Goal: Task Accomplishment & Management: Use online tool/utility

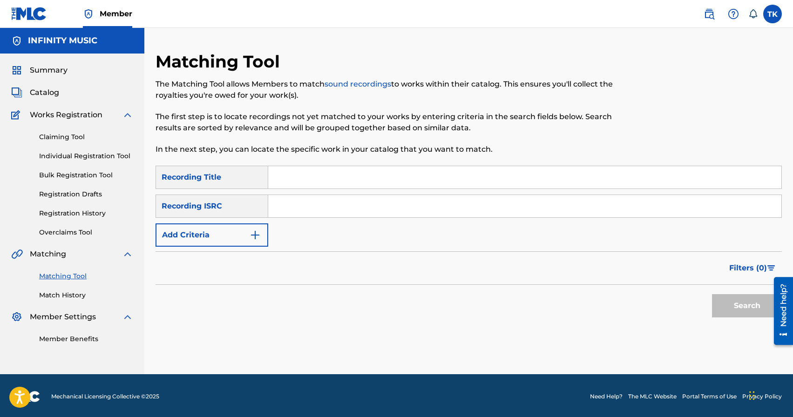
click at [336, 175] on input "Search Form" at bounding box center [524, 177] width 513 height 22
paste input "Мій реп"
type input "Мій реп"
click at [237, 232] on button "Add Criteria" at bounding box center [212, 235] width 113 height 23
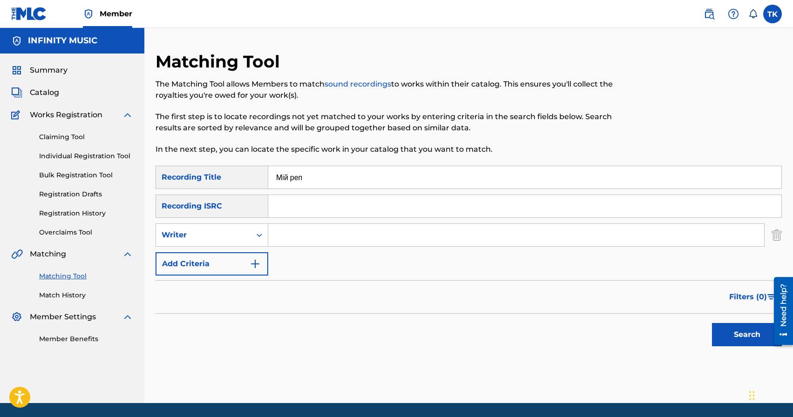
click at [237, 232] on div "Writer" at bounding box center [204, 235] width 84 height 11
click at [237, 251] on div "Recording Artist" at bounding box center [212, 258] width 112 height 23
click at [290, 239] on input "Search Form" at bounding box center [516, 235] width 496 height 22
type input "з"
type input "PVNCH"
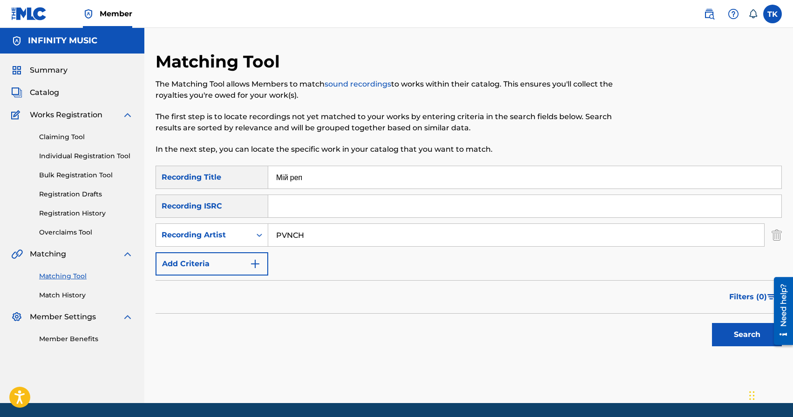
click at [717, 334] on button "Search" at bounding box center [747, 334] width 70 height 23
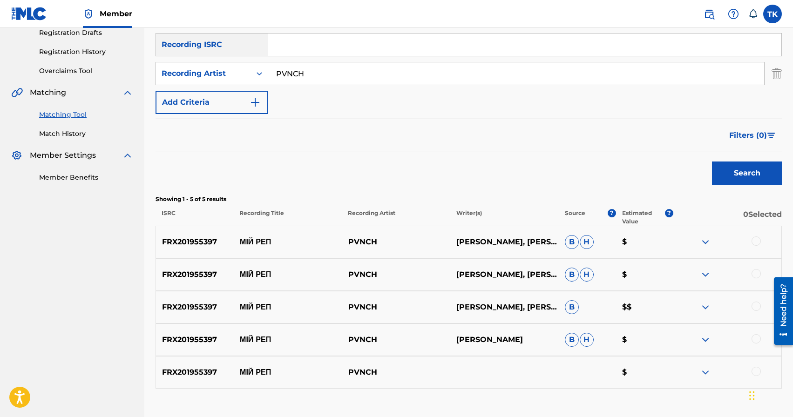
scroll to position [202, 0]
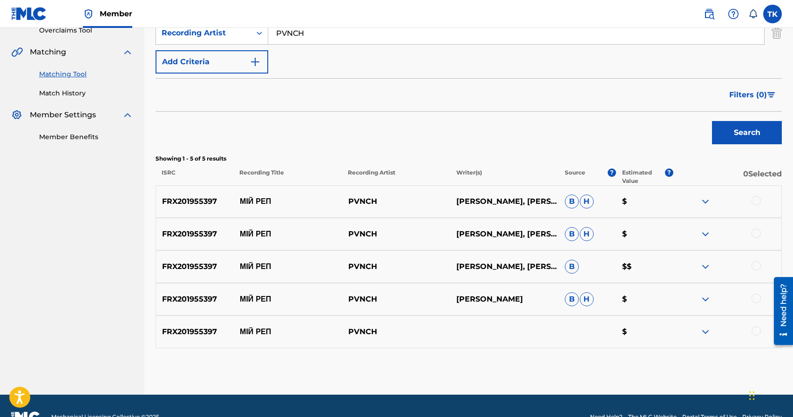
click at [757, 204] on div at bounding box center [756, 200] width 9 height 9
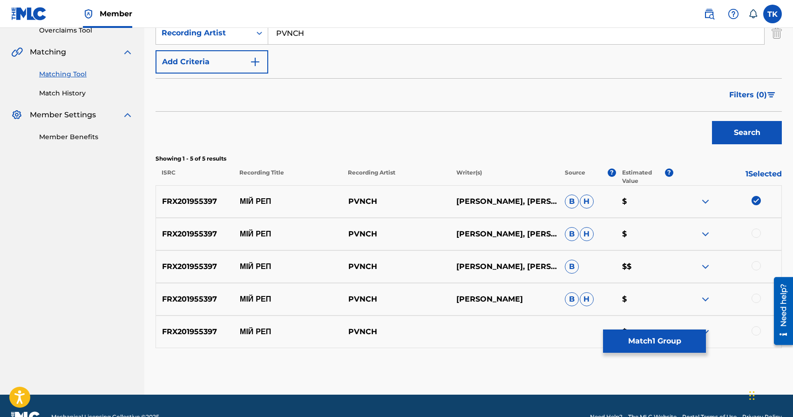
click at [757, 231] on div at bounding box center [756, 233] width 9 height 9
click at [757, 264] on div at bounding box center [756, 265] width 9 height 9
click at [757, 299] on div at bounding box center [756, 298] width 9 height 9
click at [757, 333] on div at bounding box center [756, 331] width 9 height 9
click at [669, 340] on button "Match 5 Groups" at bounding box center [654, 341] width 103 height 23
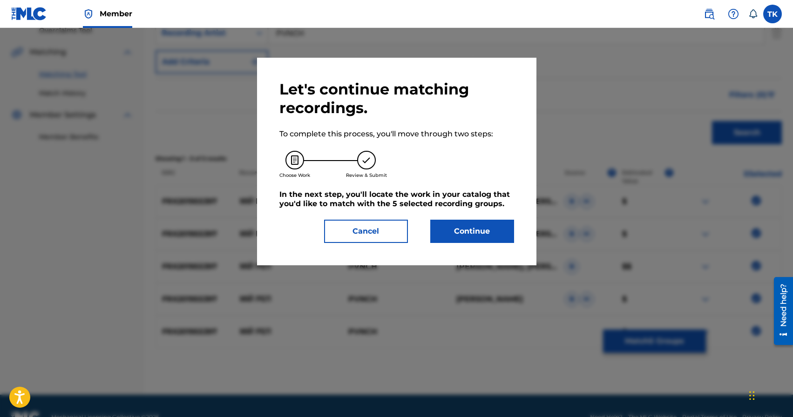
click at [496, 239] on button "Continue" at bounding box center [473, 231] width 84 height 23
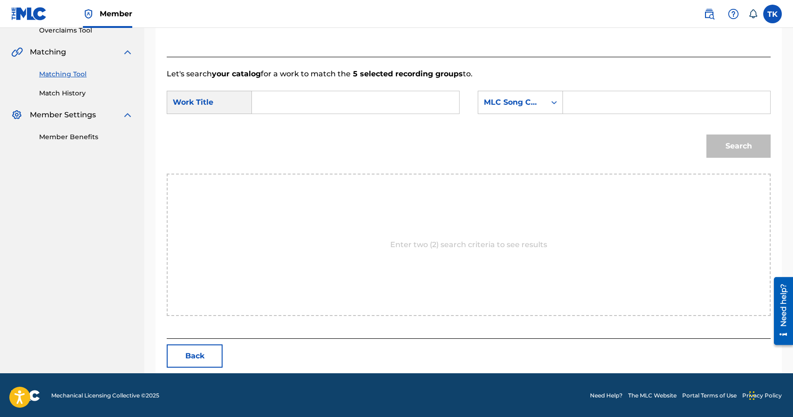
click at [334, 99] on input "Search Form" at bounding box center [355, 102] width 191 height 22
paste input "Мій реп"
type input "Мій реп"
click at [511, 102] on div "MLC Song Code" at bounding box center [512, 102] width 56 height 11
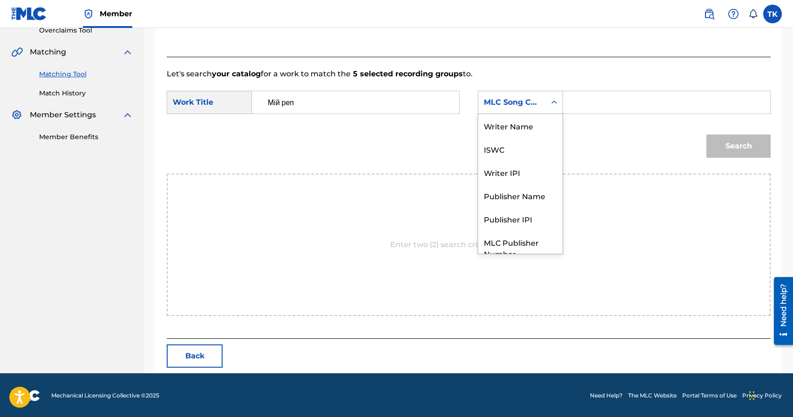
scroll to position [34, 0]
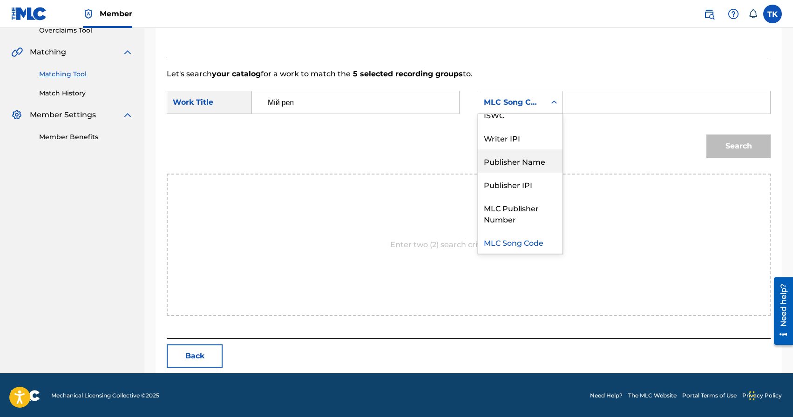
click at [518, 157] on div "Publisher Name" at bounding box center [520, 161] width 84 height 23
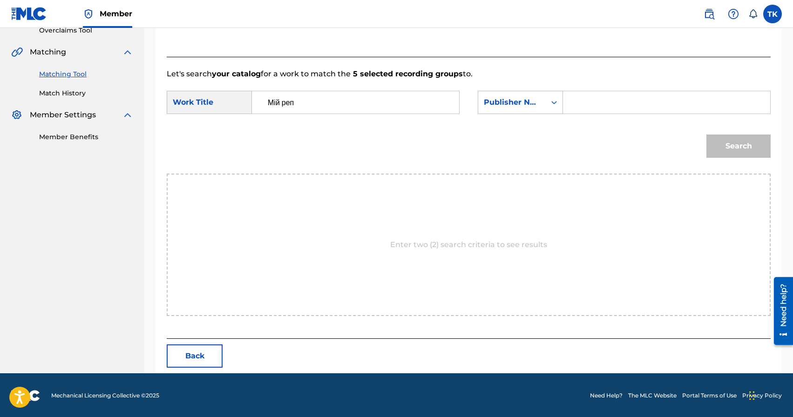
click at [580, 103] on input "Search Form" at bounding box center [666, 102] width 191 height 22
type input "INFINITY MUSIC"
click at [747, 150] on button "Search" at bounding box center [739, 146] width 64 height 23
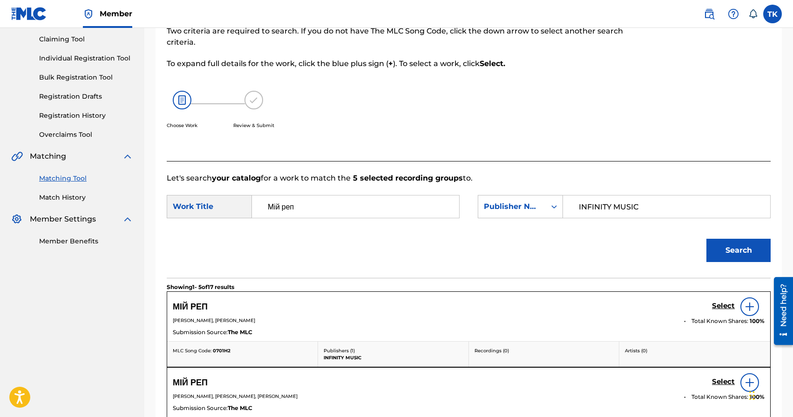
scroll to position [202, 0]
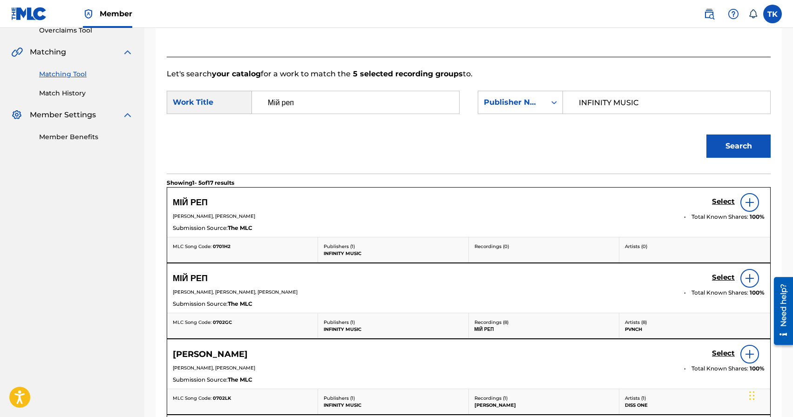
click at [722, 206] on h5 "Select" at bounding box center [723, 202] width 23 height 9
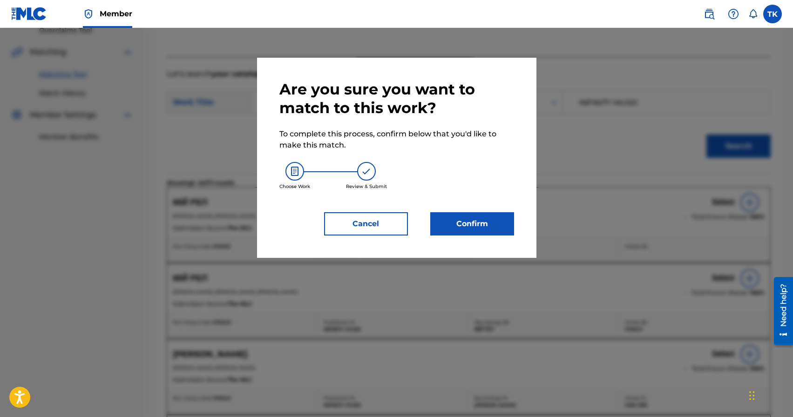
click at [496, 224] on button "Confirm" at bounding box center [473, 223] width 84 height 23
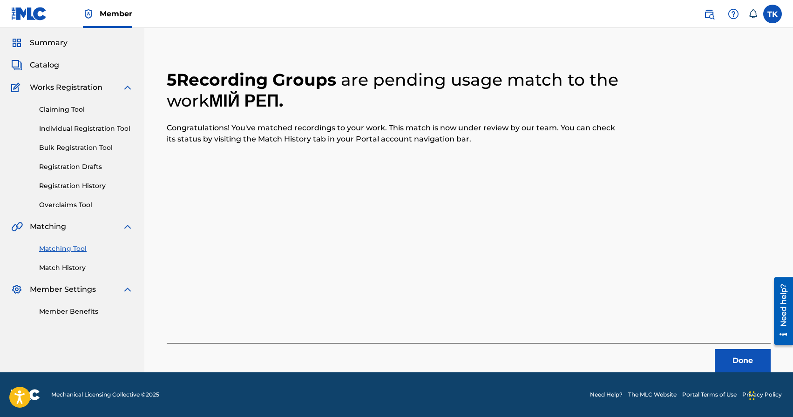
scroll to position [27, 0]
click at [731, 355] on button "Done" at bounding box center [743, 360] width 56 height 23
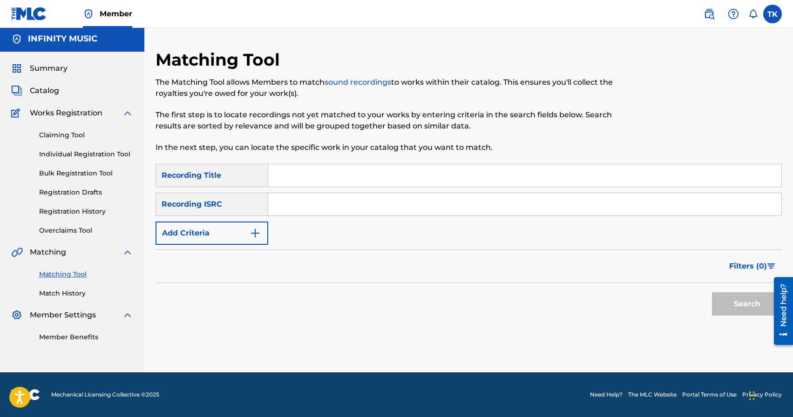
scroll to position [0, 0]
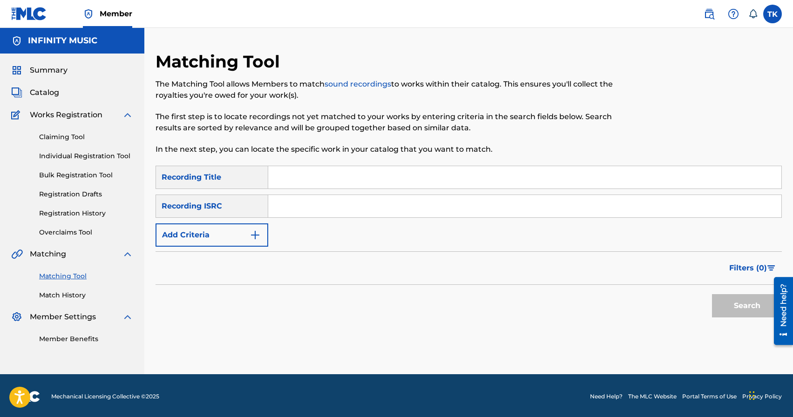
click at [339, 178] on input "Search Form" at bounding box center [524, 177] width 513 height 22
type input "зима"
click at [253, 237] on img "Search Form" at bounding box center [255, 235] width 11 height 11
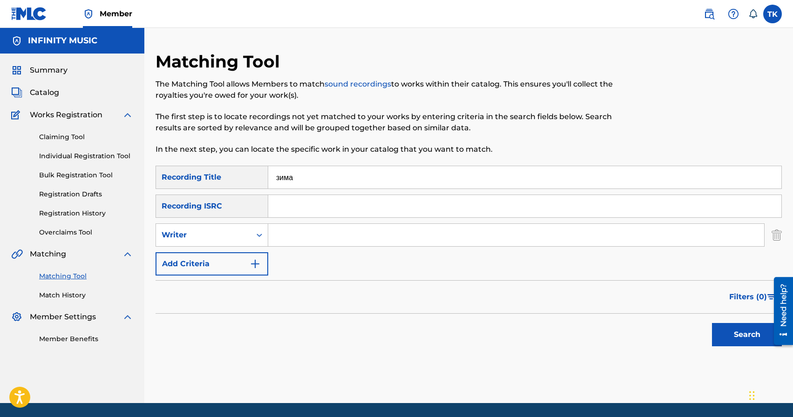
click at [253, 237] on div "Search Form" at bounding box center [259, 235] width 17 height 17
click at [250, 255] on div "Recording Artist" at bounding box center [212, 258] width 112 height 23
click at [299, 239] on input "Search Form" at bounding box center [516, 235] width 496 height 22
type input "PVNCH"
click at [724, 330] on button "Search" at bounding box center [747, 334] width 70 height 23
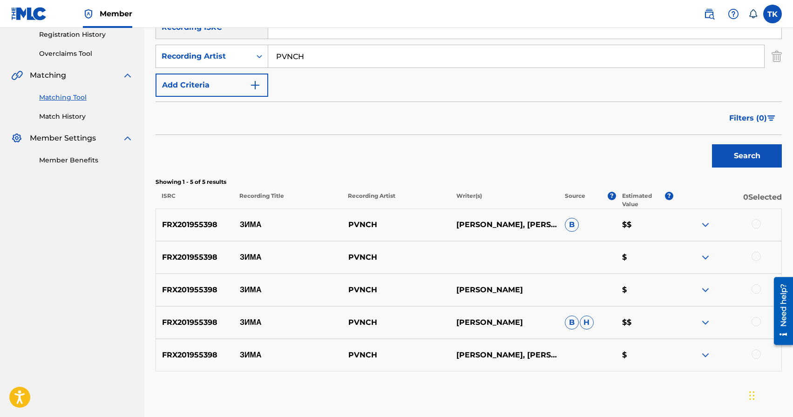
scroll to position [181, 0]
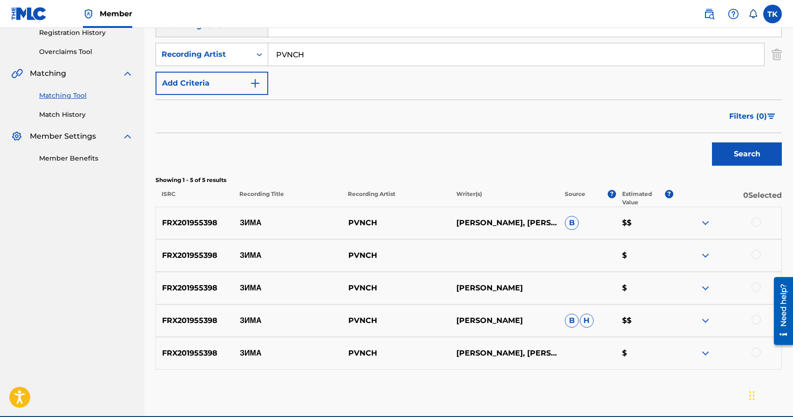
click at [758, 223] on div at bounding box center [756, 222] width 9 height 9
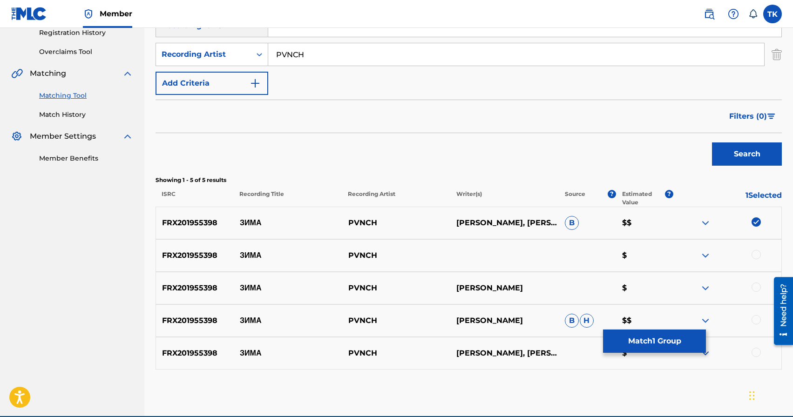
click at [758, 256] on div at bounding box center [756, 254] width 9 height 9
click at [758, 285] on div at bounding box center [756, 287] width 9 height 9
click at [755, 323] on div at bounding box center [756, 319] width 9 height 9
click at [756, 348] on div "FRX201955398 ЗИМА PVNCH ЗАДНІЧЕНКО Ю.Ю., КУДРИНЕЦЬКИЙ О.О., ХОРТ С.А. $" at bounding box center [469, 353] width 627 height 33
click at [757, 354] on div at bounding box center [756, 352] width 9 height 9
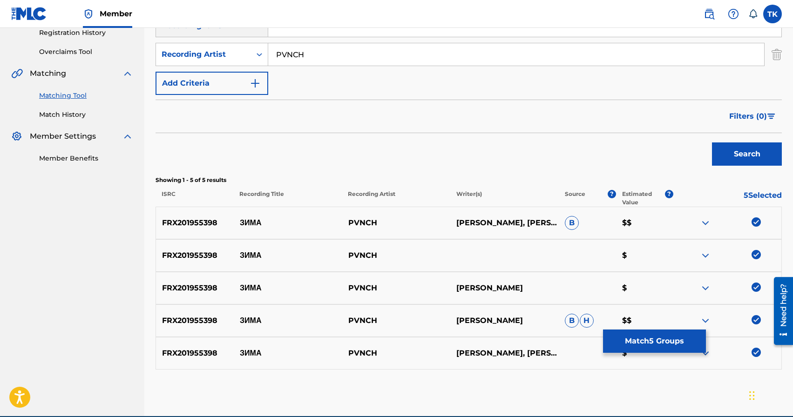
click at [674, 341] on button "Match 5 Groups" at bounding box center [654, 341] width 103 height 23
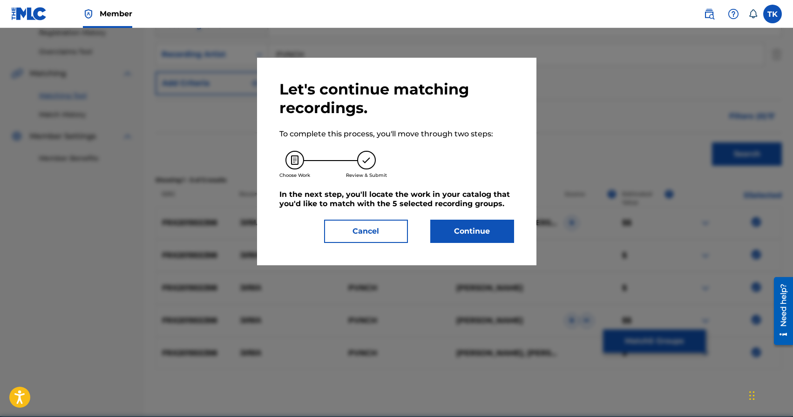
click at [476, 231] on button "Continue" at bounding box center [473, 231] width 84 height 23
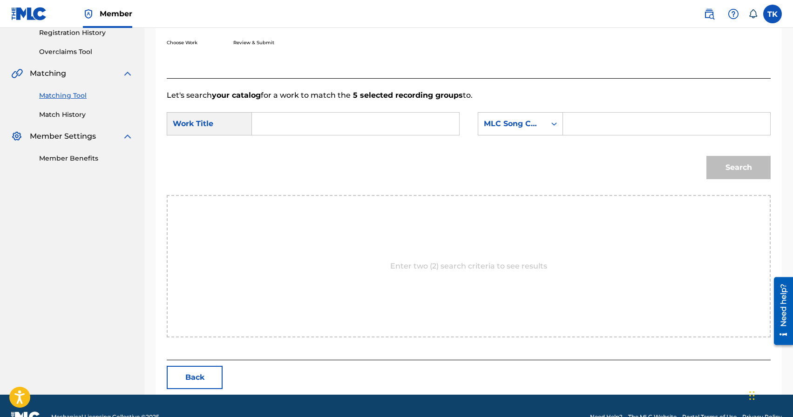
click at [390, 130] on input "Search Form" at bounding box center [355, 124] width 191 height 22
type input "p"
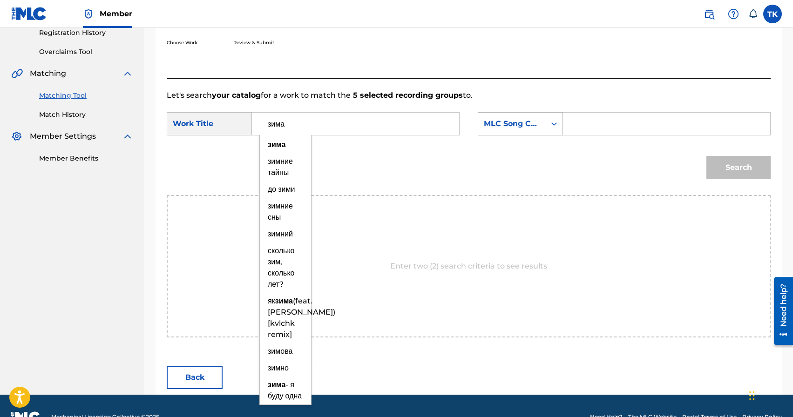
type input "зима"
click at [540, 123] on div "MLC Song Code" at bounding box center [512, 123] width 56 height 11
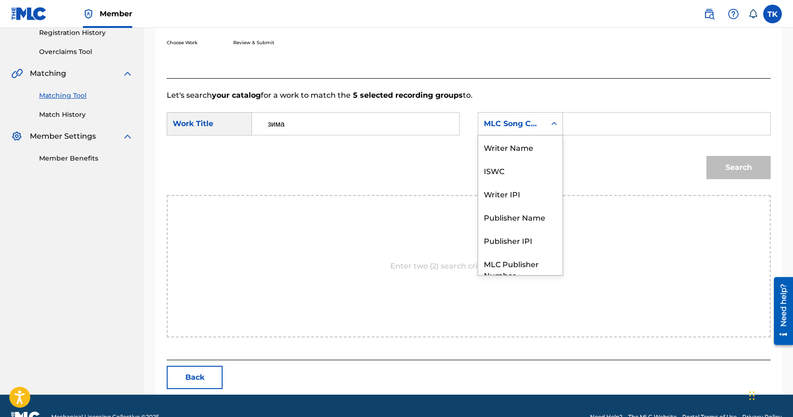
scroll to position [34, 0]
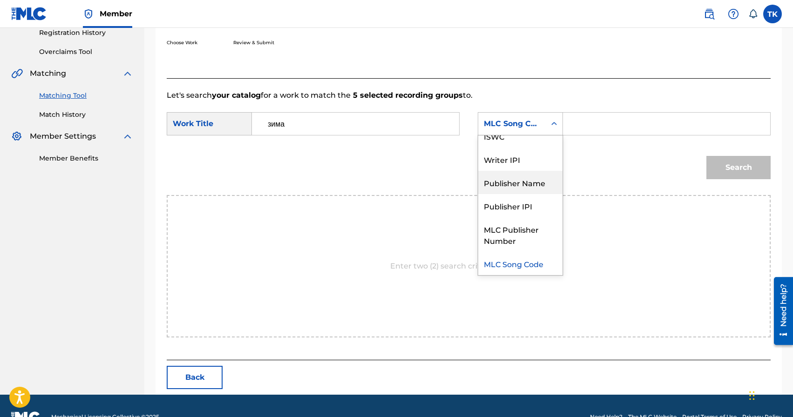
click at [526, 186] on div "Publisher Name" at bounding box center [520, 182] width 84 height 23
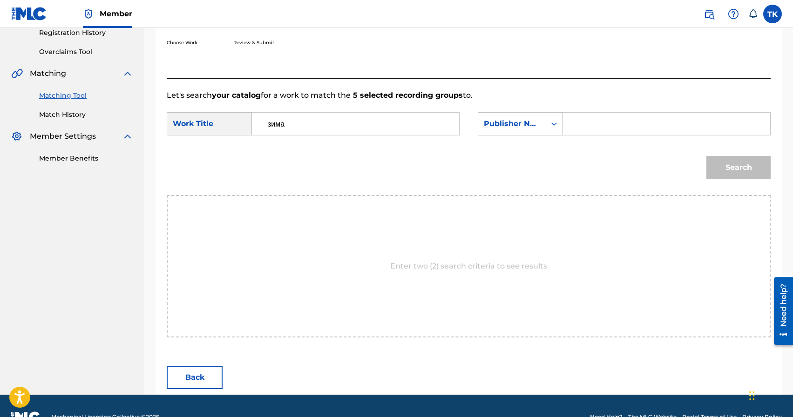
click at [599, 116] on input "Search Form" at bounding box center [666, 124] width 191 height 22
type input "INFINITY MUSIC"
click at [747, 167] on button "Search" at bounding box center [739, 167] width 64 height 23
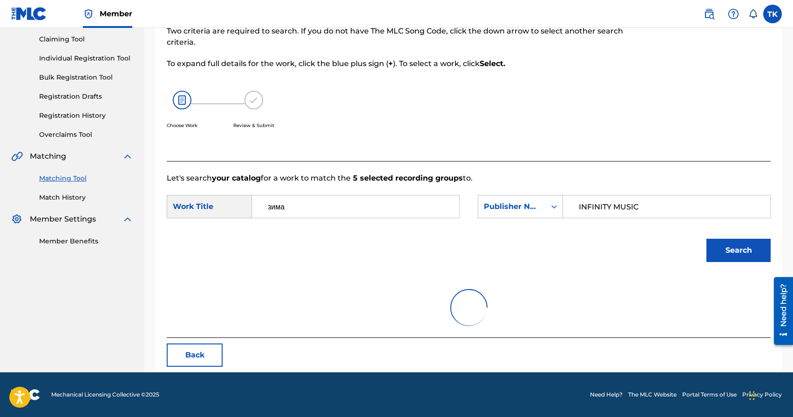
click at [725, 252] on button "Search" at bounding box center [739, 250] width 64 height 23
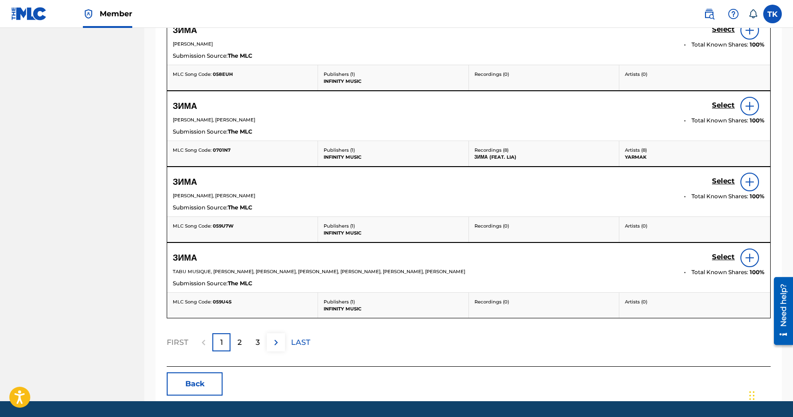
scroll to position [455, 0]
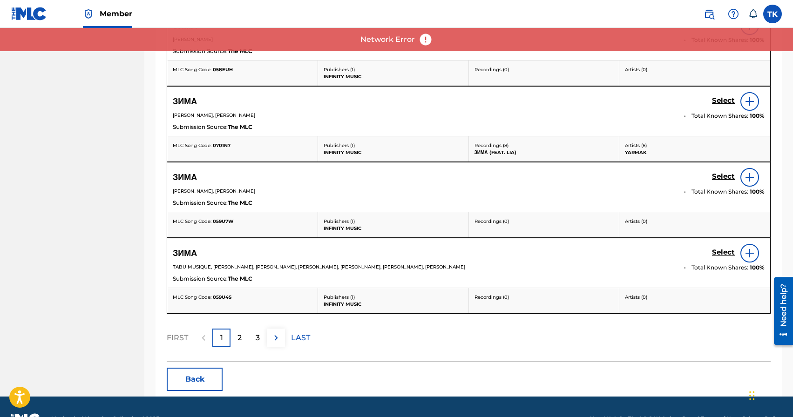
click at [236, 339] on div "2" at bounding box center [240, 338] width 18 height 18
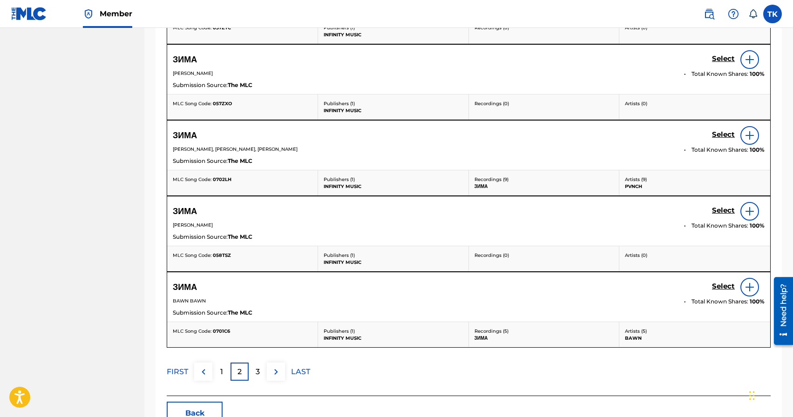
scroll to position [409, 0]
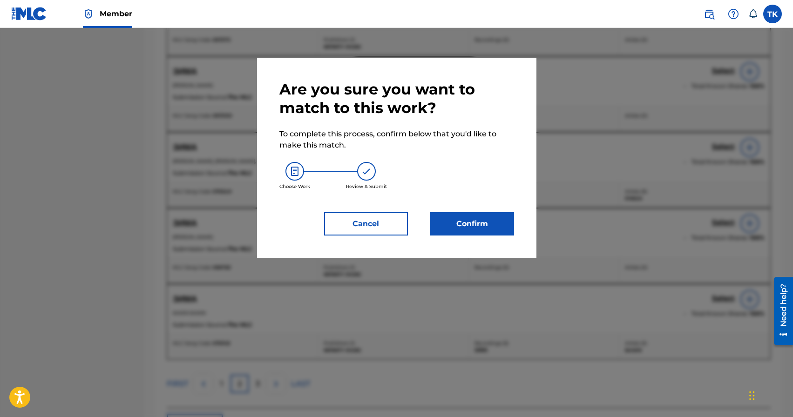
click at [492, 212] on button "Confirm" at bounding box center [473, 223] width 84 height 23
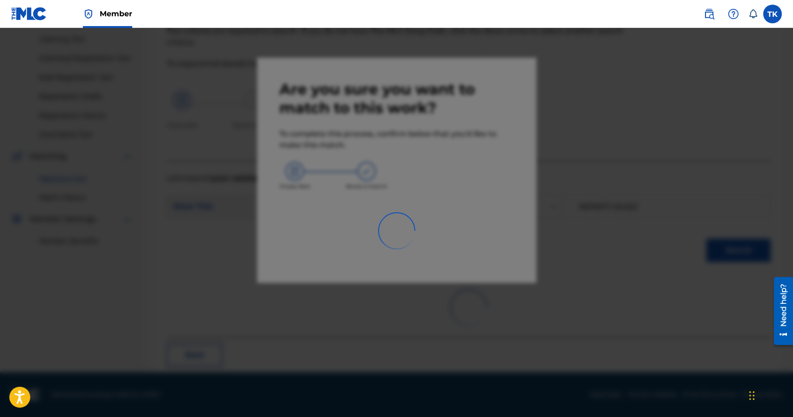
scroll to position [27, 0]
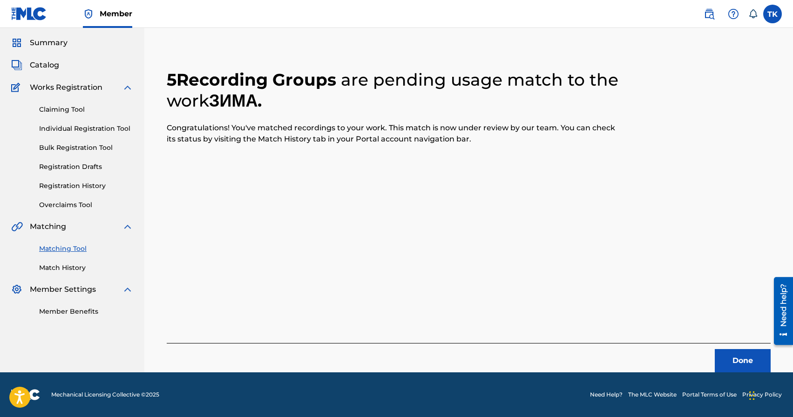
click at [731, 353] on button "Done" at bounding box center [743, 360] width 56 height 23
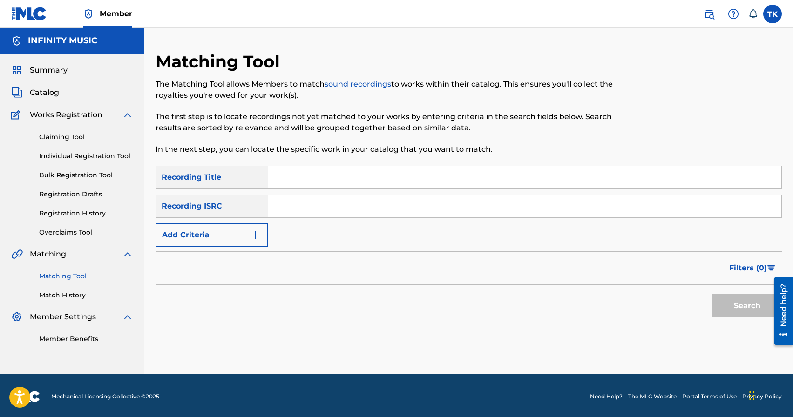
click at [341, 180] on input "Search Form" at bounding box center [524, 177] width 513 height 22
type input "k"
type input "лайки"
click at [259, 235] on img "Search Form" at bounding box center [255, 235] width 11 height 11
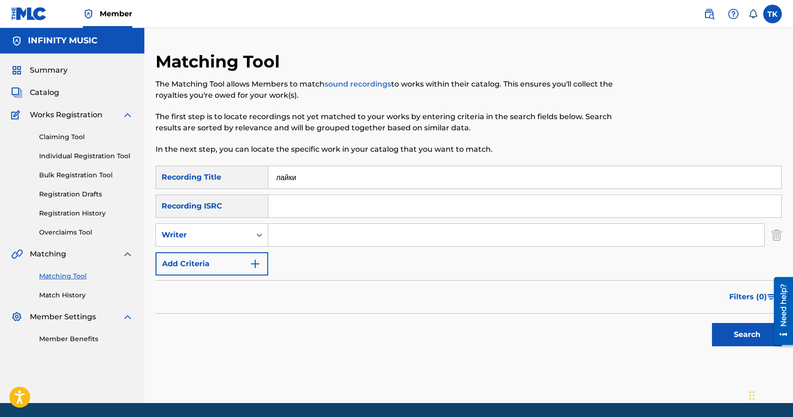
click at [259, 235] on icon "Search Form" at bounding box center [260, 235] width 6 height 3
click at [250, 256] on div "Recording Artist" at bounding box center [212, 258] width 112 height 23
click at [293, 242] on input "Search Form" at bounding box center [516, 235] width 496 height 22
type input "PVNCH"
click at [718, 329] on button "Search" at bounding box center [747, 334] width 70 height 23
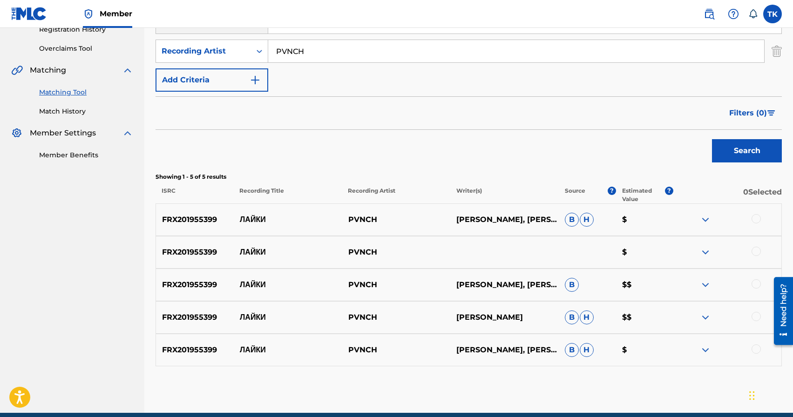
scroll to position [225, 0]
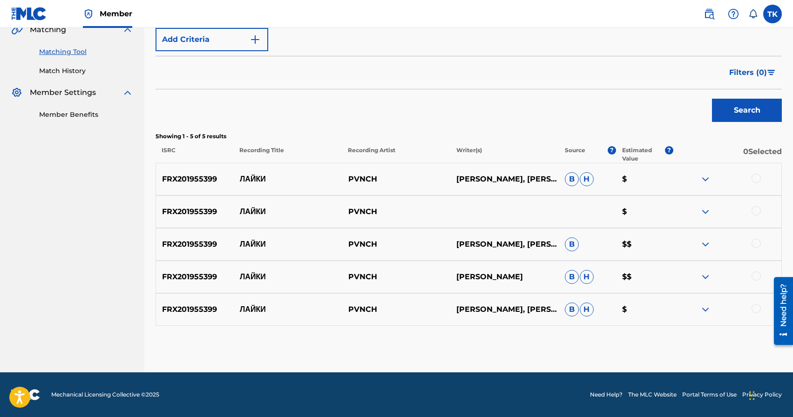
click at [760, 180] on div at bounding box center [756, 178] width 9 height 9
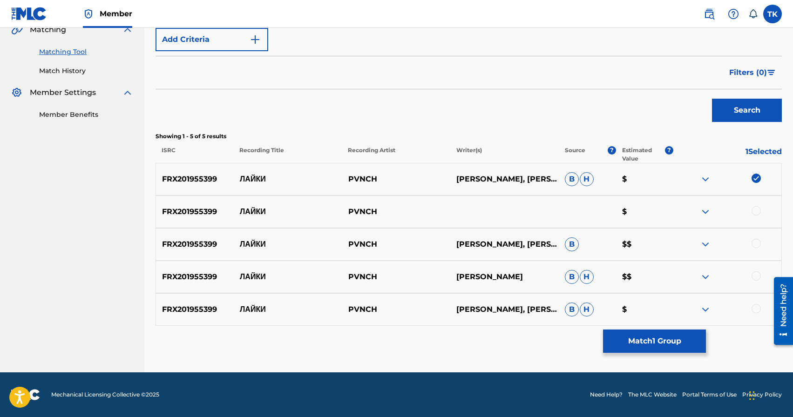
click at [757, 310] on div at bounding box center [756, 308] width 9 height 9
click at [756, 277] on div at bounding box center [756, 276] width 9 height 9
click at [756, 245] on div at bounding box center [756, 243] width 9 height 9
click at [756, 212] on div at bounding box center [756, 210] width 9 height 9
click at [655, 343] on button "Match 5 Groups" at bounding box center [654, 341] width 103 height 23
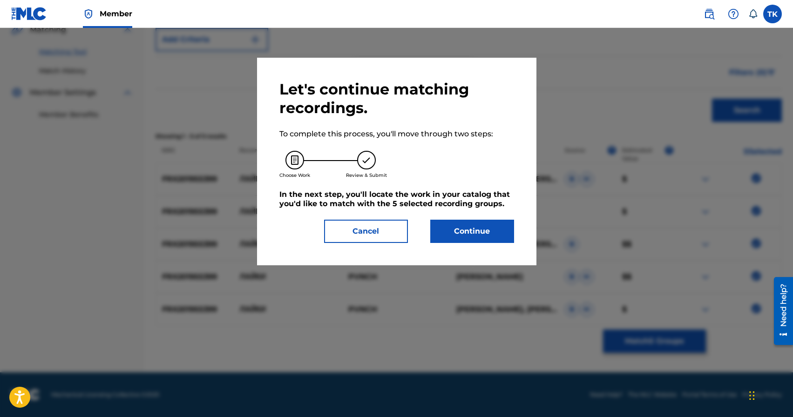
click at [489, 232] on button "Continue" at bounding box center [473, 231] width 84 height 23
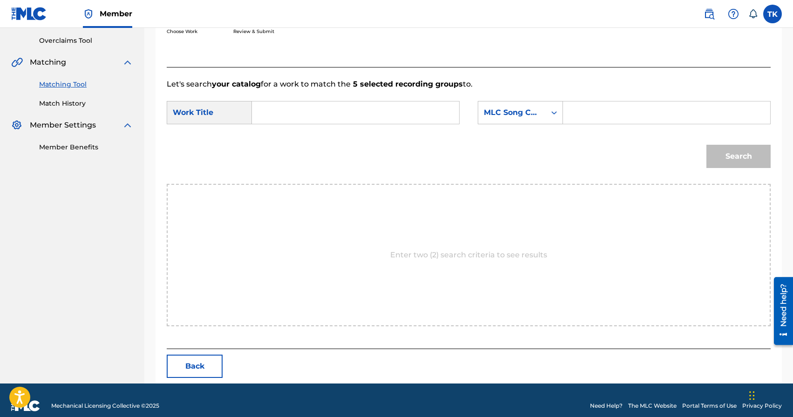
scroll to position [203, 0]
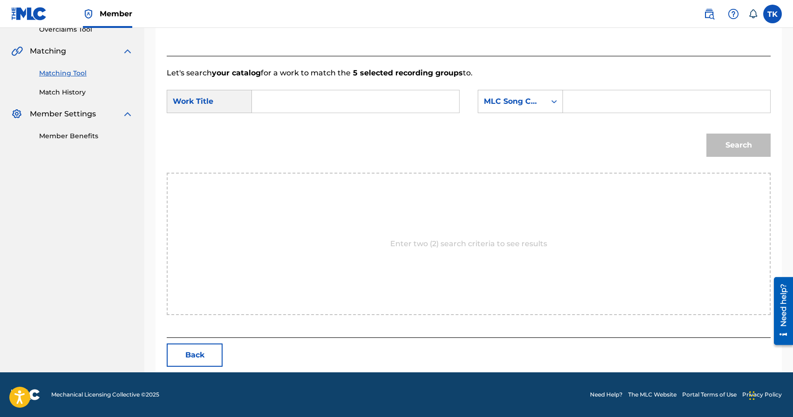
click at [363, 93] on input "Search Form" at bounding box center [355, 101] width 191 height 22
type input "лайки"
click at [300, 123] on div "лайки" at bounding box center [285, 122] width 51 height 17
click at [501, 103] on div "MLC Song Code" at bounding box center [512, 101] width 56 height 11
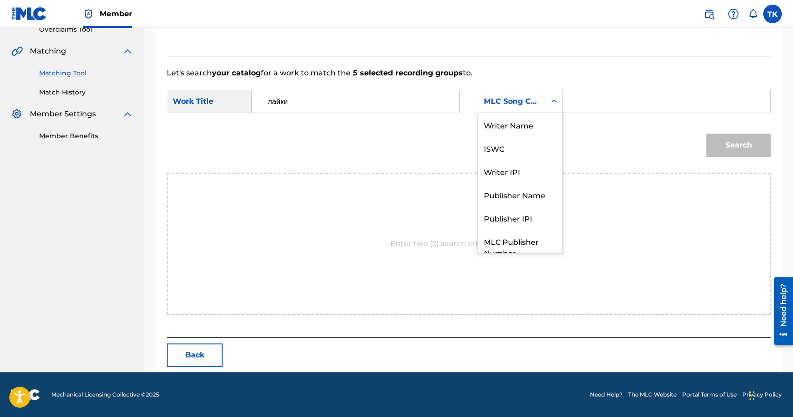
scroll to position [34, 0]
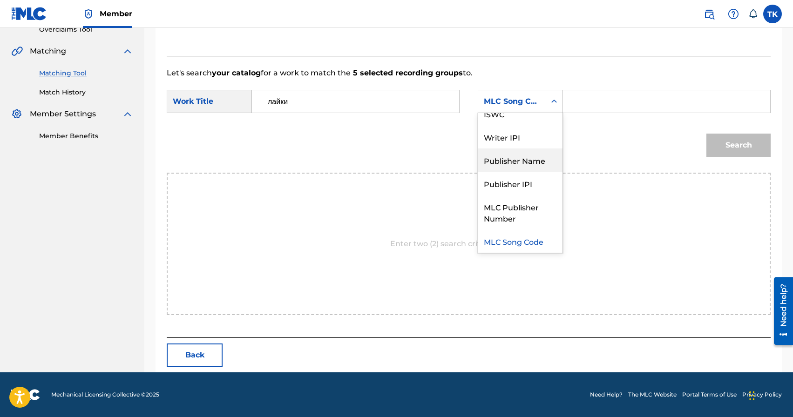
click at [519, 159] on div "Publisher Name" at bounding box center [520, 160] width 84 height 23
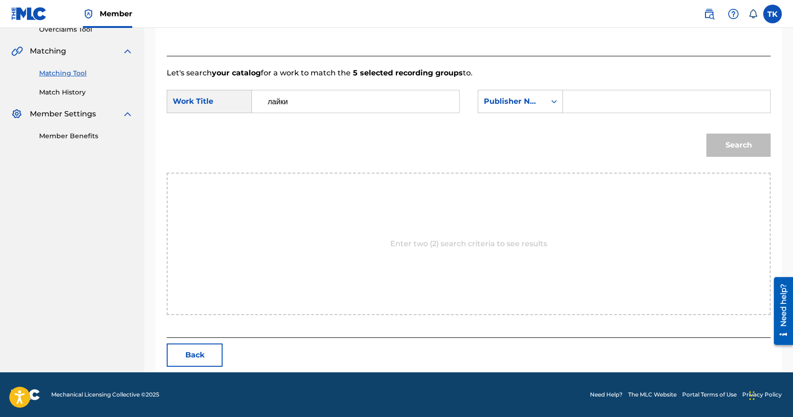
click at [596, 97] on input "Search Form" at bounding box center [666, 101] width 191 height 22
type input "INFINITY MUSIC"
click at [736, 141] on button "Search" at bounding box center [739, 145] width 64 height 23
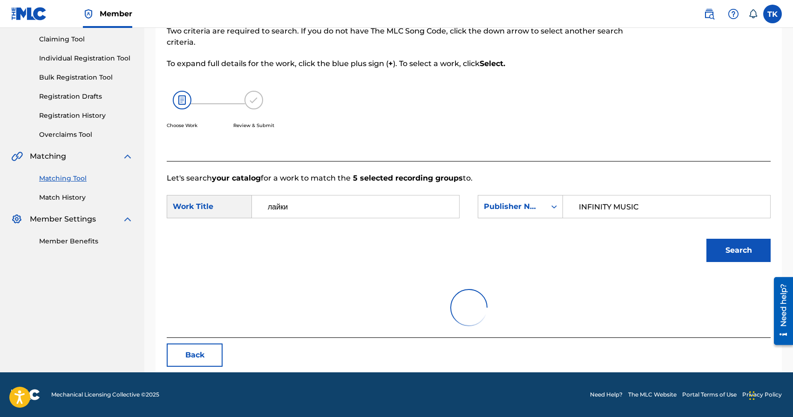
scroll to position [176, 0]
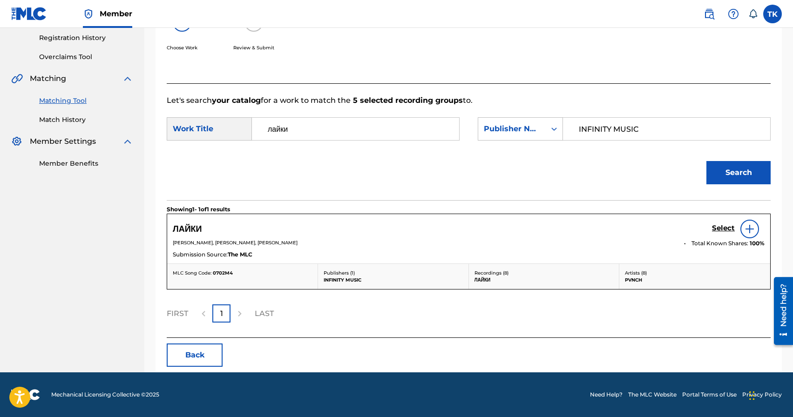
click at [723, 232] on h5 "Select" at bounding box center [723, 228] width 23 height 9
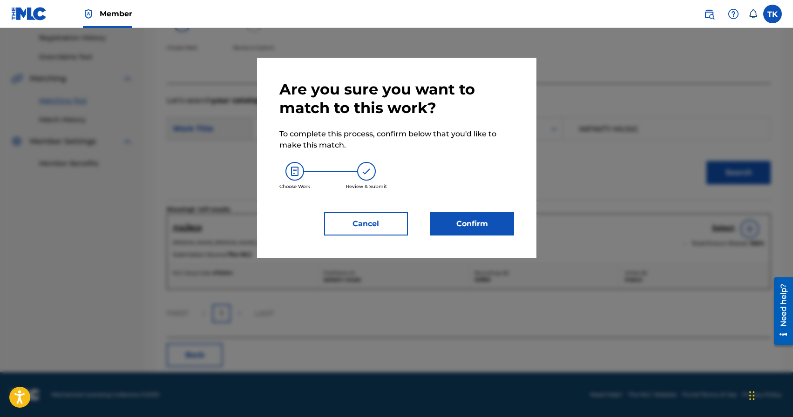
click at [500, 226] on button "Confirm" at bounding box center [473, 223] width 84 height 23
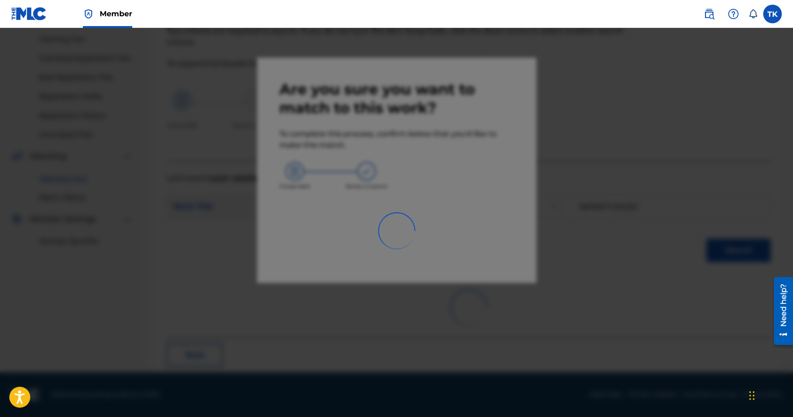
scroll to position [27, 0]
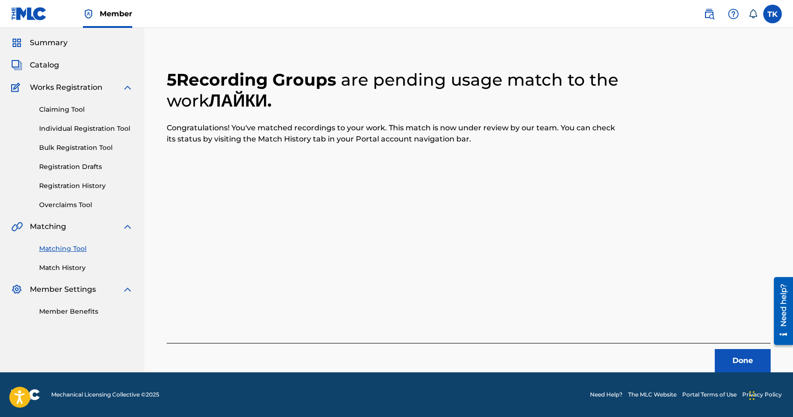
click at [733, 357] on button "Done" at bounding box center [743, 360] width 56 height 23
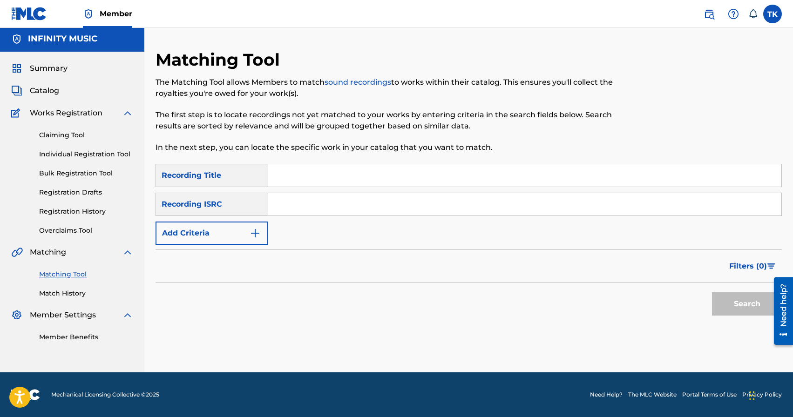
scroll to position [0, 0]
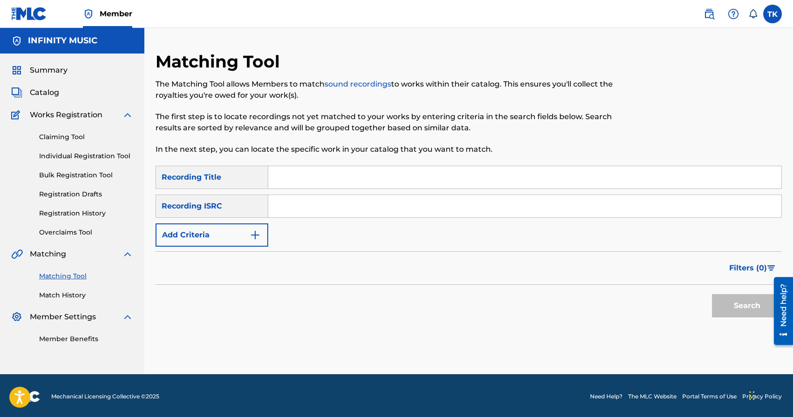
click at [320, 178] on input "Search Form" at bounding box center [524, 177] width 513 height 22
type input "Асфальт"
click at [232, 236] on button "Add Criteria" at bounding box center [212, 235] width 113 height 23
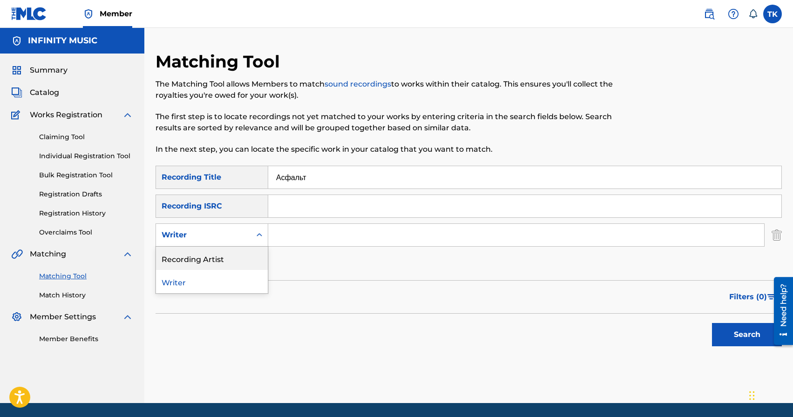
click at [229, 253] on div "Recording Artist" at bounding box center [212, 258] width 112 height 23
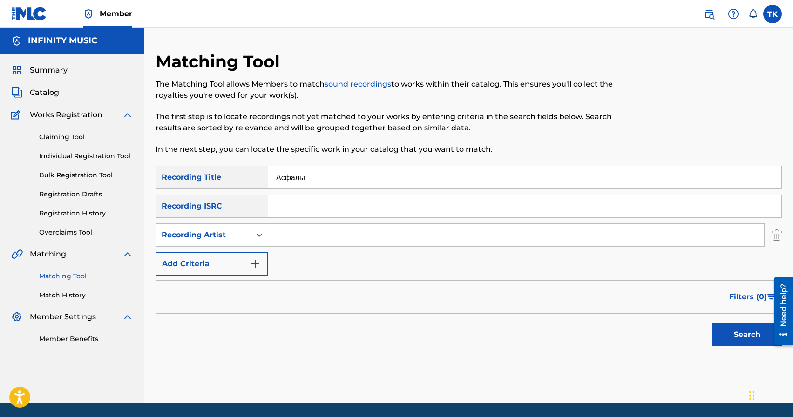
click at [294, 232] on input "Search Form" at bounding box center [516, 235] width 496 height 22
type input "PVNCH"
click at [722, 330] on button "Search" at bounding box center [747, 334] width 70 height 23
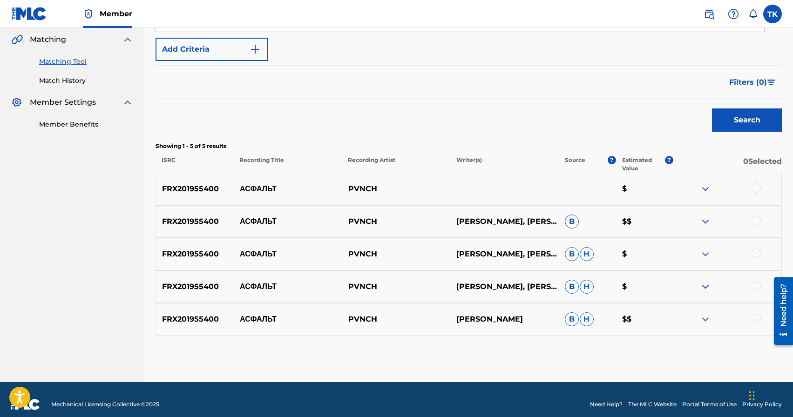
scroll to position [221, 0]
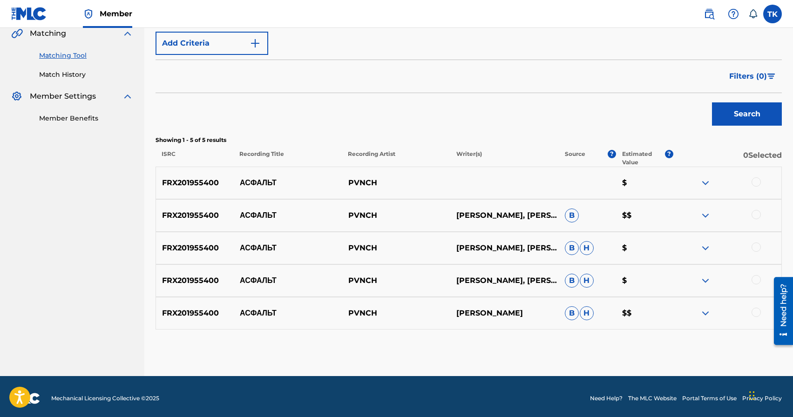
click at [758, 185] on div at bounding box center [756, 182] width 9 height 9
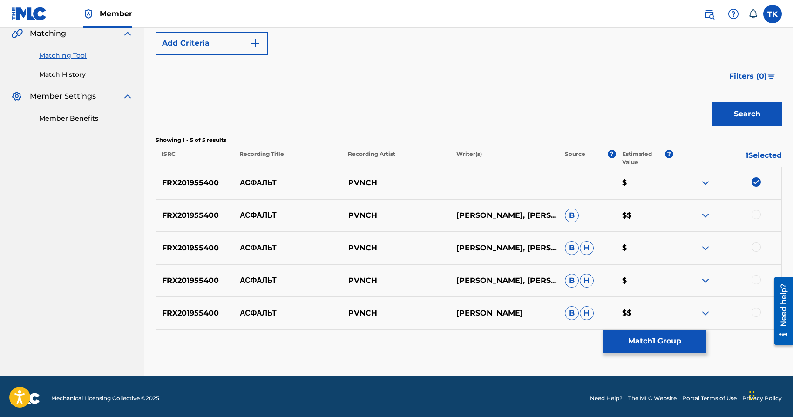
click at [757, 213] on div at bounding box center [756, 214] width 9 height 9
click at [759, 247] on div at bounding box center [756, 247] width 9 height 9
click at [757, 277] on div at bounding box center [756, 279] width 9 height 9
click at [757, 315] on div at bounding box center [756, 312] width 9 height 9
click at [680, 339] on button "Match 5 Groups" at bounding box center [654, 341] width 103 height 23
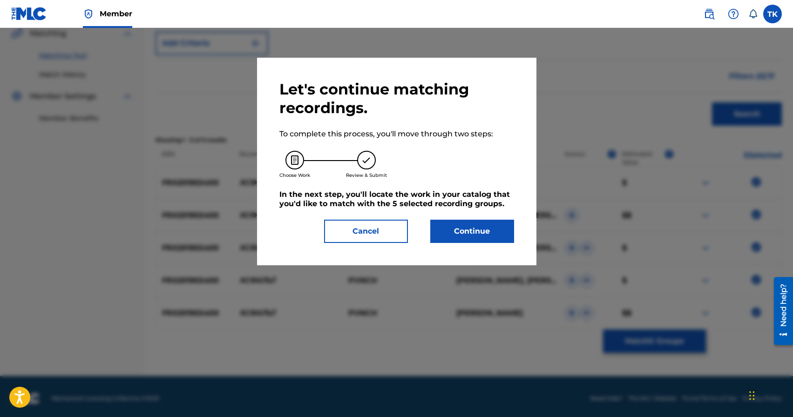
click at [480, 230] on button "Continue" at bounding box center [473, 231] width 84 height 23
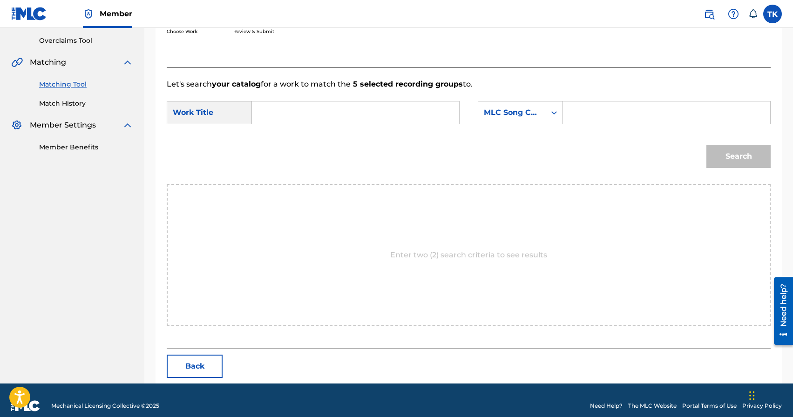
scroll to position [203, 0]
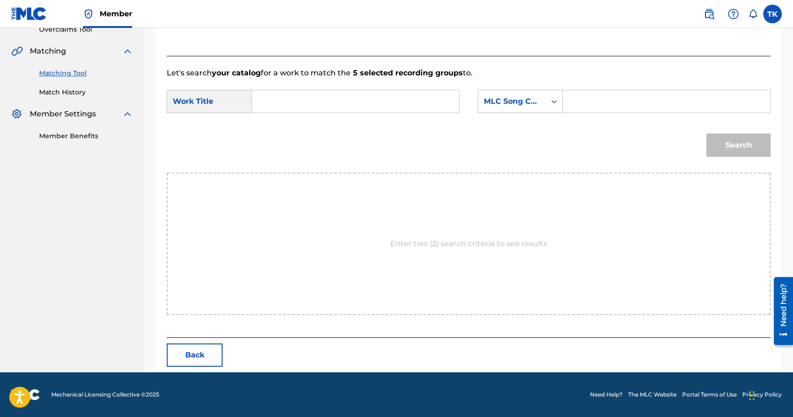
click at [379, 96] on input "Search Form" at bounding box center [355, 101] width 191 height 22
click at [293, 115] on div "асф альт" at bounding box center [285, 122] width 51 height 17
type input "асфальт"
click at [516, 106] on div "MLC Song Code" at bounding box center [512, 101] width 56 height 11
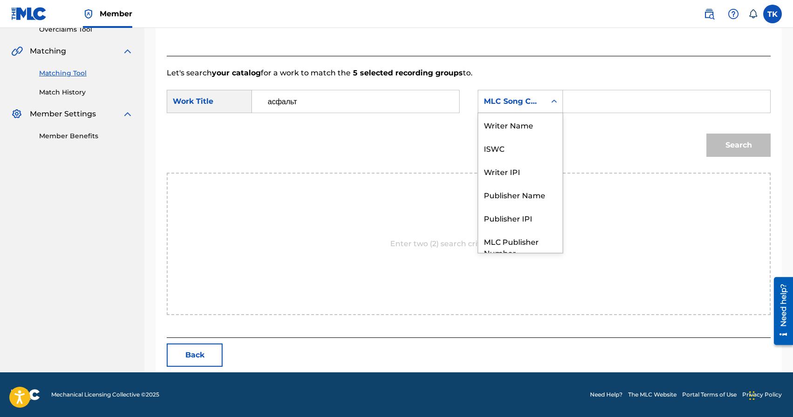
scroll to position [34, 0]
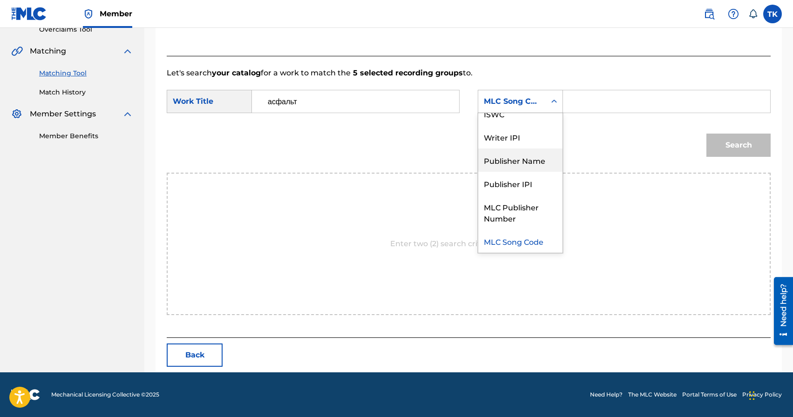
drag, startPoint x: 524, startPoint y: 156, endPoint x: 531, endPoint y: 154, distance: 7.4
click at [524, 156] on div "Publisher Name" at bounding box center [520, 160] width 84 height 23
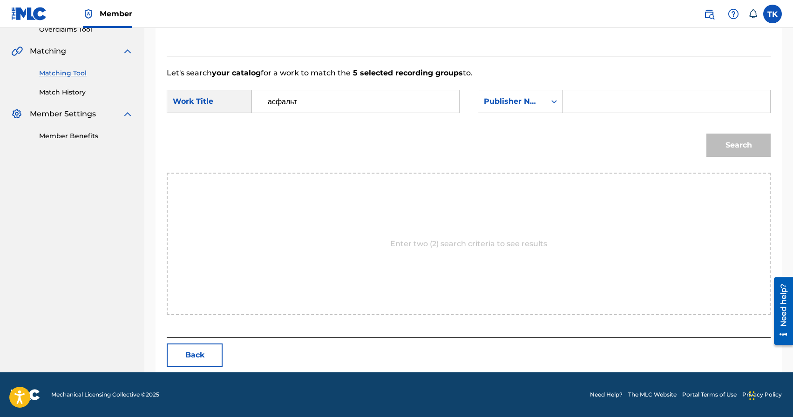
click at [596, 105] on input "Search Form" at bounding box center [666, 101] width 191 height 22
type input "INFINITY MUSIC"
click at [724, 138] on button "Search" at bounding box center [739, 145] width 64 height 23
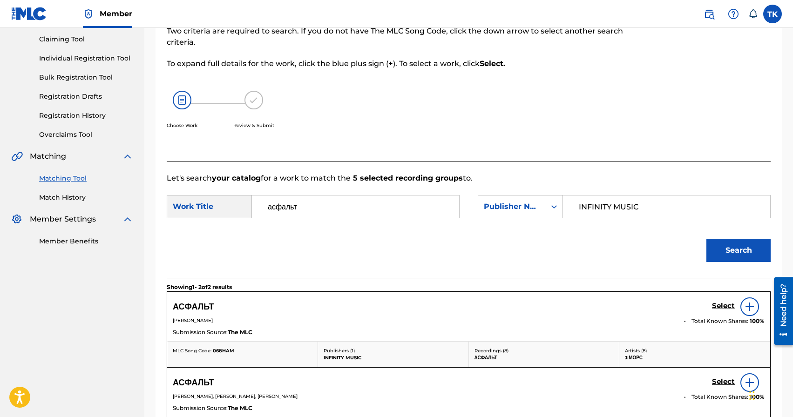
scroll to position [203, 0]
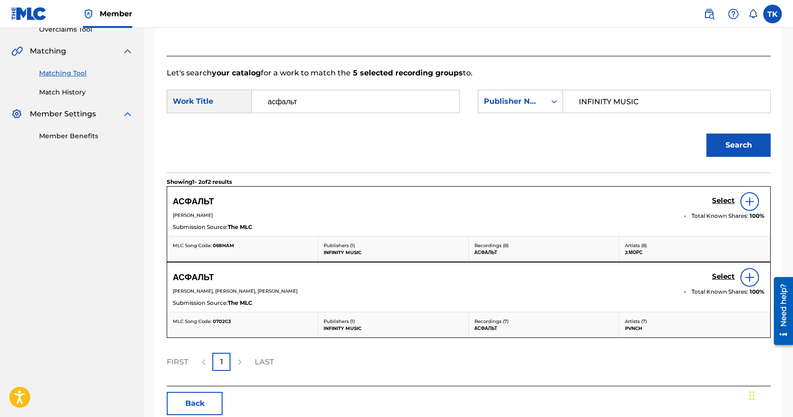
click at [719, 271] on div "Select" at bounding box center [738, 277] width 53 height 19
click at [719, 205] on h5 "Select" at bounding box center [723, 201] width 23 height 9
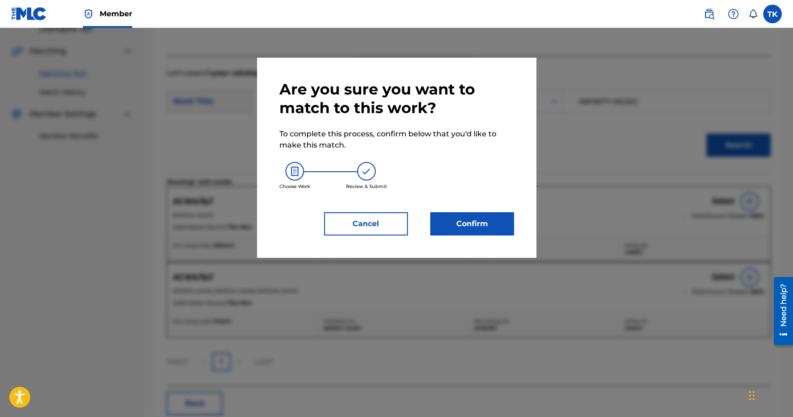
click at [468, 221] on button "Confirm" at bounding box center [473, 223] width 84 height 23
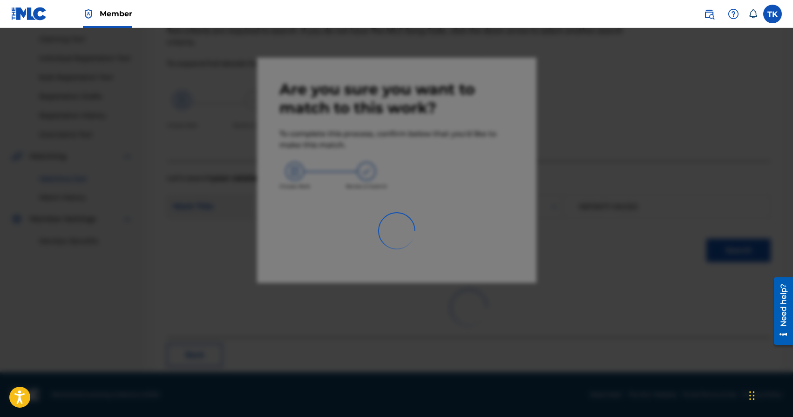
scroll to position [27, 0]
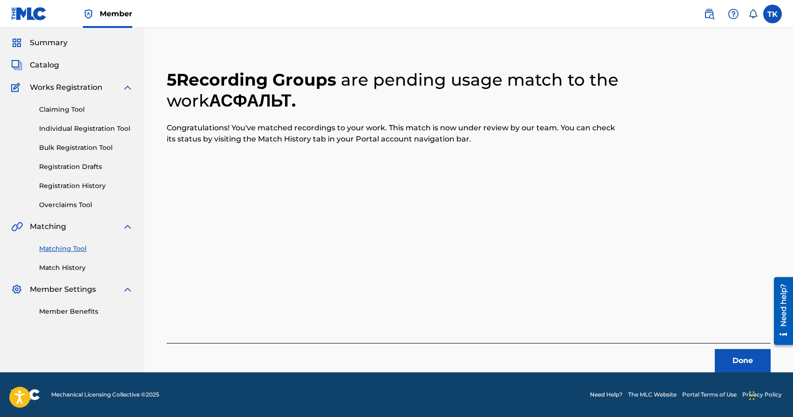
click at [740, 362] on button "Done" at bounding box center [743, 360] width 56 height 23
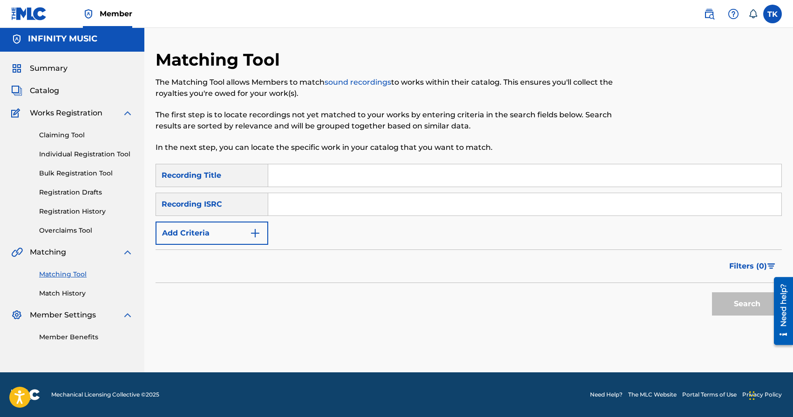
scroll to position [0, 0]
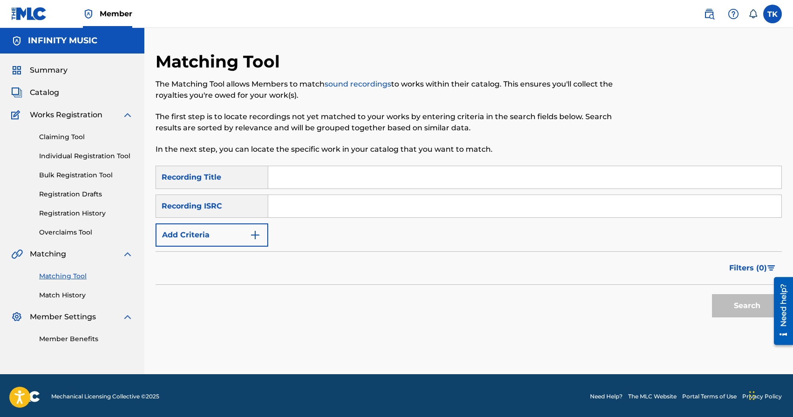
click at [306, 171] on input "Search Form" at bounding box center [524, 177] width 513 height 22
type input "Бкд"
click at [238, 234] on button "Add Criteria" at bounding box center [212, 235] width 113 height 23
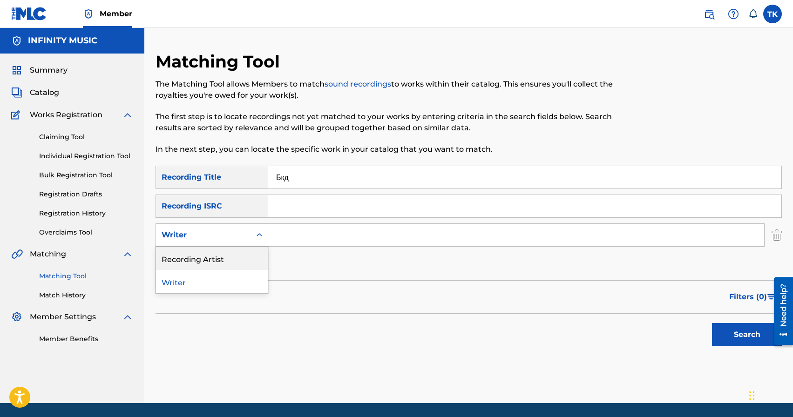
click at [236, 249] on div "Recording Artist" at bounding box center [212, 258] width 112 height 23
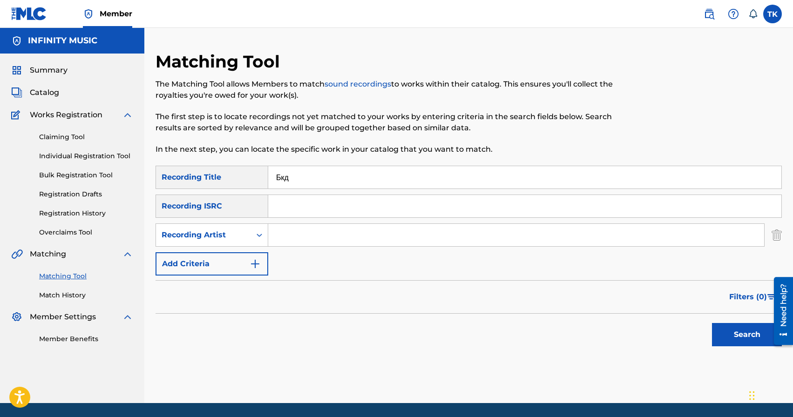
click at [296, 239] on input "Search Form" at bounding box center [516, 235] width 496 height 22
type input "PVNCH"
click at [734, 341] on button "Search" at bounding box center [747, 334] width 70 height 23
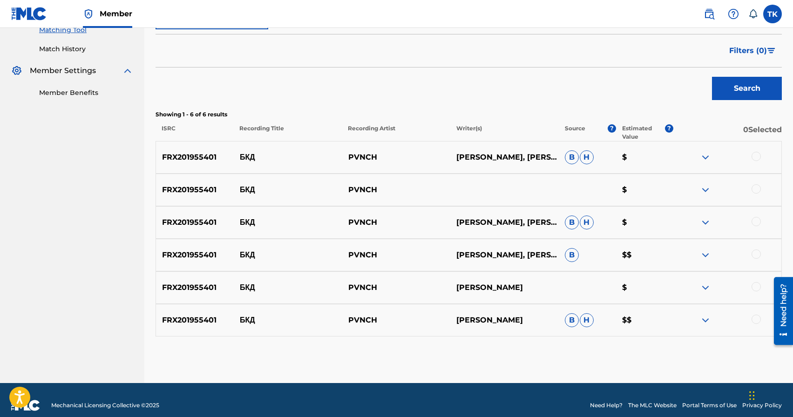
scroll to position [252, 0]
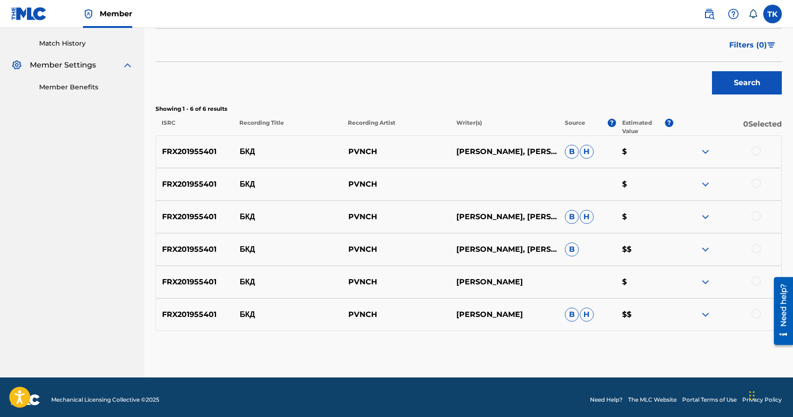
click at [754, 153] on div at bounding box center [756, 150] width 9 height 9
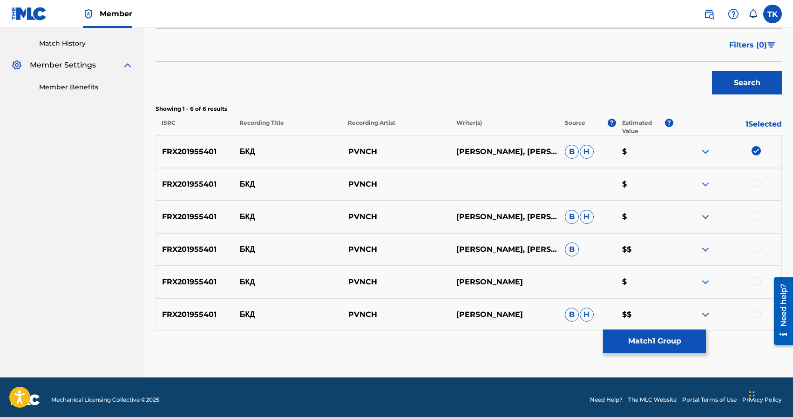
click at [757, 182] on div at bounding box center [756, 183] width 9 height 9
click at [757, 212] on div at bounding box center [756, 216] width 9 height 9
click at [759, 251] on div at bounding box center [756, 248] width 9 height 9
click at [758, 278] on div at bounding box center [756, 281] width 9 height 9
click at [755, 311] on div at bounding box center [756, 313] width 9 height 9
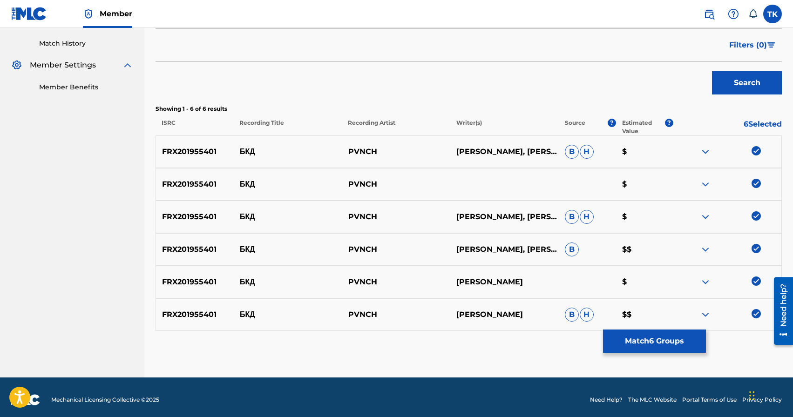
click at [672, 345] on button "Match 6 Groups" at bounding box center [654, 341] width 103 height 23
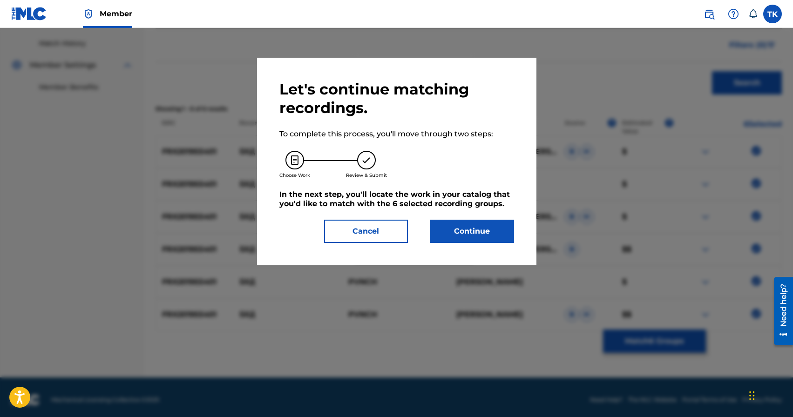
click at [478, 230] on button "Continue" at bounding box center [473, 231] width 84 height 23
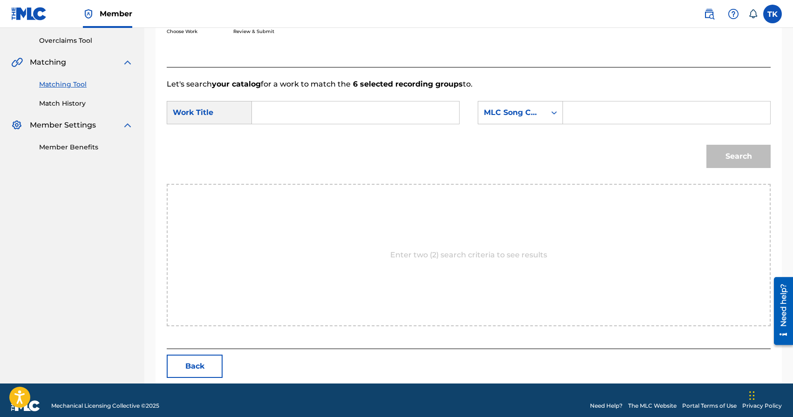
scroll to position [203, 0]
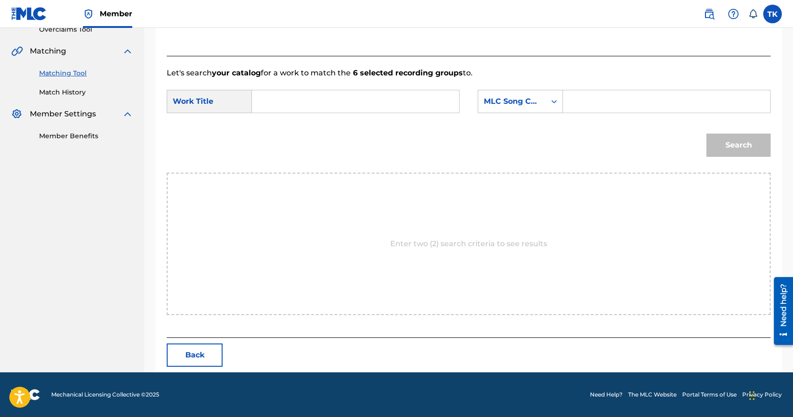
click at [356, 93] on input "Search Form" at bounding box center [355, 101] width 191 height 22
click at [284, 123] on div "бкд" at bounding box center [285, 122] width 51 height 17
type input "бкд"
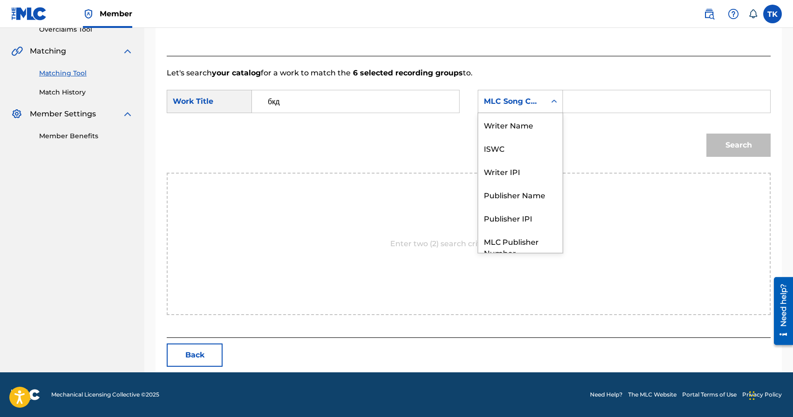
click at [533, 99] on div "MLC Song Code" at bounding box center [512, 101] width 56 height 11
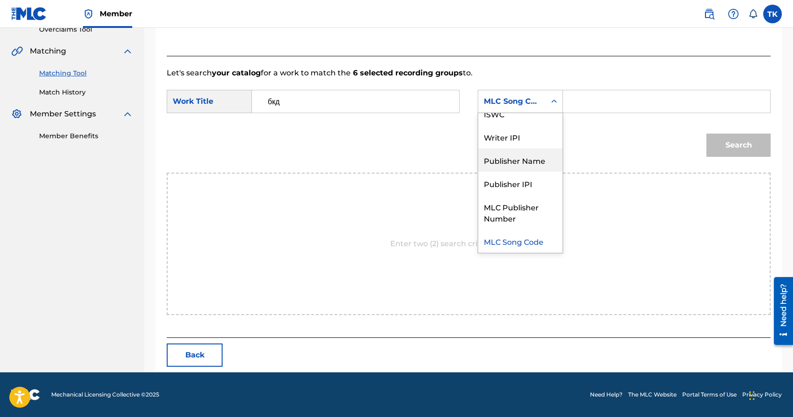
click at [523, 158] on div "Publisher Name" at bounding box center [520, 160] width 84 height 23
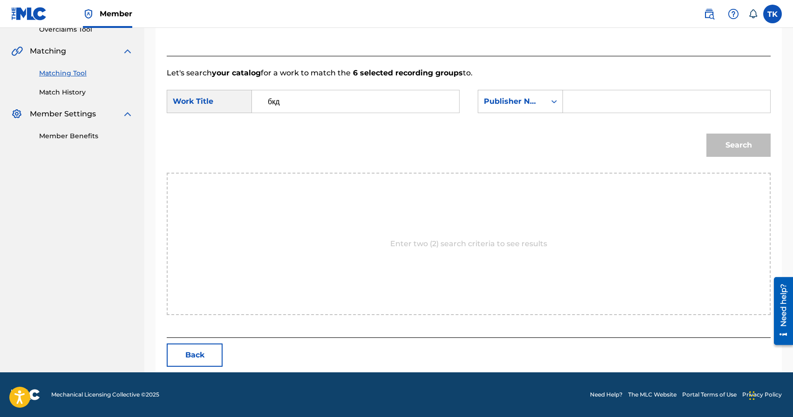
click at [581, 114] on div "SearchWithCriteria043b398a-3bdc-47f0-aa4d-e02dc57c9a45 Work Title бкд SearchWit…" at bounding box center [469, 104] width 604 height 29
click at [589, 105] on input "Search Form" at bounding box center [666, 101] width 191 height 22
type input "b"
type input "INFINITY MUSIC"
click at [731, 146] on button "Search" at bounding box center [739, 145] width 64 height 23
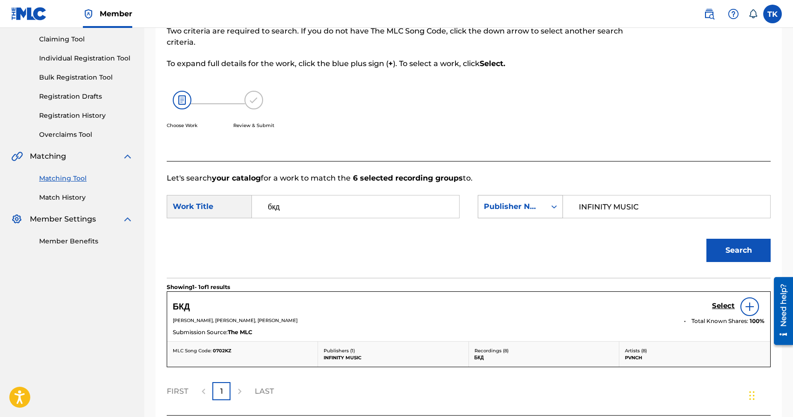
scroll to position [176, 0]
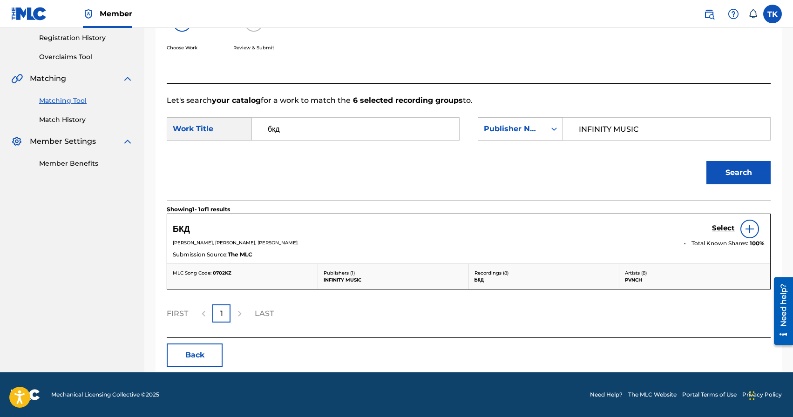
click at [718, 227] on h5 "Select" at bounding box center [723, 228] width 23 height 9
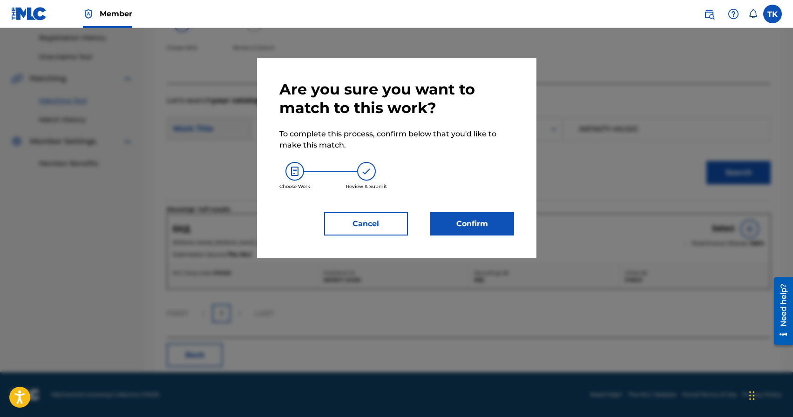
click at [493, 219] on button "Confirm" at bounding box center [473, 223] width 84 height 23
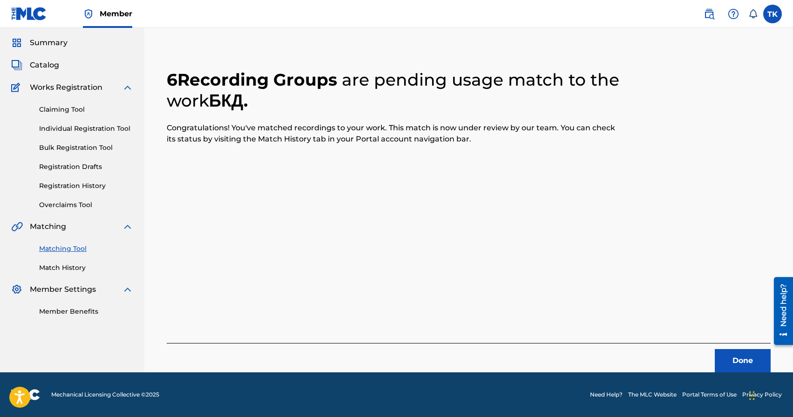
scroll to position [27, 0]
click at [725, 350] on button "Done" at bounding box center [743, 360] width 56 height 23
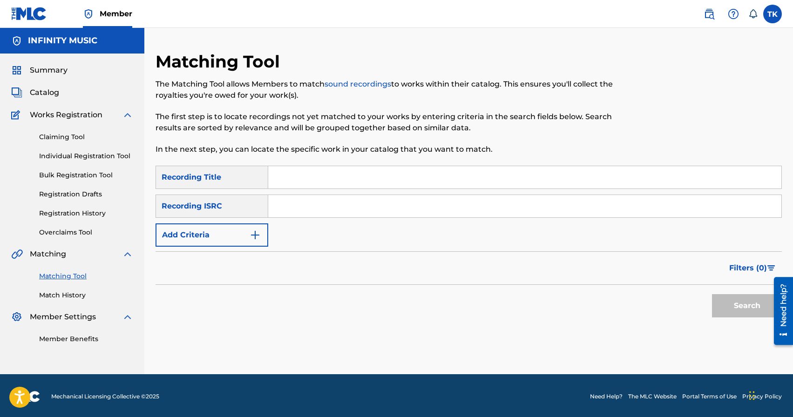
click at [352, 183] on input "Search Form" at bounding box center [524, 177] width 513 height 22
type input "Потрачено"
click at [240, 244] on button "Add Criteria" at bounding box center [212, 235] width 113 height 23
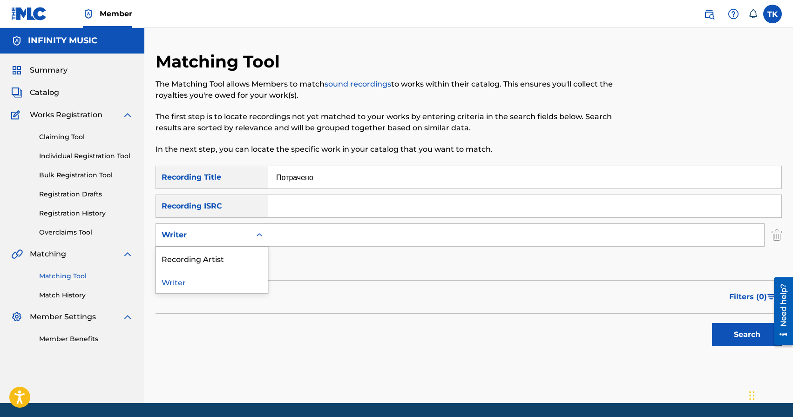
click at [240, 244] on div "Writer" at bounding box center [212, 235] width 113 height 23
click at [240, 257] on div "Recording Artist" at bounding box center [212, 258] width 112 height 23
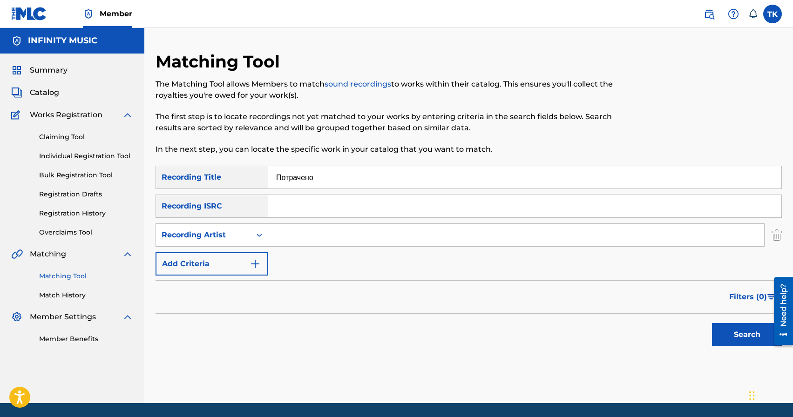
click at [282, 236] on input "Search Form" at bounding box center [516, 235] width 496 height 22
type input "PVNCH"
click at [757, 338] on button "Search" at bounding box center [747, 334] width 70 height 23
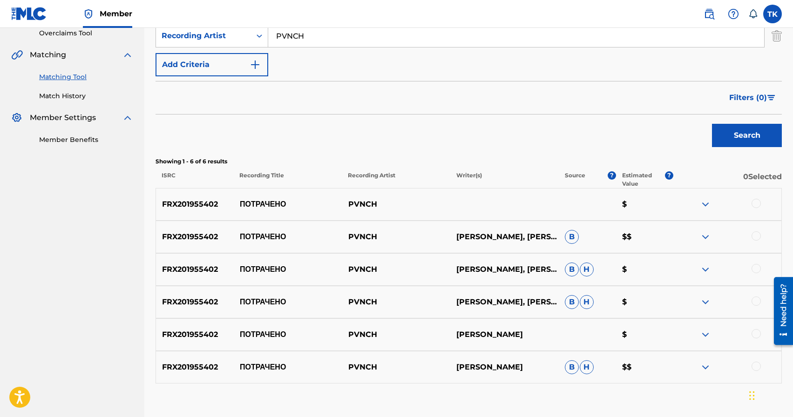
scroll to position [257, 0]
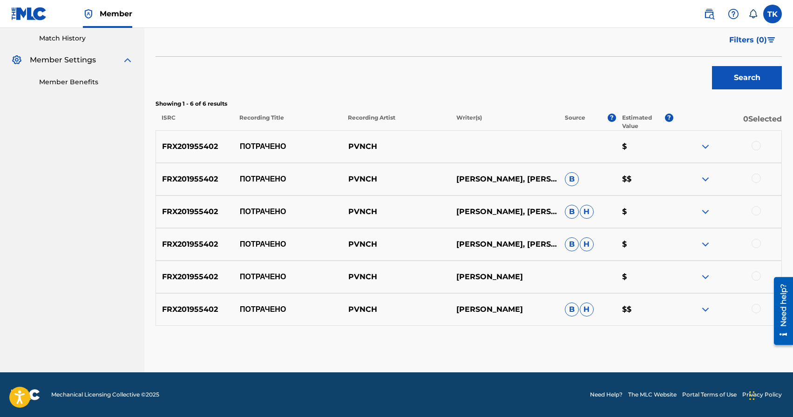
click at [758, 146] on div at bounding box center [756, 145] width 9 height 9
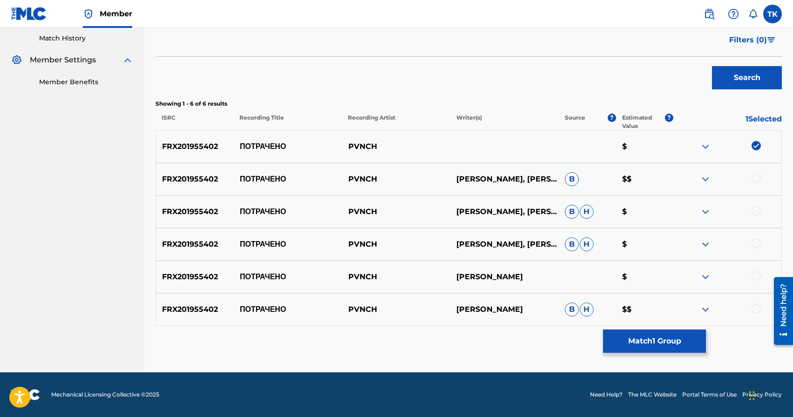
click at [758, 175] on div at bounding box center [756, 178] width 9 height 9
click at [757, 208] on div at bounding box center [756, 210] width 9 height 9
click at [756, 242] on div at bounding box center [756, 243] width 9 height 9
click at [758, 275] on div at bounding box center [756, 276] width 9 height 9
click at [757, 308] on div at bounding box center [756, 308] width 9 height 9
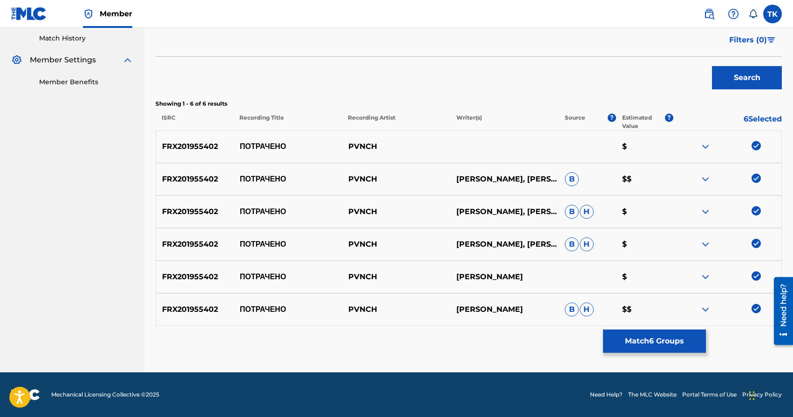
click at [681, 342] on button "Match 6 Groups" at bounding box center [654, 341] width 103 height 23
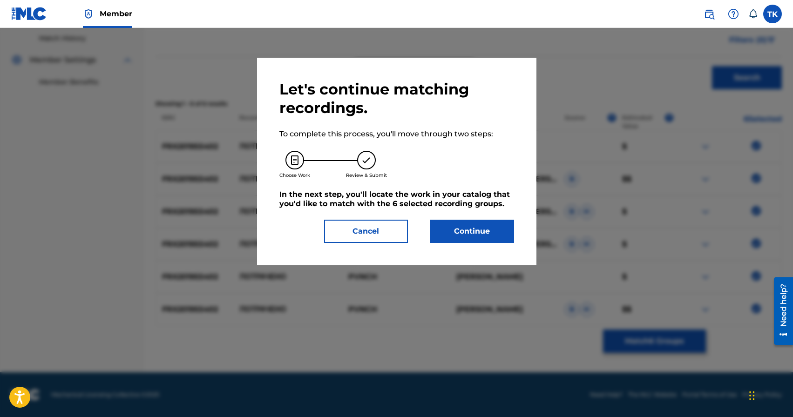
click at [495, 235] on button "Continue" at bounding box center [473, 231] width 84 height 23
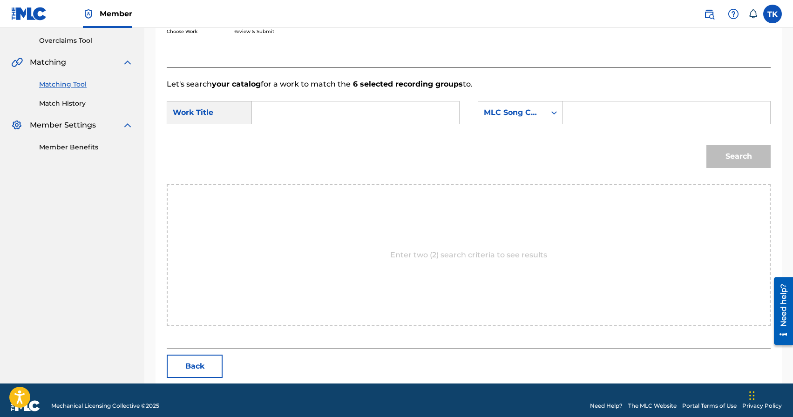
scroll to position [203, 0]
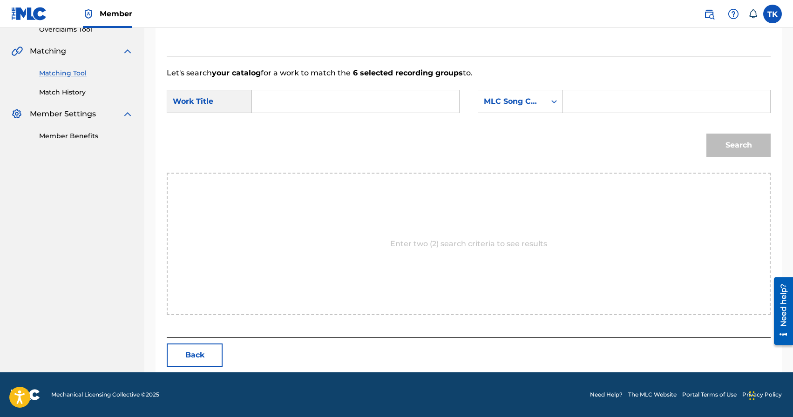
click at [390, 99] on input "Search Form" at bounding box center [355, 101] width 191 height 22
type input "потрачено"
click at [288, 130] on div "потрачено" at bounding box center [285, 122] width 51 height 17
click at [541, 112] on div "MLC Song Code" at bounding box center [520, 101] width 85 height 23
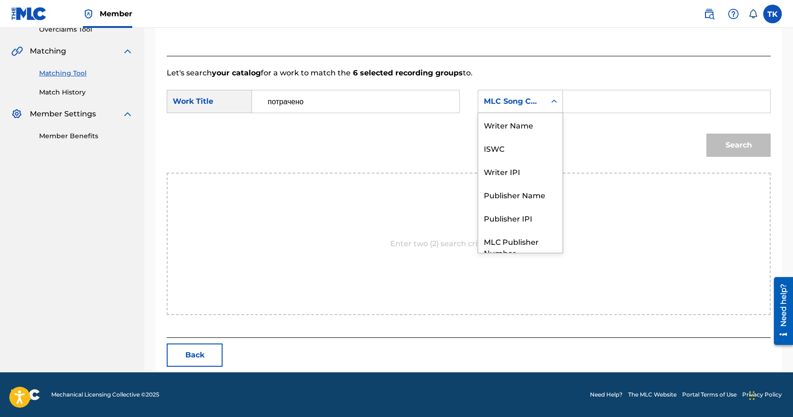
scroll to position [34, 0]
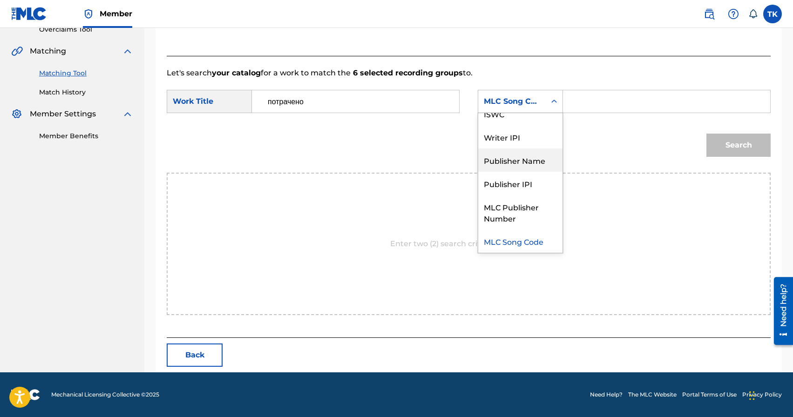
click at [532, 157] on div "Publisher Name" at bounding box center [520, 160] width 84 height 23
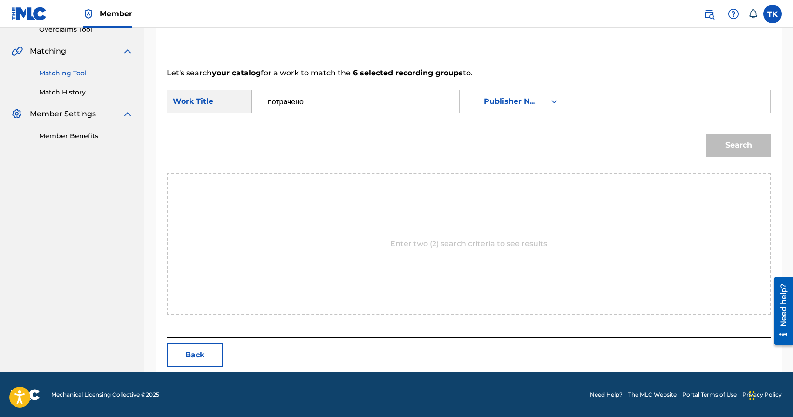
click at [590, 107] on input "Search Form" at bounding box center [666, 101] width 191 height 22
type input "INFINITY MUSIC"
click at [727, 144] on button "Search" at bounding box center [739, 145] width 64 height 23
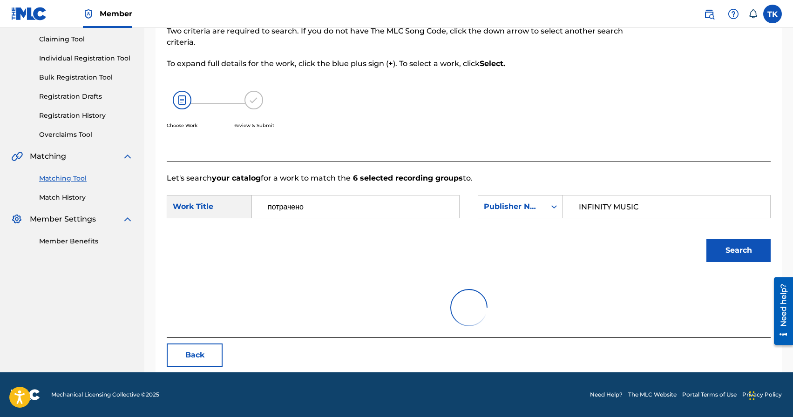
scroll to position [176, 0]
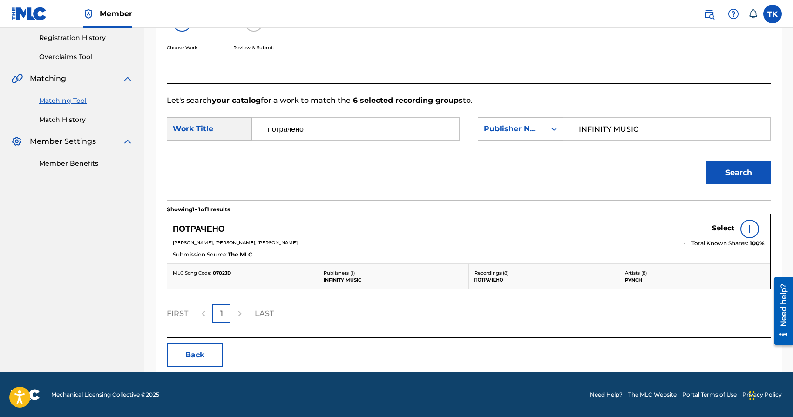
click at [718, 228] on h5 "Select" at bounding box center [723, 228] width 23 height 9
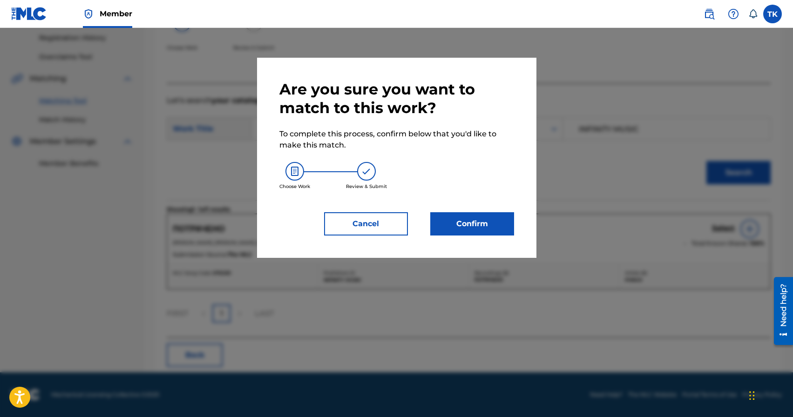
click at [487, 226] on button "Confirm" at bounding box center [473, 223] width 84 height 23
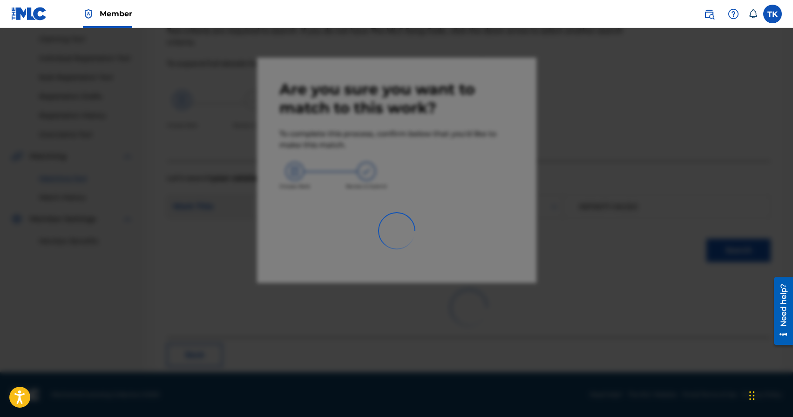
scroll to position [27, 0]
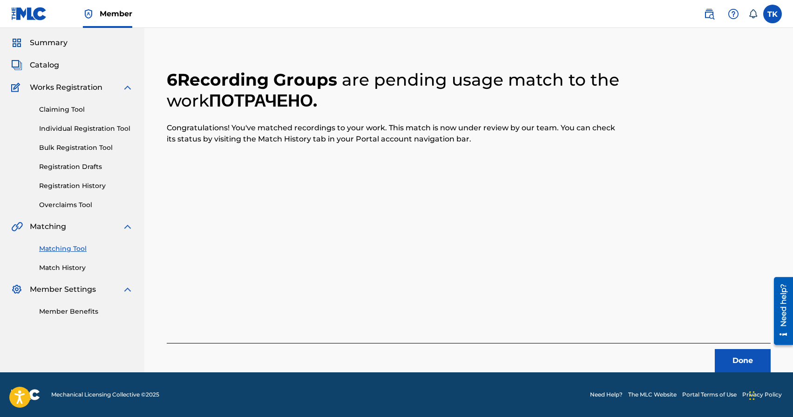
click at [726, 355] on button "Done" at bounding box center [743, 360] width 56 height 23
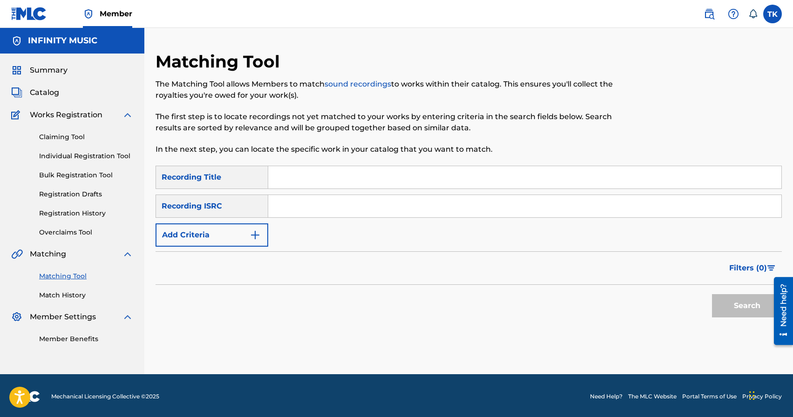
click at [326, 176] on input "Search Form" at bounding box center [524, 177] width 513 height 22
paste input "Мій реп"
click at [284, 180] on input "Мі" at bounding box center [524, 177] width 513 height 22
click at [298, 176] on input "Бі" at bounding box center [524, 177] width 513 height 22
type input "Білий"
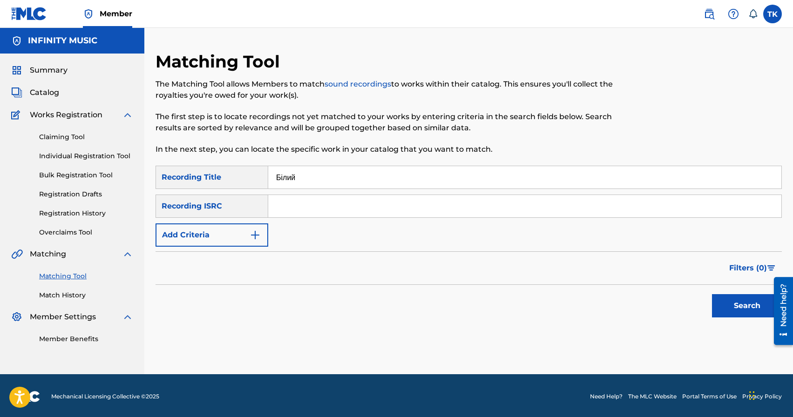
click at [258, 232] on img "Search Form" at bounding box center [255, 235] width 11 height 11
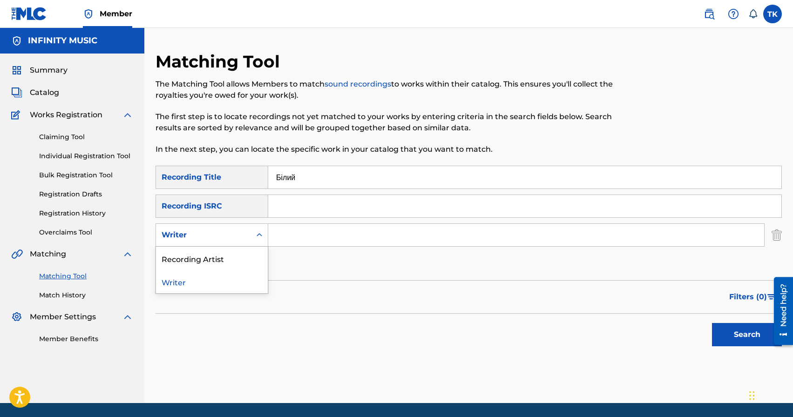
click at [258, 232] on icon "Search Form" at bounding box center [259, 235] width 9 height 9
click at [245, 253] on div "Recording Artist" at bounding box center [212, 258] width 112 height 23
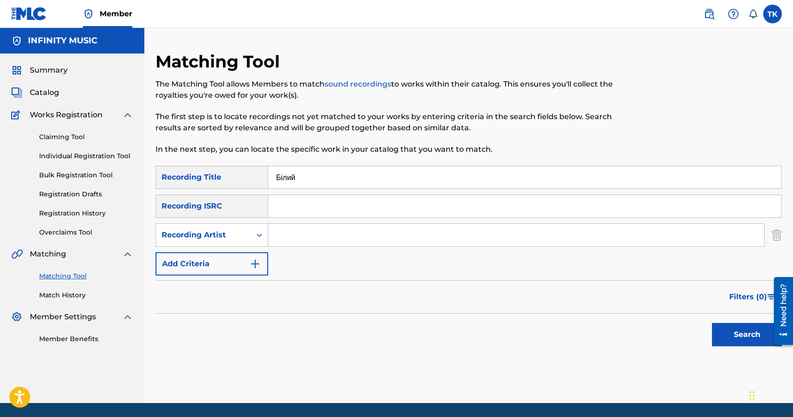
click at [299, 233] on input "Search Form" at bounding box center [516, 235] width 496 height 22
type input "PVNCH"
click at [733, 328] on button "Search" at bounding box center [747, 334] width 70 height 23
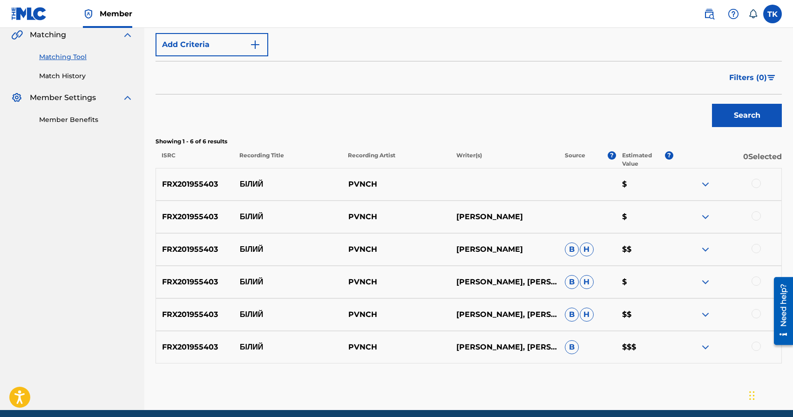
scroll to position [220, 0]
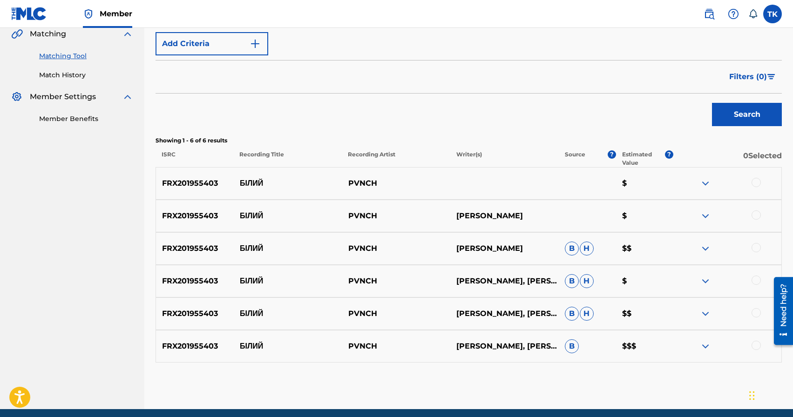
click at [261, 181] on p "БІЛИЙ" at bounding box center [288, 183] width 109 height 11
copy p "БІЛИЙ"
click at [759, 184] on div at bounding box center [756, 182] width 9 height 9
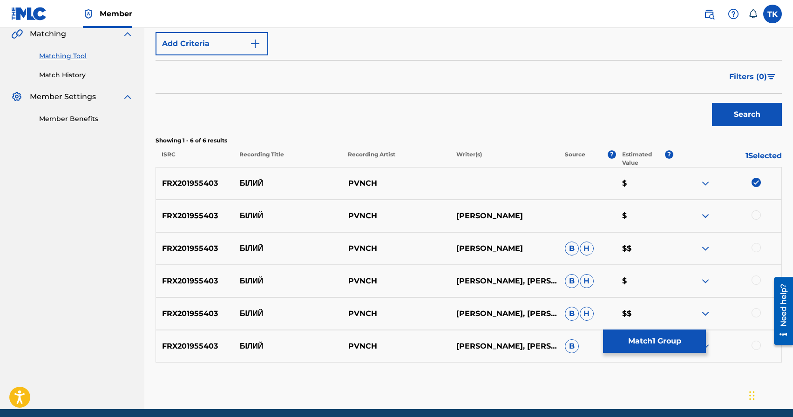
click at [757, 213] on div at bounding box center [756, 215] width 9 height 9
click at [757, 249] on div at bounding box center [756, 247] width 9 height 9
click at [757, 278] on div at bounding box center [756, 280] width 9 height 9
click at [755, 313] on div at bounding box center [756, 312] width 9 height 9
click at [755, 341] on div at bounding box center [756, 345] width 9 height 9
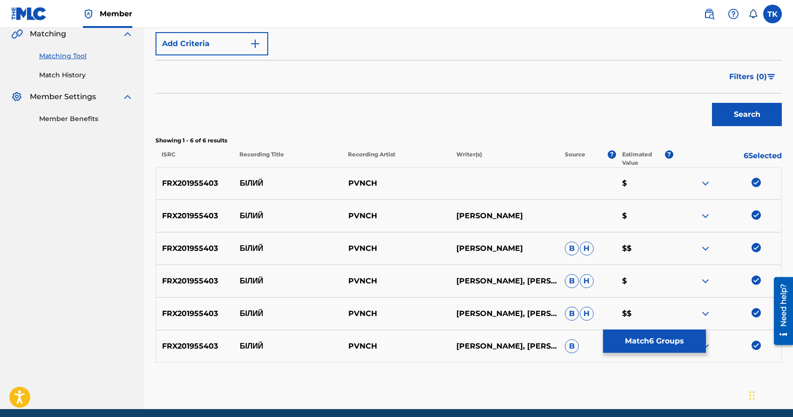
click at [680, 337] on button "Match 6 Groups" at bounding box center [654, 341] width 103 height 23
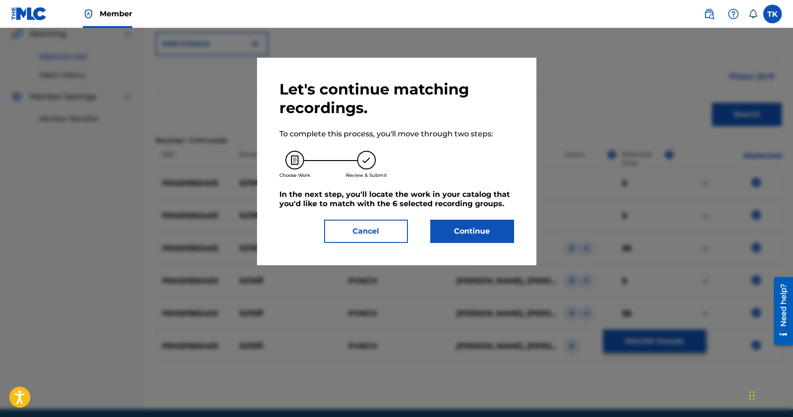
click at [507, 235] on button "Continue" at bounding box center [473, 231] width 84 height 23
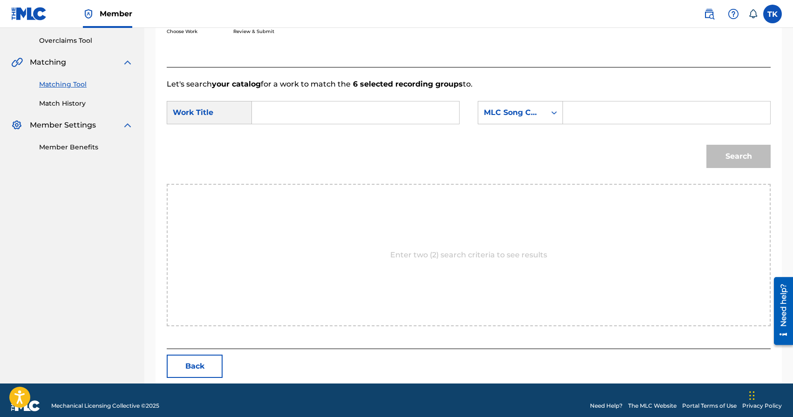
scroll to position [203, 0]
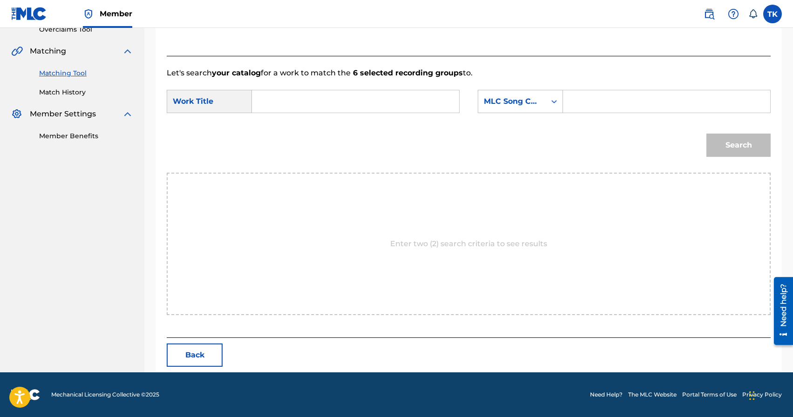
click at [388, 99] on input "Search Form" at bounding box center [355, 101] width 191 height 22
paste input "БІЛИЙ"
click at [300, 126] on div "білий" at bounding box center [285, 122] width 51 height 17
type input "білий"
click at [537, 102] on div "MLC Song Code" at bounding box center [512, 101] width 56 height 11
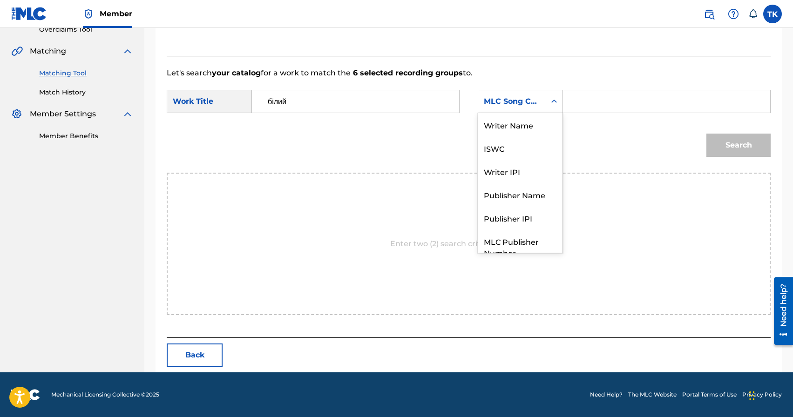
scroll to position [34, 0]
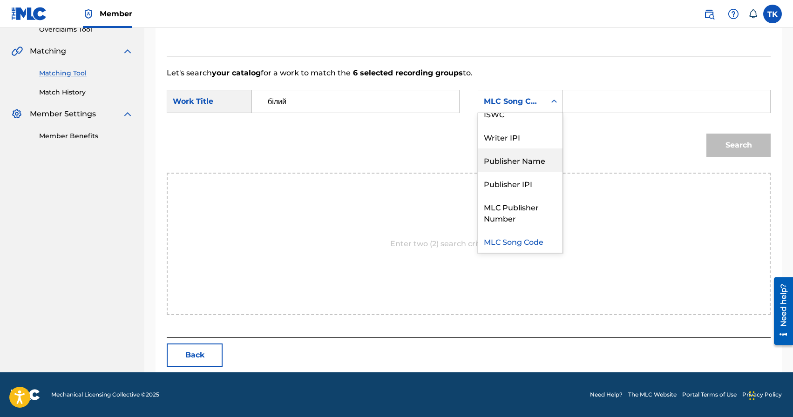
click at [533, 163] on div "Publisher Name" at bounding box center [520, 160] width 84 height 23
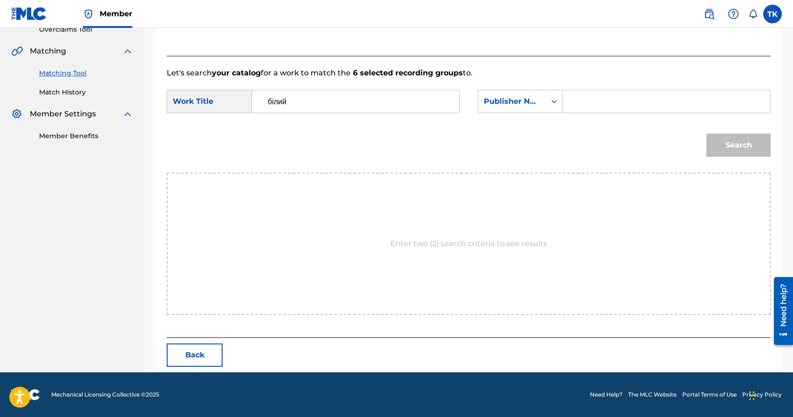
click at [591, 101] on input "Search Form" at bounding box center [666, 101] width 191 height 22
type input "INFINITY MUSIC"
click at [723, 147] on button "Search" at bounding box center [739, 145] width 64 height 23
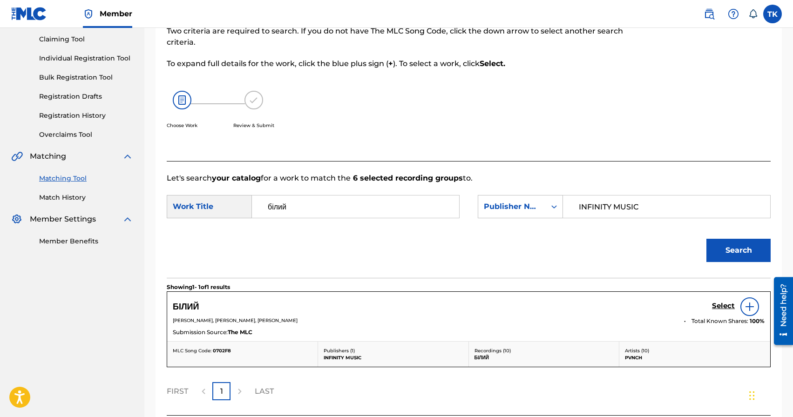
scroll to position [176, 0]
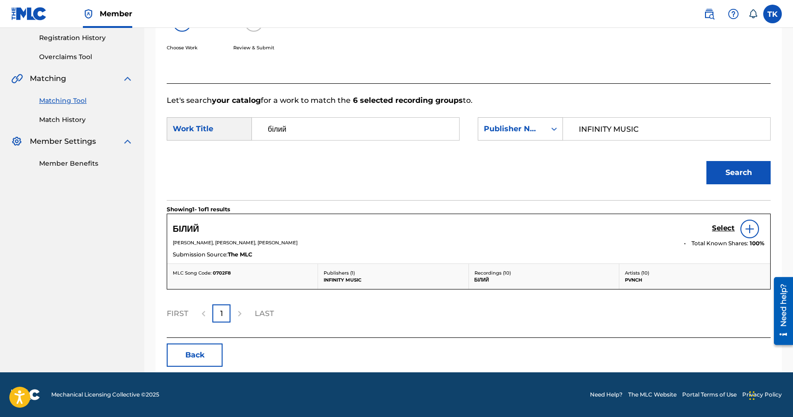
click at [721, 228] on h5 "Select" at bounding box center [723, 228] width 23 height 9
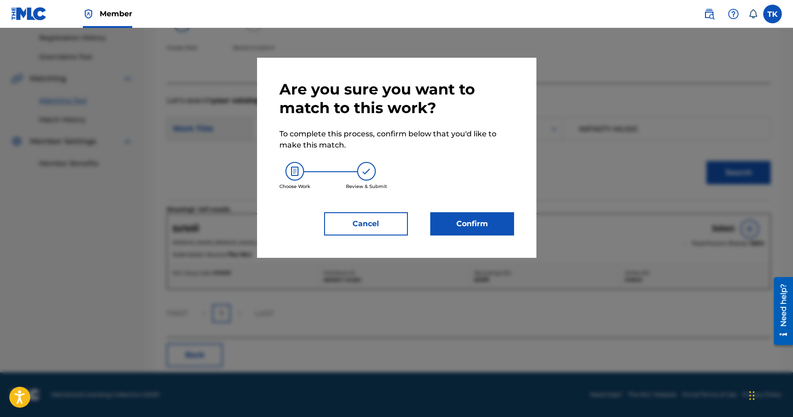
click at [509, 225] on button "Confirm" at bounding box center [473, 223] width 84 height 23
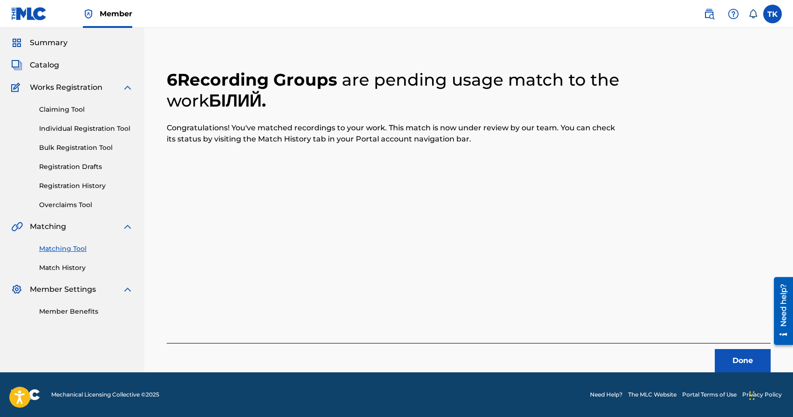
scroll to position [27, 0]
click at [732, 366] on button "Done" at bounding box center [743, 360] width 56 height 23
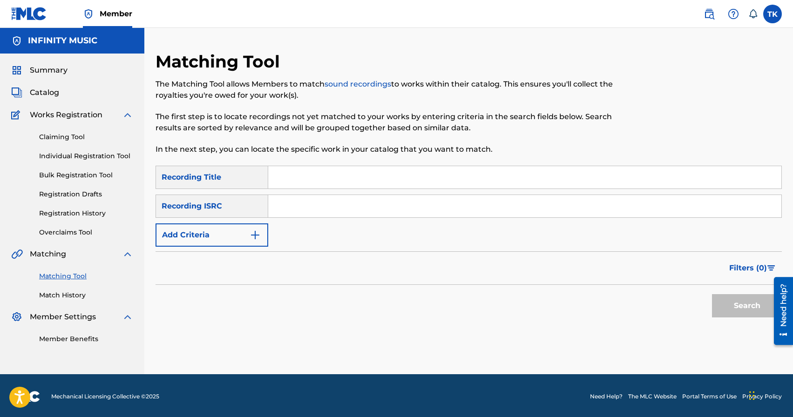
click at [321, 175] on input "Search Form" at bounding box center [524, 177] width 513 height 22
click at [304, 179] on input "так скалалось" at bounding box center [524, 177] width 513 height 22
type input "так склалось"
click at [256, 235] on img "Search Form" at bounding box center [255, 235] width 11 height 11
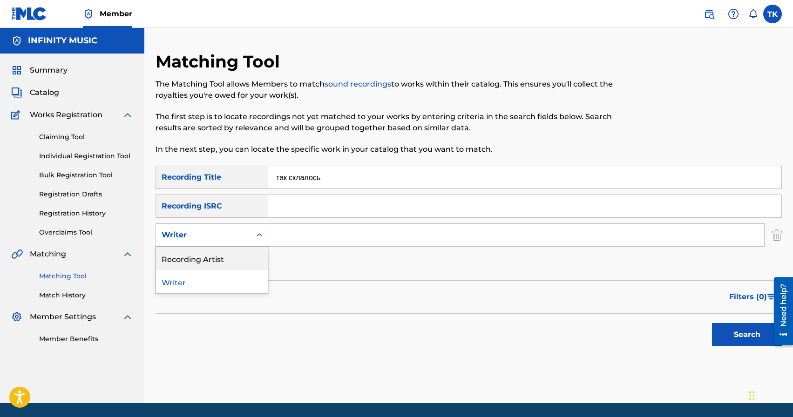
click at [243, 261] on div "Recording Artist" at bounding box center [212, 258] width 112 height 23
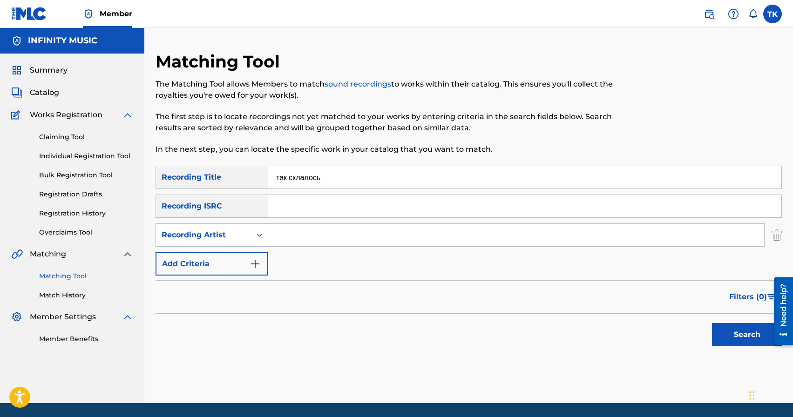
click at [308, 233] on input "Search Form" at bounding box center [516, 235] width 496 height 22
type input "PVNCH"
click at [740, 336] on button "Search" at bounding box center [747, 334] width 70 height 23
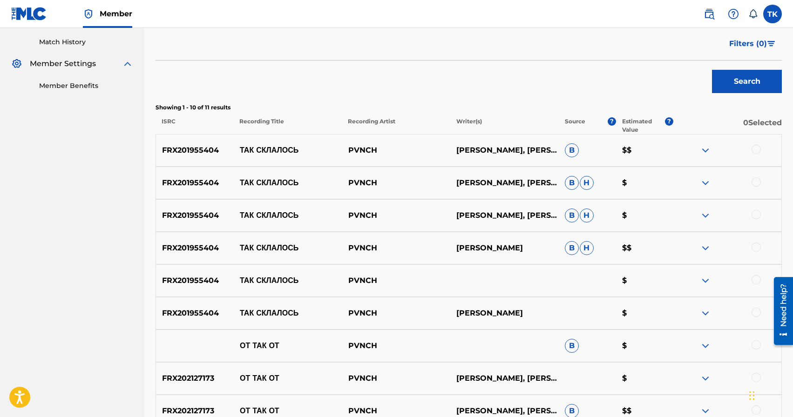
scroll to position [262, 0]
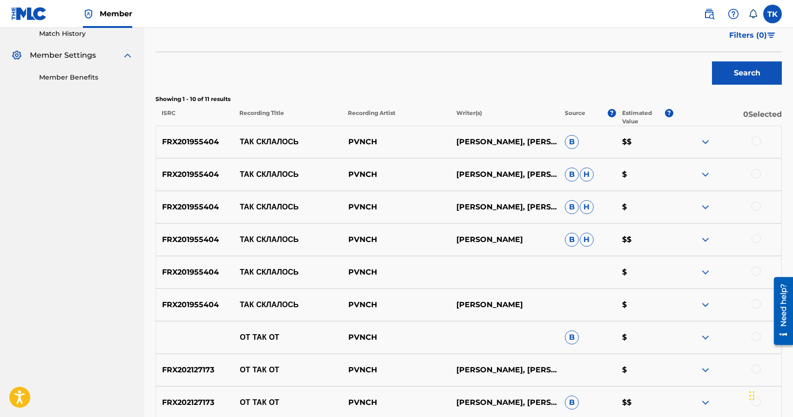
click at [755, 304] on div at bounding box center [756, 304] width 9 height 9
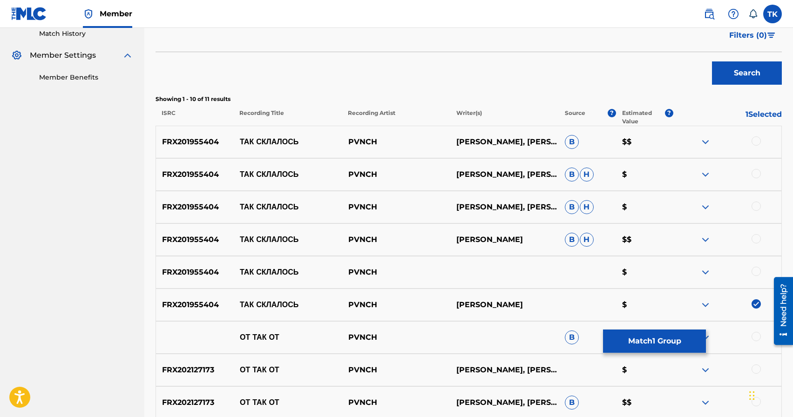
click at [756, 271] on div at bounding box center [756, 271] width 9 height 9
click at [756, 238] on div at bounding box center [756, 238] width 9 height 9
click at [759, 208] on div at bounding box center [756, 206] width 9 height 9
click at [757, 174] on div at bounding box center [756, 173] width 9 height 9
click at [758, 140] on div at bounding box center [756, 141] width 9 height 9
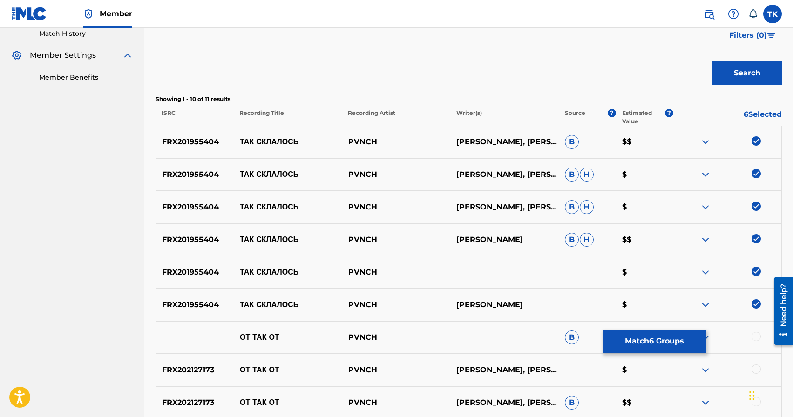
click at [656, 340] on button "Match 6 Groups" at bounding box center [654, 341] width 103 height 23
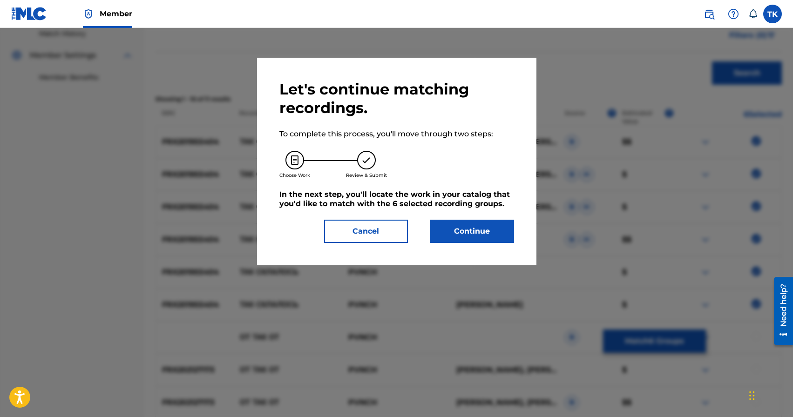
click at [484, 236] on button "Continue" at bounding box center [473, 231] width 84 height 23
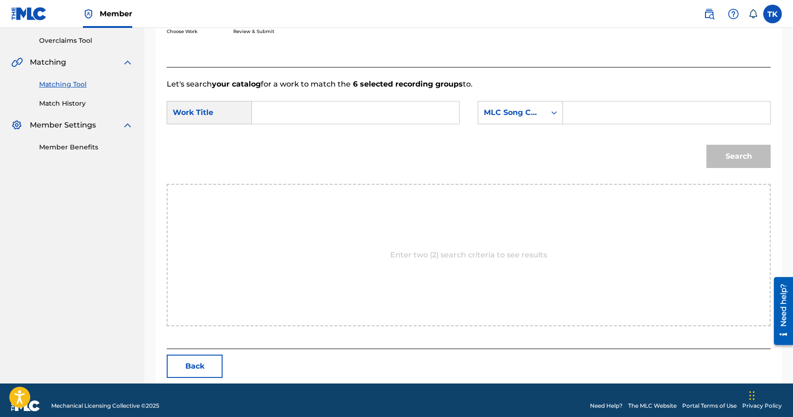
scroll to position [203, 0]
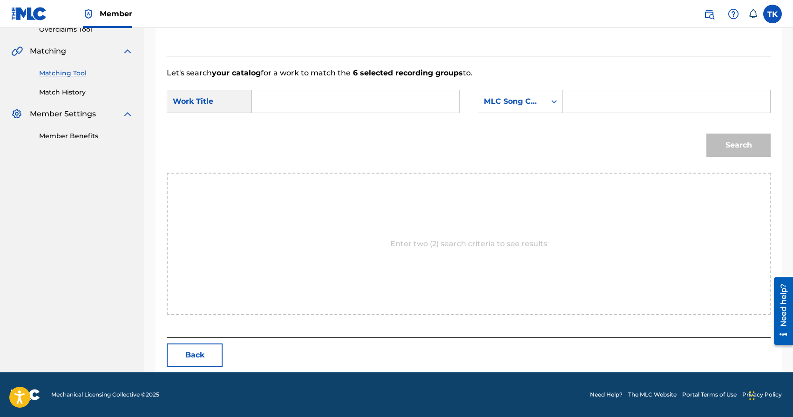
click at [374, 101] on input "Search Form" at bounding box center [355, 101] width 191 height 22
type input "n"
type input "ь"
click at [300, 130] on span "лалось" at bounding box center [288, 133] width 25 height 9
type input "так склалось"
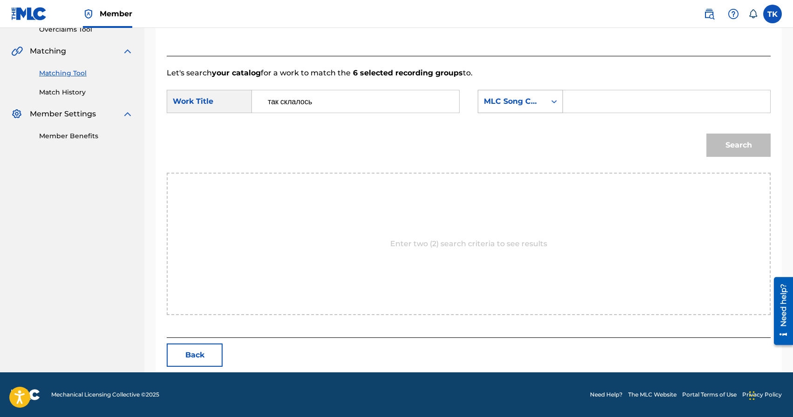
click at [546, 111] on div "Search Form" at bounding box center [554, 101] width 17 height 22
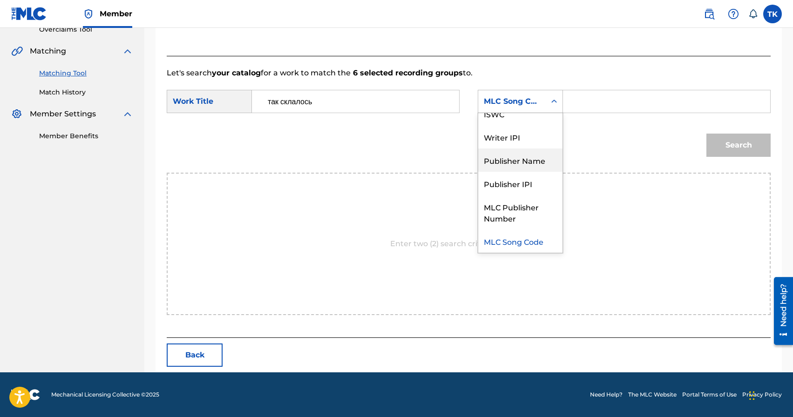
click at [521, 164] on div "Publisher Name" at bounding box center [520, 160] width 84 height 23
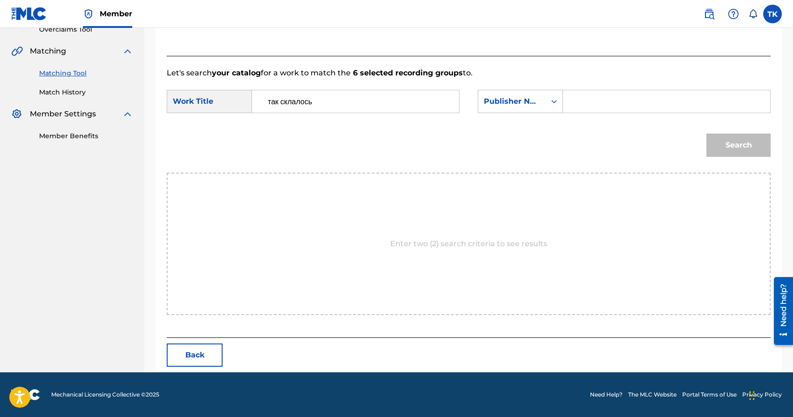
click at [587, 107] on input "Search Form" at bounding box center [666, 101] width 191 height 22
type input "INFINITY MUSIC"
click at [716, 144] on button "Search" at bounding box center [739, 145] width 64 height 23
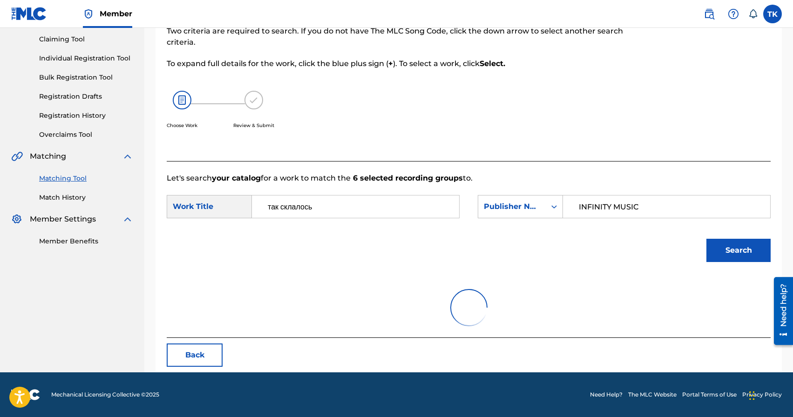
scroll to position [203, 0]
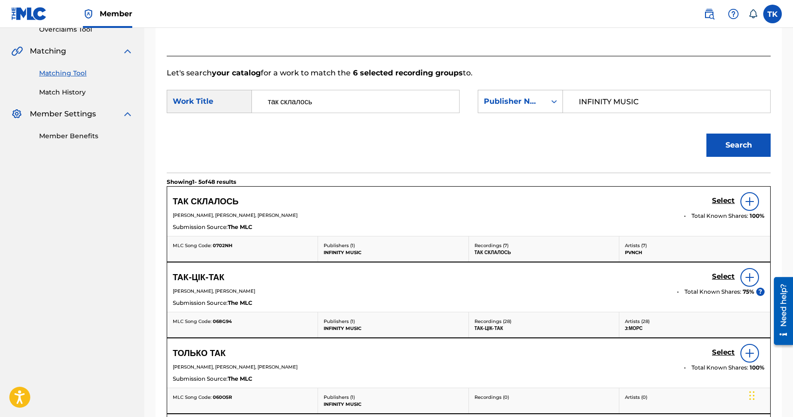
click at [723, 201] on h5 "Select" at bounding box center [723, 201] width 23 height 9
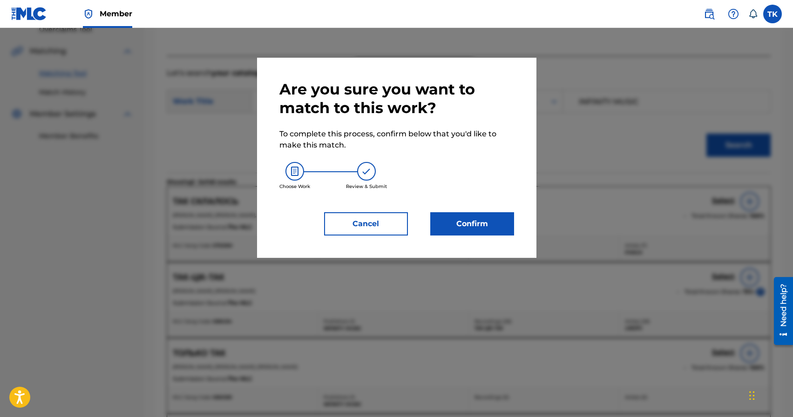
click at [482, 222] on button "Confirm" at bounding box center [473, 223] width 84 height 23
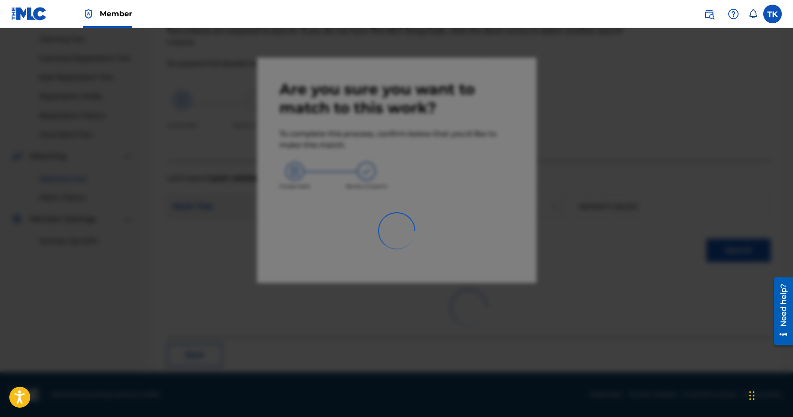
scroll to position [27, 0]
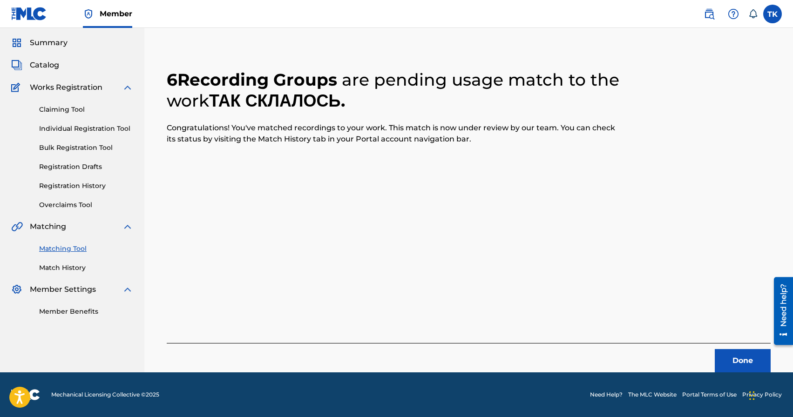
click at [742, 363] on button "Done" at bounding box center [743, 360] width 56 height 23
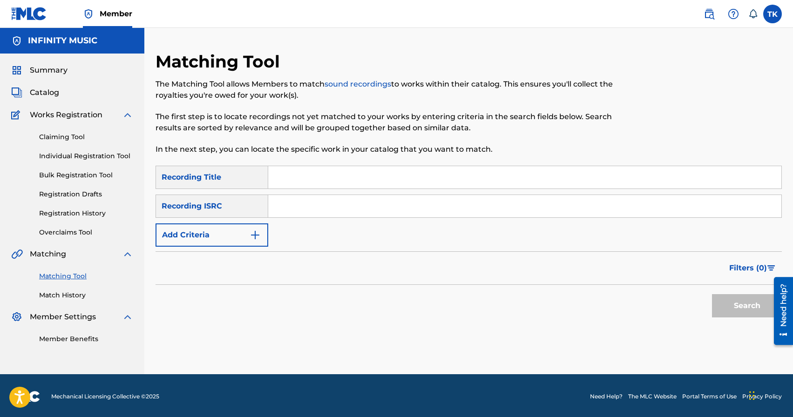
click at [339, 171] on input "Search Form" at bounding box center [524, 177] width 513 height 22
paste input "ДИНАМІТ"
type input "ДИНАМІТ"
click at [250, 237] on img "Search Form" at bounding box center [255, 235] width 11 height 11
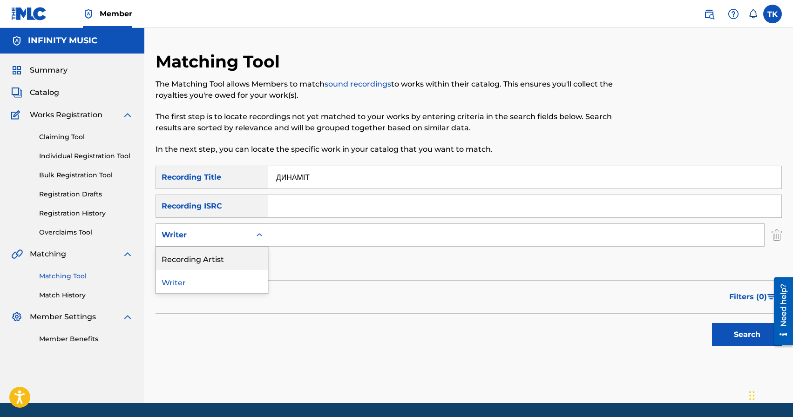
click at [245, 250] on div "Recording Artist" at bounding box center [212, 258] width 112 height 23
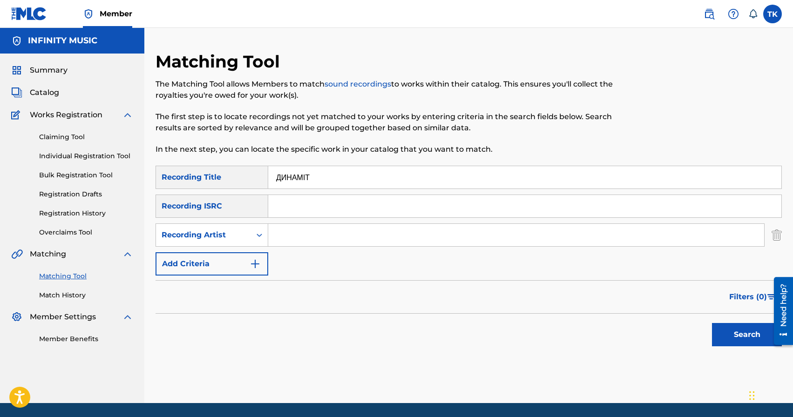
click at [301, 240] on input "Search Form" at bounding box center [516, 235] width 496 height 22
type input "PVNCH"
click at [753, 335] on button "Search" at bounding box center [747, 334] width 70 height 23
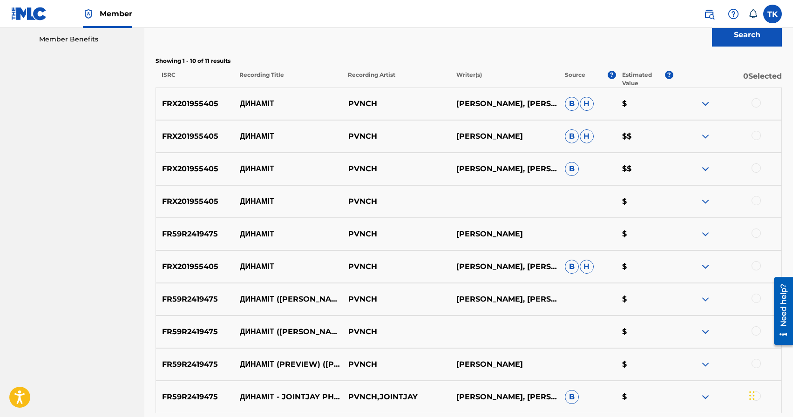
scroll to position [302, 0]
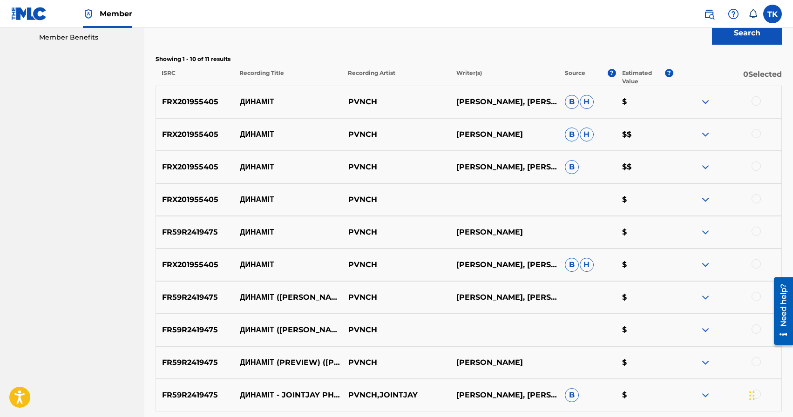
click at [756, 263] on div at bounding box center [756, 264] width 9 height 9
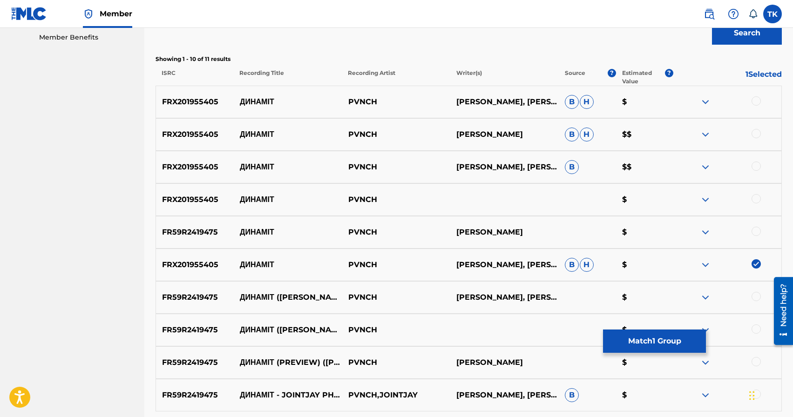
click at [756, 232] on div at bounding box center [756, 231] width 9 height 9
click at [756, 199] on div at bounding box center [756, 198] width 9 height 9
click at [757, 169] on div at bounding box center [756, 166] width 9 height 9
click at [757, 136] on div at bounding box center [756, 133] width 9 height 9
click at [756, 103] on div at bounding box center [756, 100] width 9 height 9
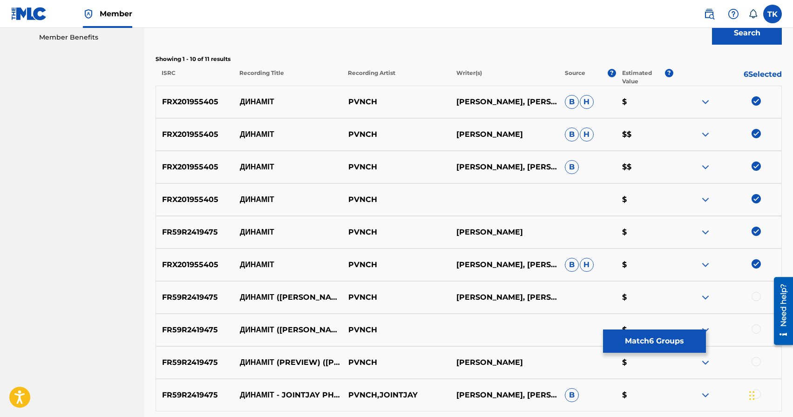
click at [606, 34] on div "Search" at bounding box center [469, 30] width 627 height 37
click at [642, 340] on button "Match 6 Groups" at bounding box center [654, 341] width 103 height 23
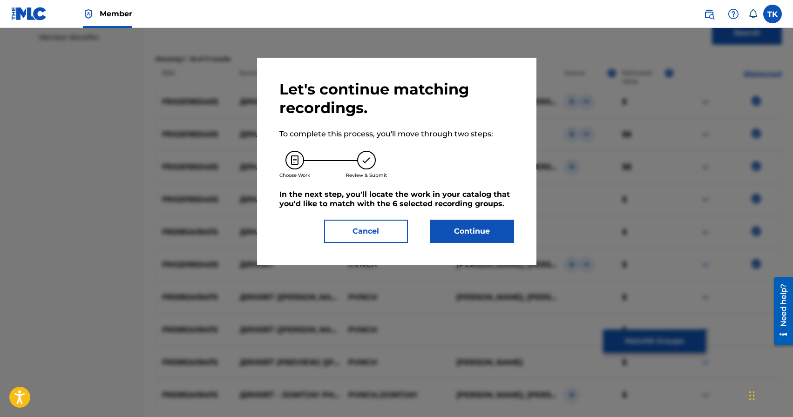
click at [486, 231] on button "Continue" at bounding box center [473, 231] width 84 height 23
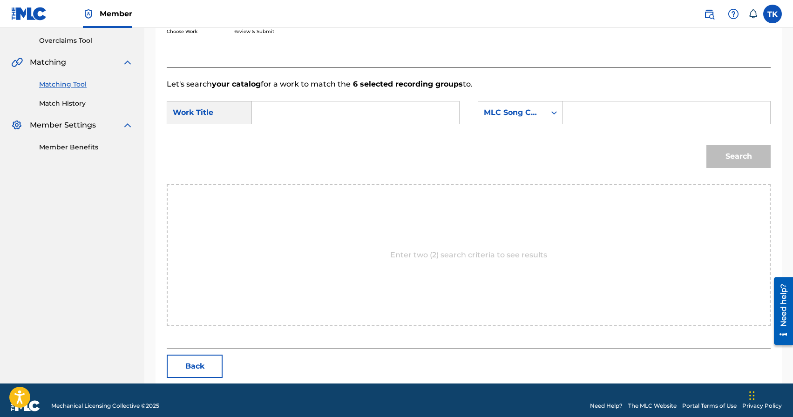
scroll to position [203, 0]
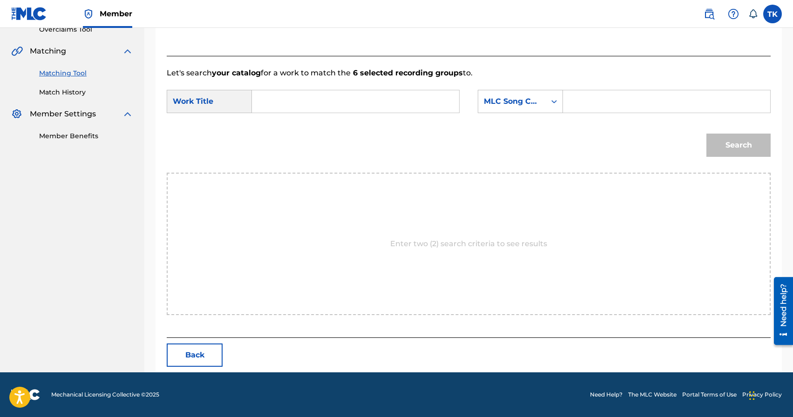
click at [390, 97] on input "Search Form" at bounding box center [355, 101] width 191 height 22
paste input "ДИНАМІТ"
click at [296, 123] on strong "динаміт" at bounding box center [282, 122] width 29 height 9
type input "динаміт"
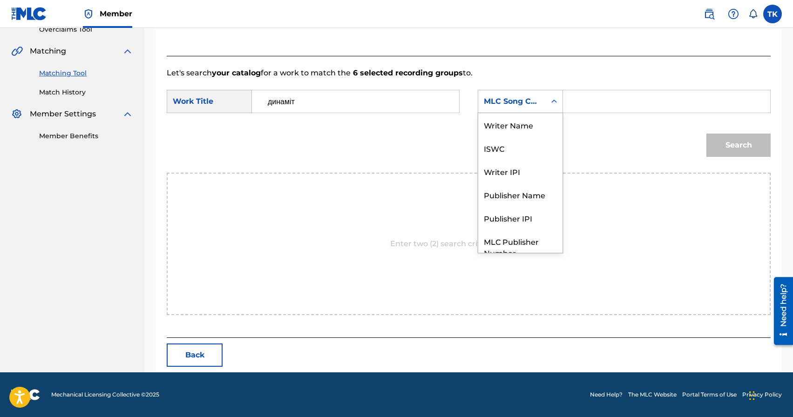
click at [547, 105] on div "Search Form" at bounding box center [554, 101] width 17 height 17
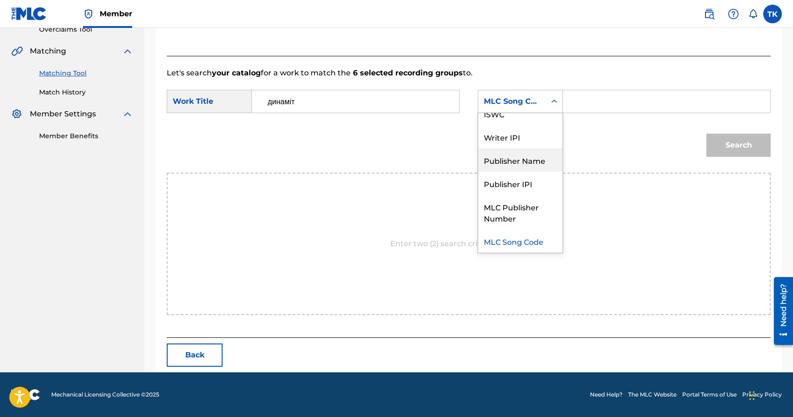
click at [531, 157] on div "Publisher Name" at bounding box center [520, 160] width 84 height 23
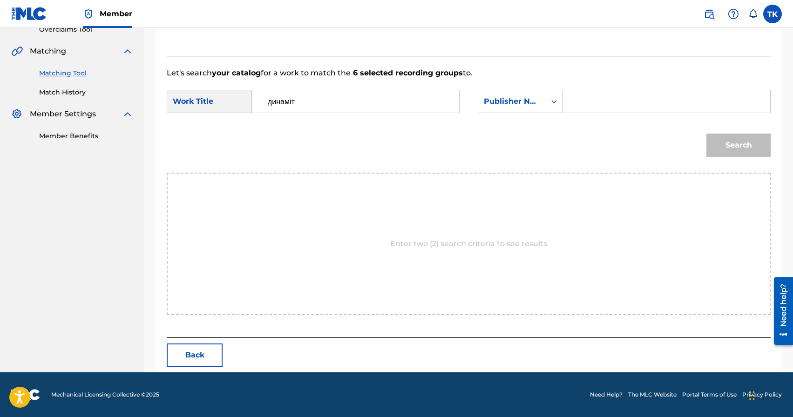
click at [582, 112] on input "Search Form" at bounding box center [666, 101] width 191 height 22
type input "INFINITY MUSIC"
click at [752, 145] on button "Search" at bounding box center [739, 145] width 64 height 23
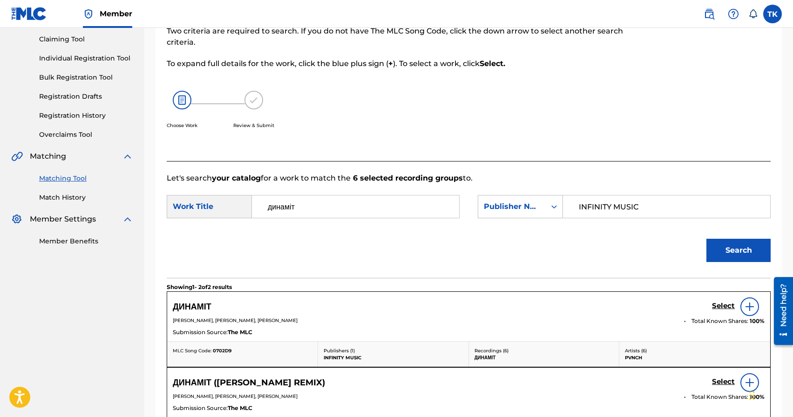
scroll to position [203, 0]
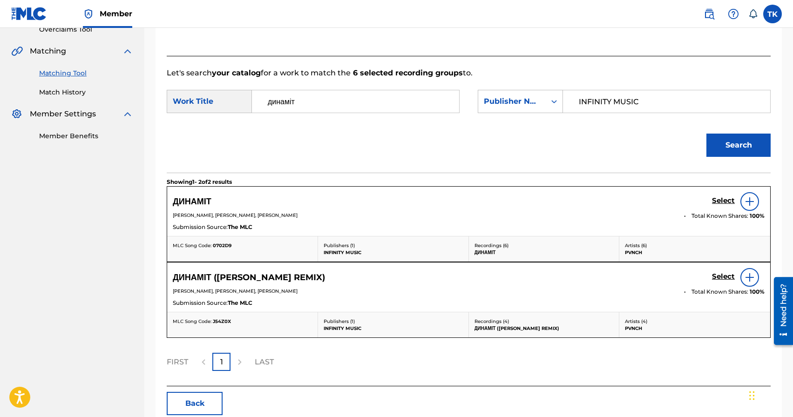
click at [724, 202] on h5 "Select" at bounding box center [723, 201] width 23 height 9
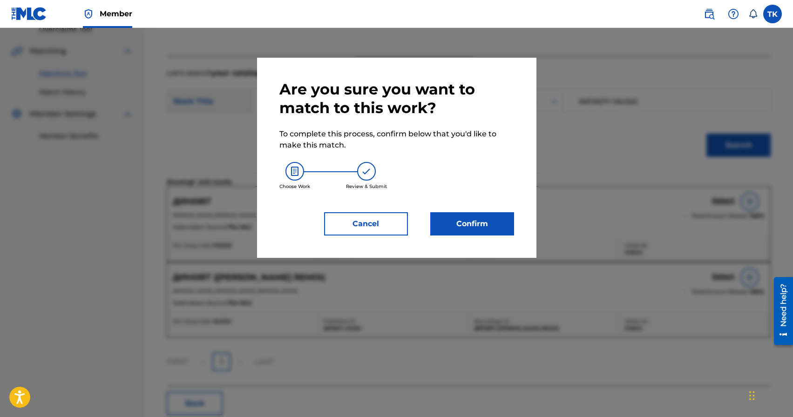
click at [483, 226] on button "Confirm" at bounding box center [473, 223] width 84 height 23
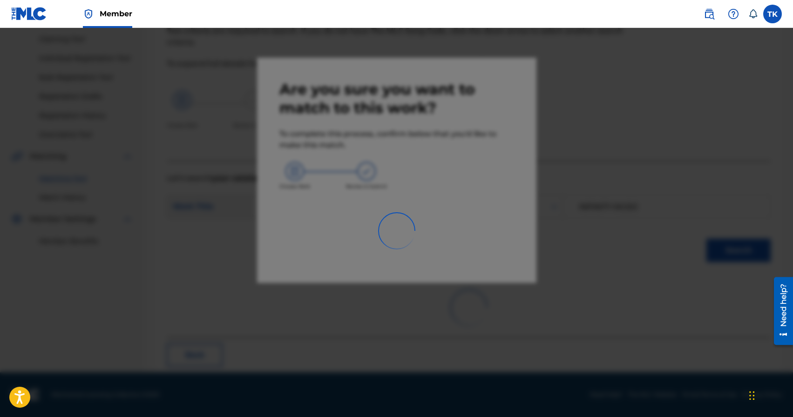
scroll to position [27, 0]
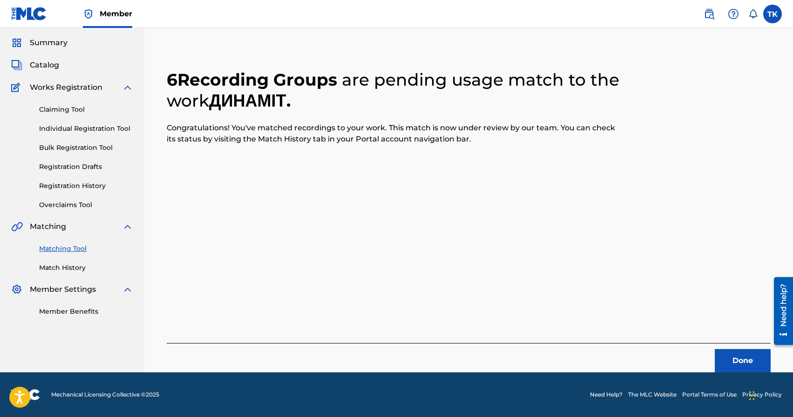
click at [734, 359] on button "Done" at bounding box center [743, 360] width 56 height 23
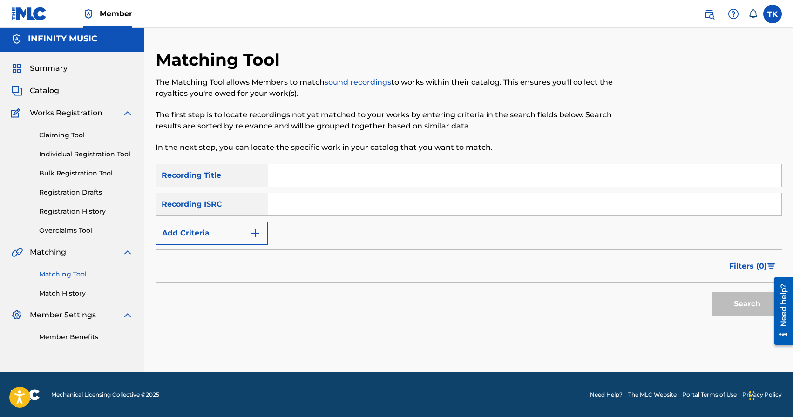
scroll to position [0, 0]
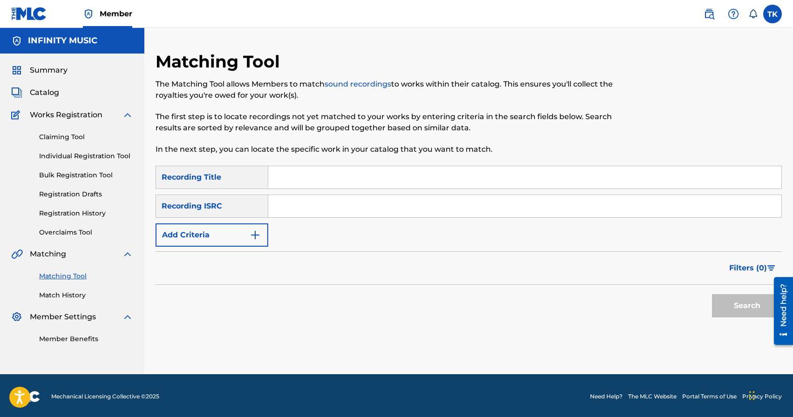
click at [330, 181] on input "Search Form" at bounding box center [524, 177] width 513 height 22
type input "ЯК"
click at [251, 239] on img "Search Form" at bounding box center [255, 235] width 11 height 11
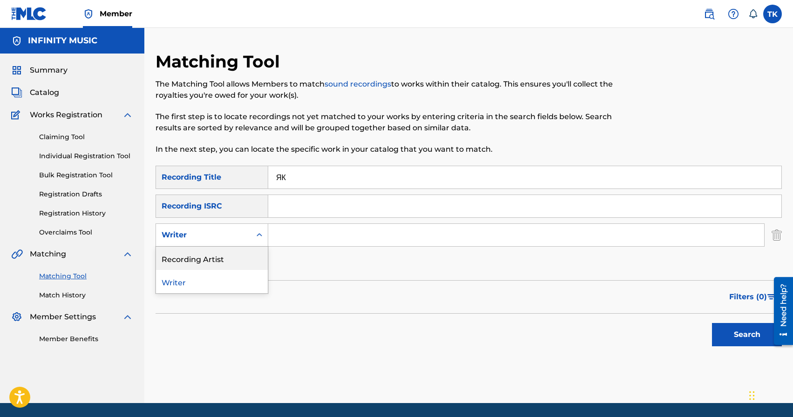
click at [245, 251] on div "Recording Artist" at bounding box center [212, 258] width 112 height 23
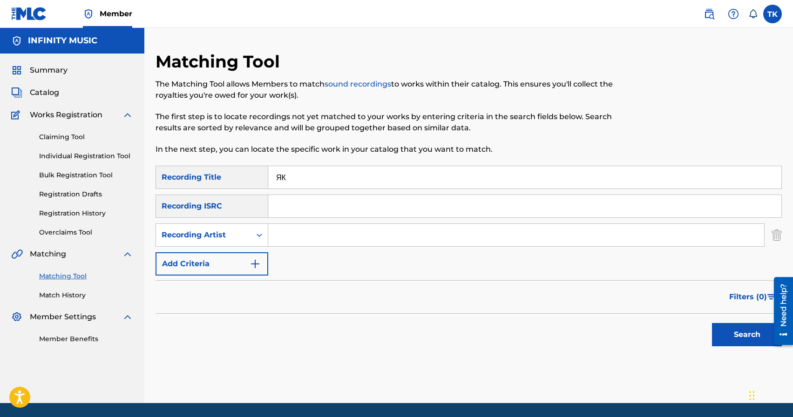
click at [304, 239] on input "Search Form" at bounding box center [516, 235] width 496 height 22
type input "PVNCH"
click at [734, 334] on button "Search" at bounding box center [747, 334] width 70 height 23
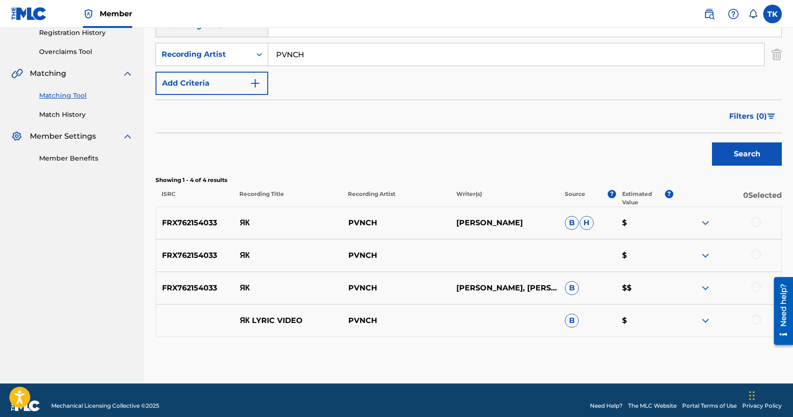
scroll to position [192, 0]
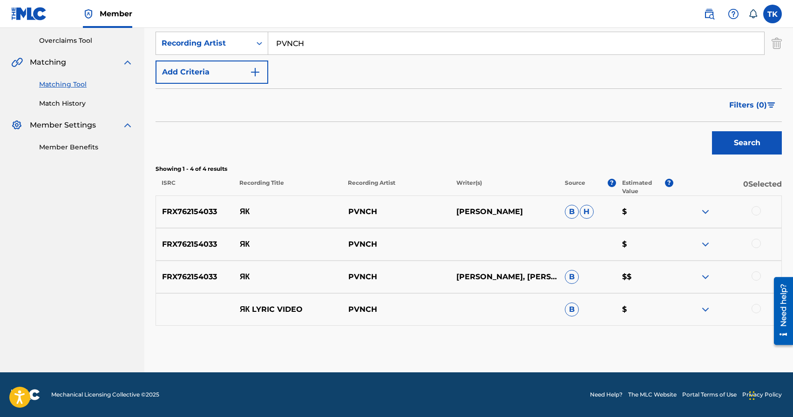
click at [757, 276] on div at bounding box center [756, 276] width 9 height 9
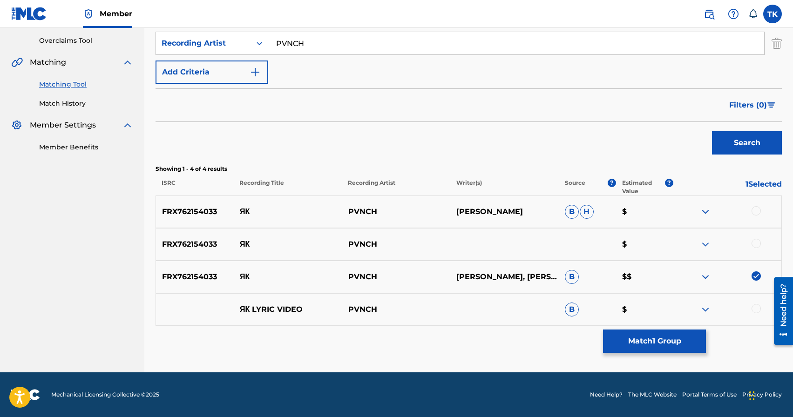
click at [758, 245] on div at bounding box center [756, 243] width 9 height 9
click at [757, 212] on div at bounding box center [756, 210] width 9 height 9
click at [683, 337] on button "Match 3 Groups" at bounding box center [654, 341] width 103 height 23
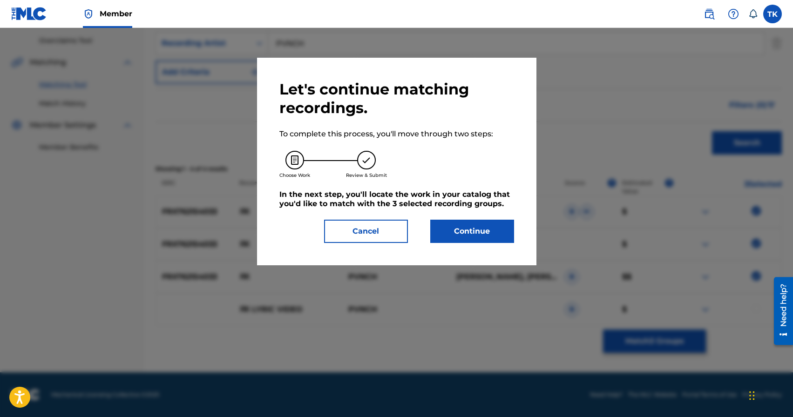
click at [476, 232] on button "Continue" at bounding box center [473, 231] width 84 height 23
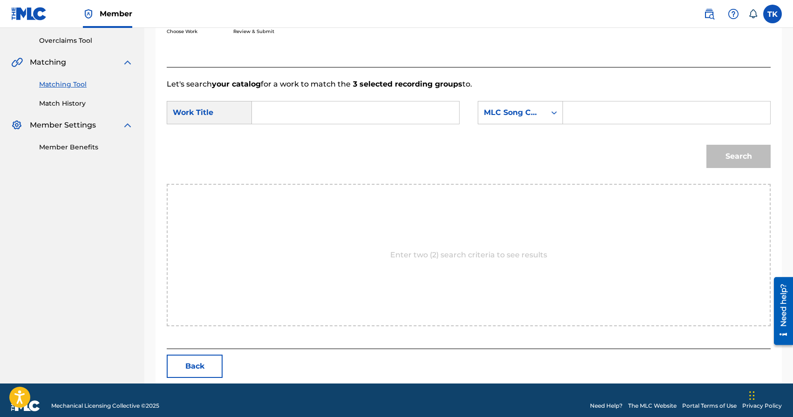
click at [384, 112] on input "Search Form" at bounding box center [355, 113] width 191 height 22
type input "z"
type input "як"
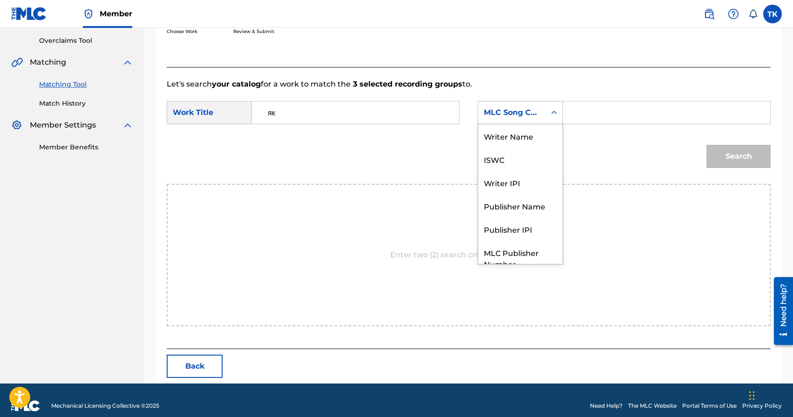
click at [537, 116] on div "MLC Song Code" at bounding box center [512, 112] width 56 height 11
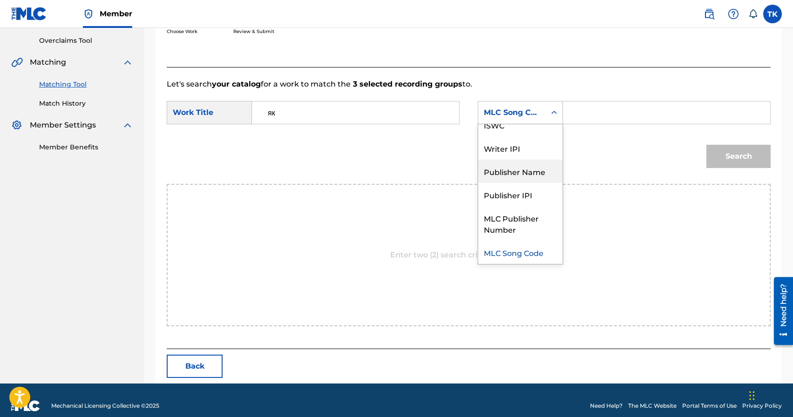
click at [523, 171] on div "Publisher Name" at bounding box center [520, 171] width 84 height 23
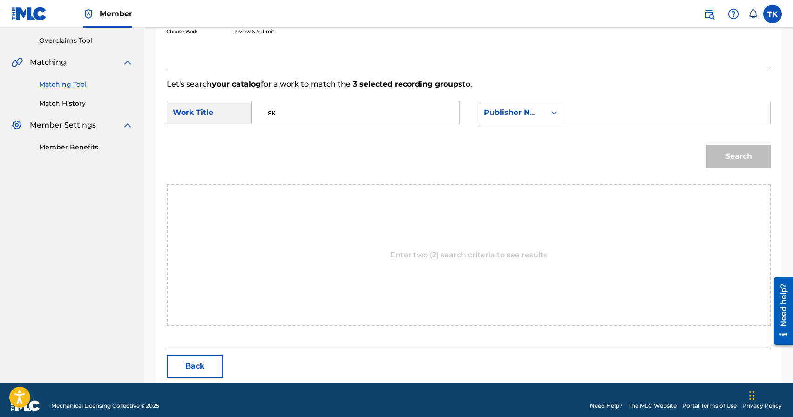
click at [588, 119] on input "Search Form" at bounding box center [666, 113] width 191 height 22
type input "INFINITY MUSIC"
click at [743, 159] on button "Search" at bounding box center [739, 156] width 64 height 23
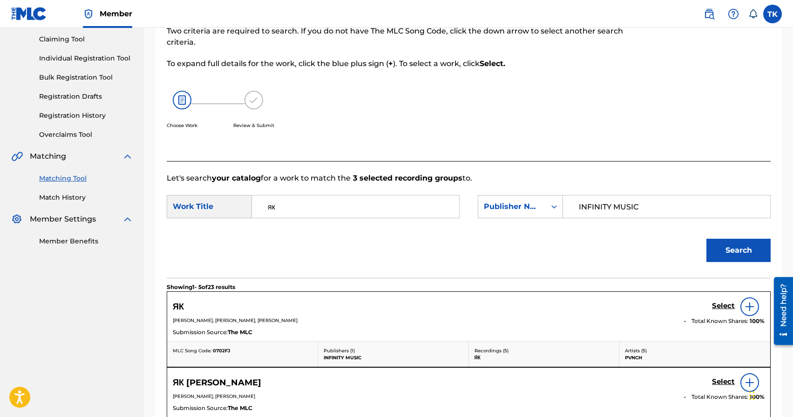
scroll to position [192, 0]
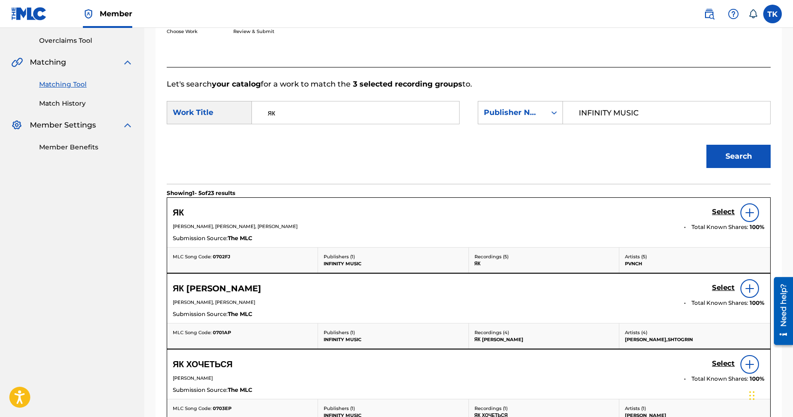
click at [719, 212] on h5 "Select" at bounding box center [723, 212] width 23 height 9
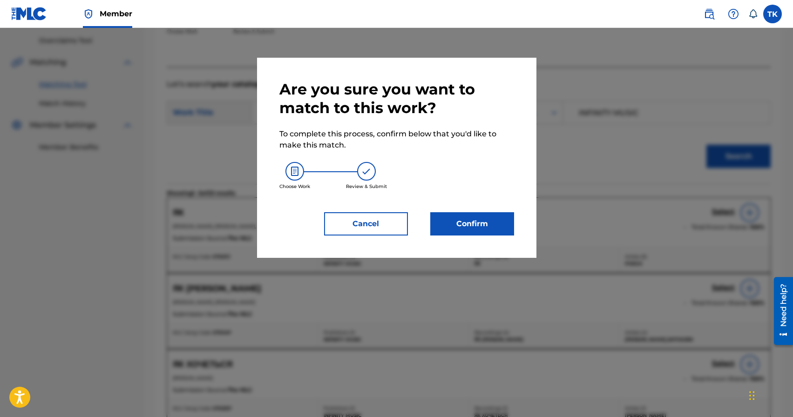
click at [471, 221] on button "Confirm" at bounding box center [473, 223] width 84 height 23
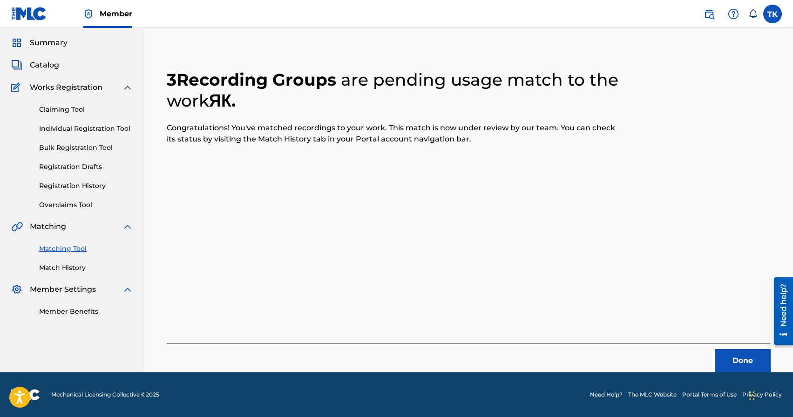
scroll to position [27, 0]
click at [739, 361] on button "Done" at bounding box center [743, 360] width 56 height 23
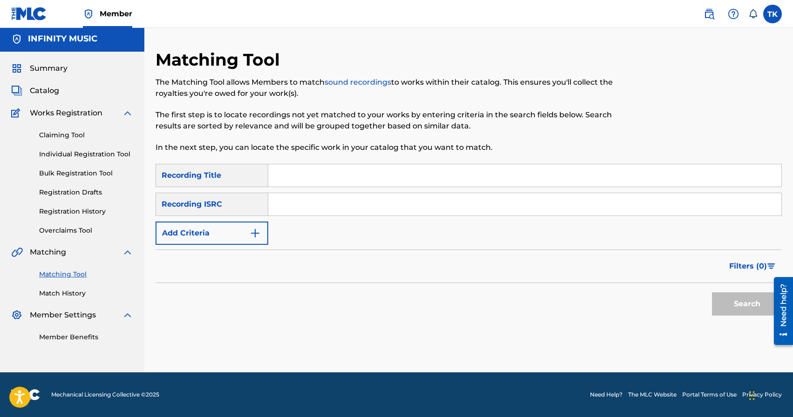
scroll to position [0, 0]
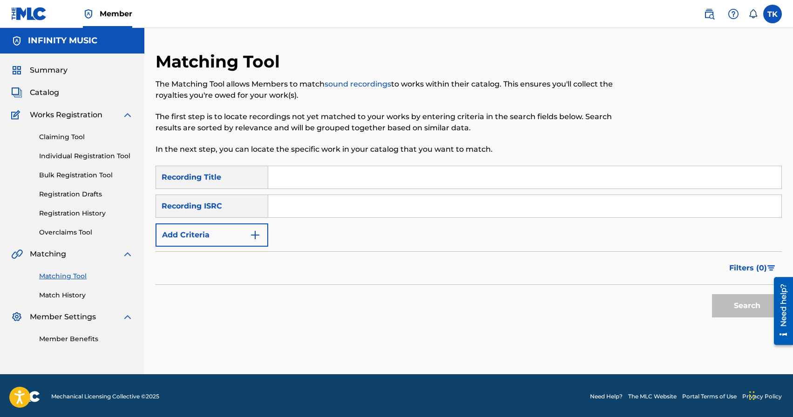
click at [333, 181] on input "Search Form" at bounding box center [524, 177] width 513 height 22
type input "300303"
click at [247, 233] on button "Add Criteria" at bounding box center [212, 235] width 113 height 23
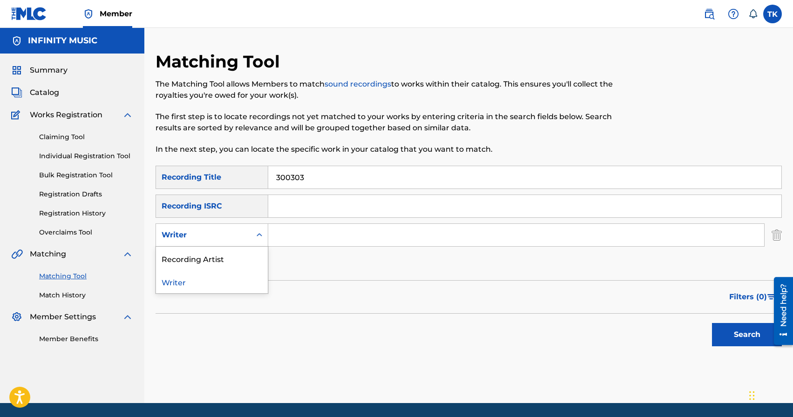
click at [247, 233] on div "Writer" at bounding box center [203, 235] width 95 height 18
click at [245, 258] on div "Recording Artist" at bounding box center [212, 258] width 112 height 23
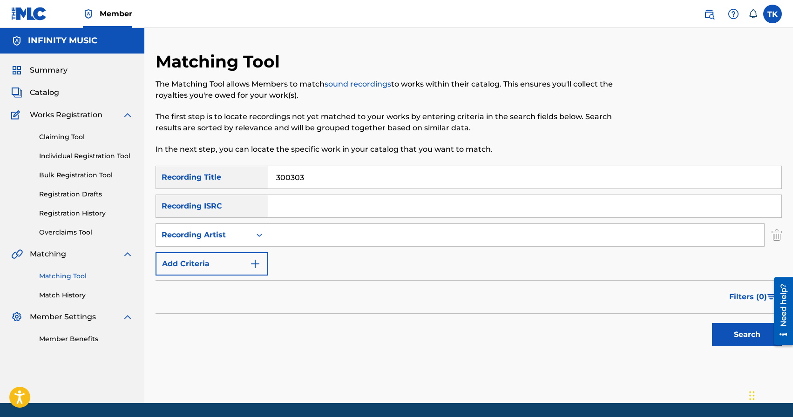
click at [300, 239] on input "Search Form" at bounding box center [516, 235] width 496 height 22
type input "PVNCH"
click at [720, 330] on button "Search" at bounding box center [747, 334] width 70 height 23
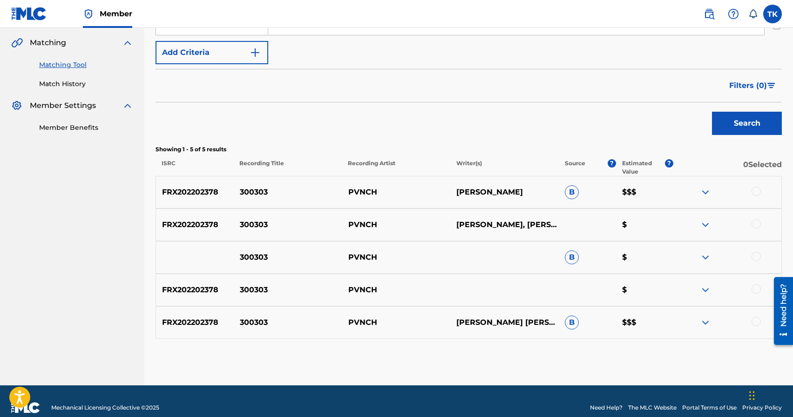
scroll to position [212, 0]
click at [754, 320] on div at bounding box center [756, 321] width 9 height 9
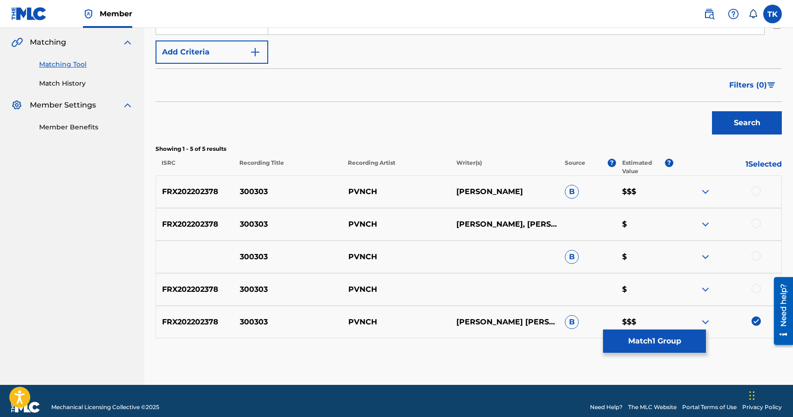
click at [757, 291] on div at bounding box center [756, 288] width 9 height 9
click at [755, 252] on div at bounding box center [756, 256] width 9 height 9
click at [756, 220] on div at bounding box center [756, 223] width 9 height 9
click at [756, 194] on div at bounding box center [756, 190] width 9 height 9
click at [646, 341] on button "Match 5 Groups" at bounding box center [654, 341] width 103 height 23
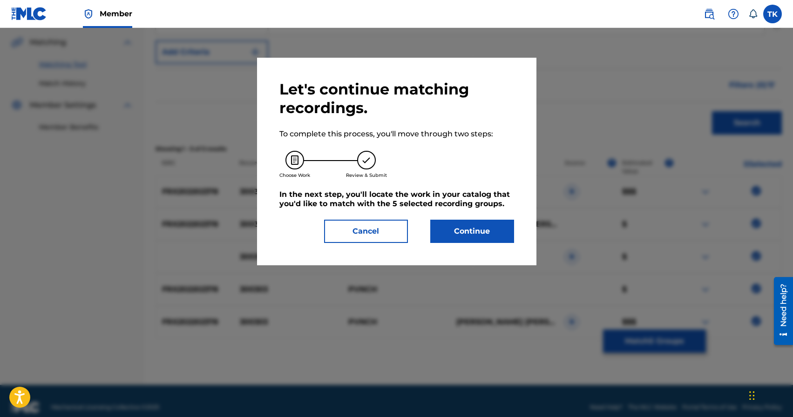
click at [477, 232] on button "Continue" at bounding box center [473, 231] width 84 height 23
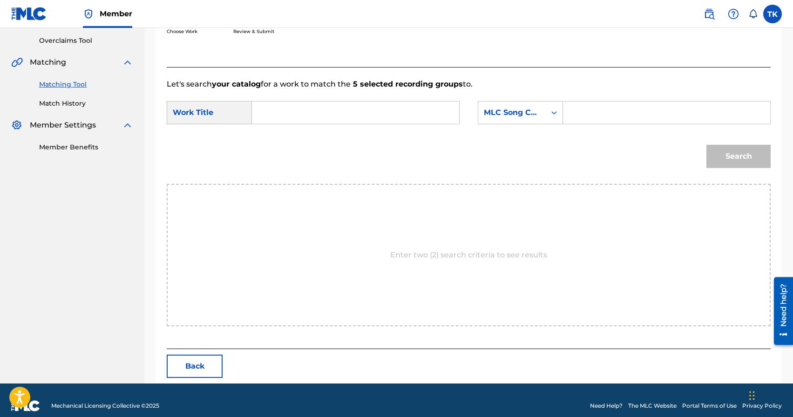
scroll to position [203, 0]
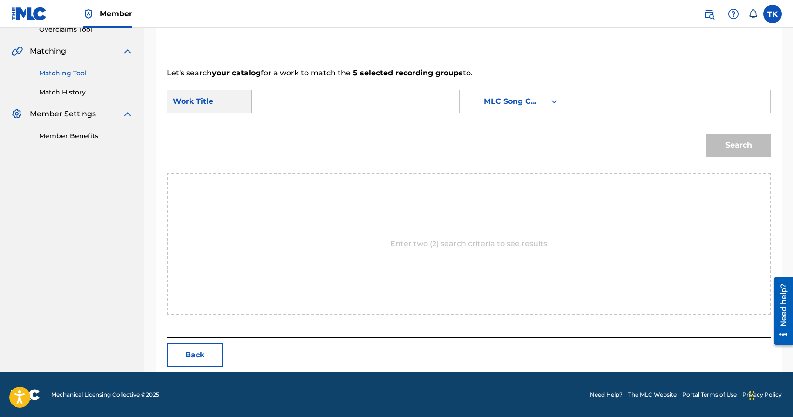
click at [365, 105] on input "Search Form" at bounding box center [355, 101] width 191 height 22
click at [280, 102] on input "3000303" at bounding box center [355, 101] width 191 height 22
type input "300303"
click at [283, 121] on strong "300303" at bounding box center [282, 122] width 28 height 9
click at [535, 93] on div "MLC Song Code" at bounding box center [512, 102] width 68 height 18
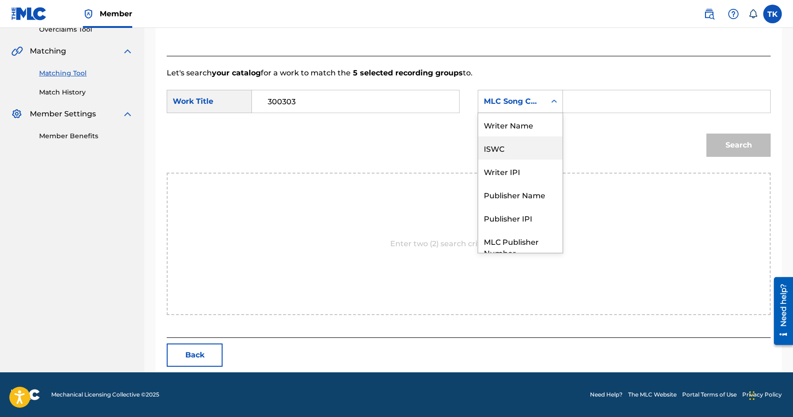
scroll to position [34, 0]
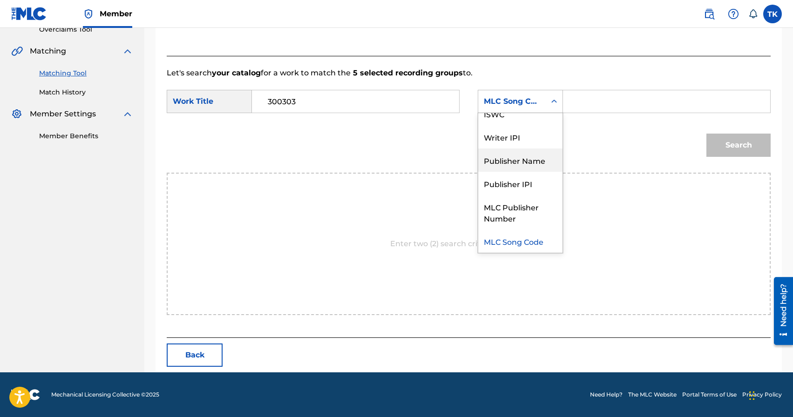
click at [528, 171] on div "Publisher Name" at bounding box center [520, 160] width 84 height 23
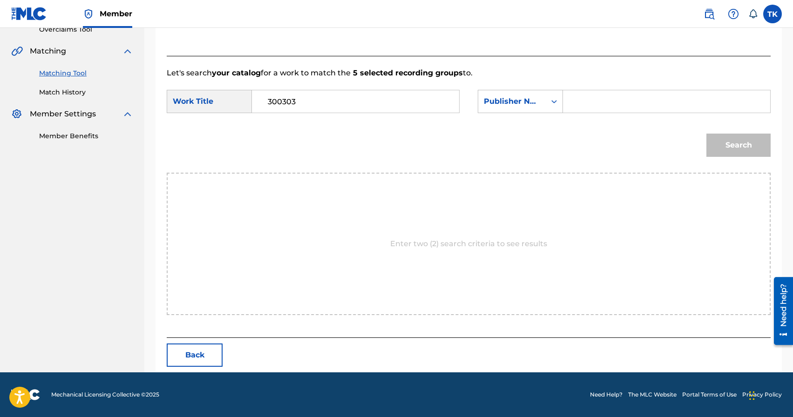
click at [576, 100] on input "Search Form" at bounding box center [666, 101] width 191 height 22
type input "INFINITY MUSIC"
click at [724, 145] on button "Search" at bounding box center [739, 145] width 64 height 23
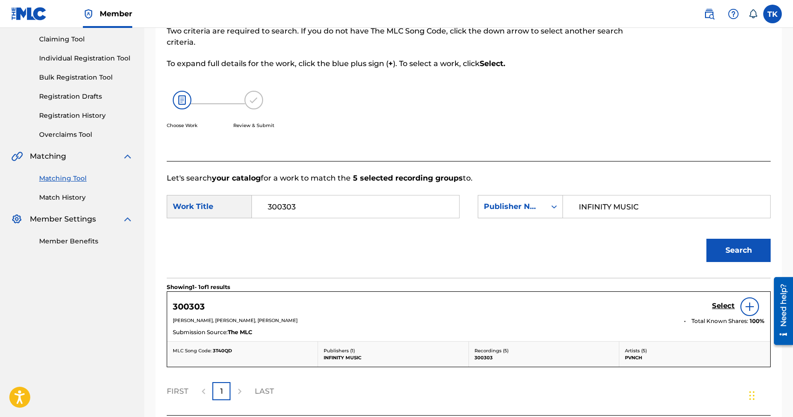
scroll to position [176, 0]
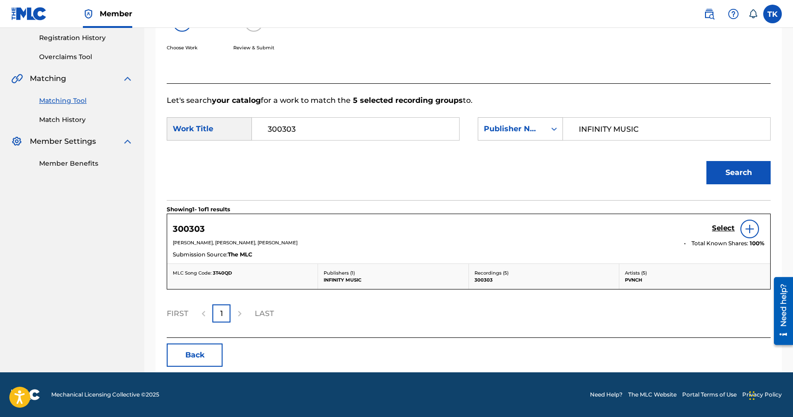
click at [718, 231] on h5 "Select" at bounding box center [723, 228] width 23 height 9
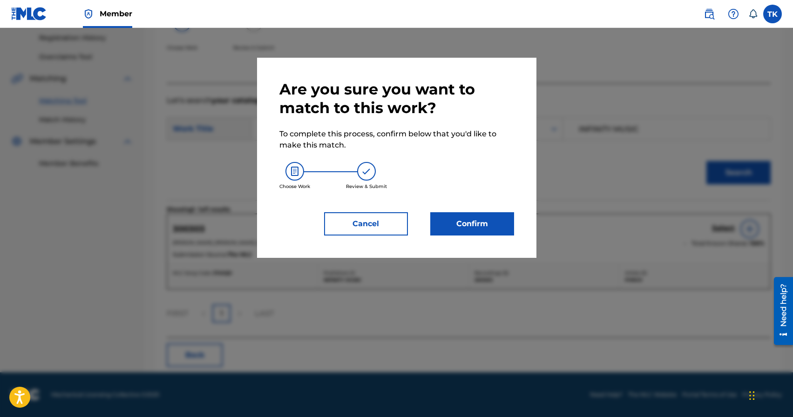
click at [504, 223] on button "Confirm" at bounding box center [473, 223] width 84 height 23
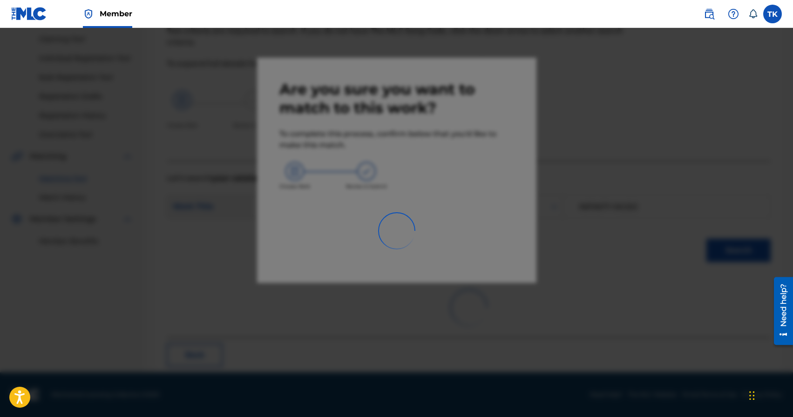
scroll to position [27, 0]
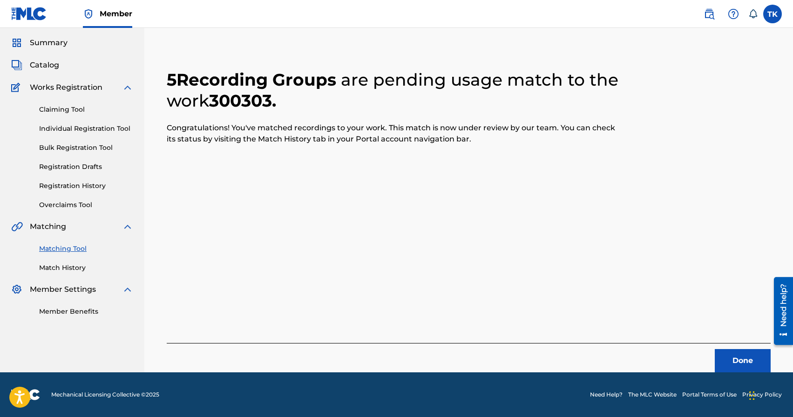
click at [729, 356] on button "Done" at bounding box center [743, 360] width 56 height 23
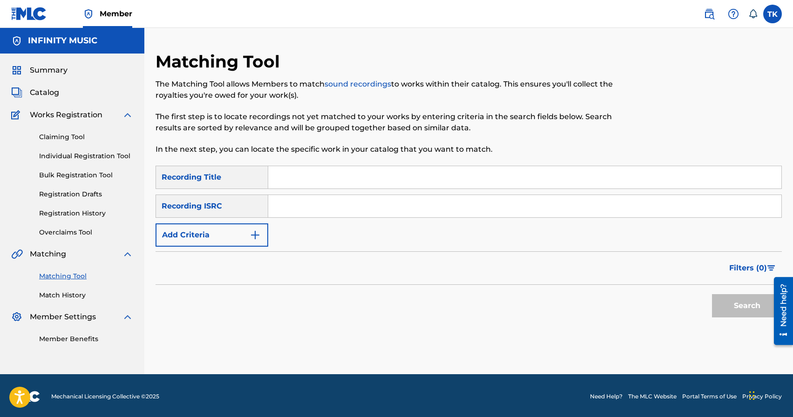
click at [304, 175] on input "Search Form" at bounding box center [524, 177] width 513 height 22
paste input "ЇБАШ"
type input "ЇБАШ"
click at [250, 233] on img "Search Form" at bounding box center [255, 235] width 11 height 11
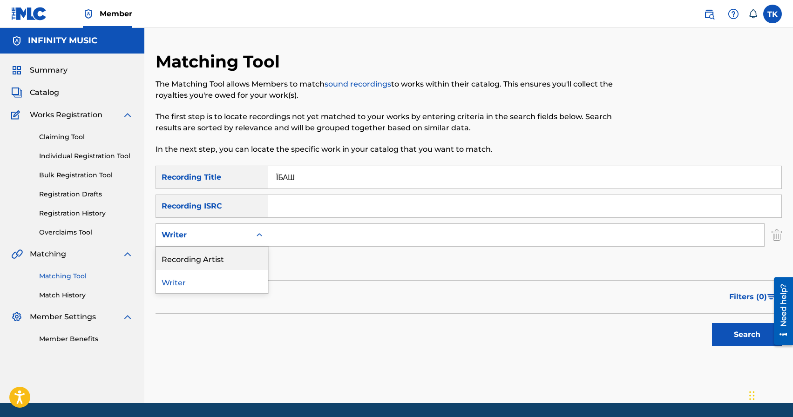
click at [247, 247] on div "Recording Artist" at bounding box center [212, 258] width 112 height 23
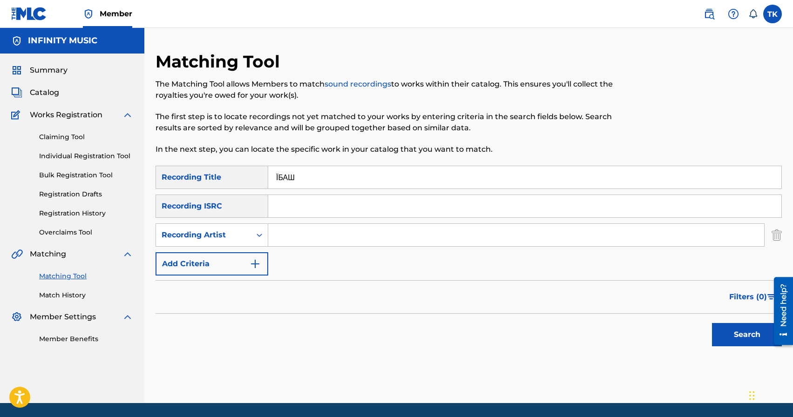
click at [314, 235] on input "Search Form" at bounding box center [516, 235] width 496 height 22
type input "PVNCH"
click at [724, 330] on button "Search" at bounding box center [747, 334] width 70 height 23
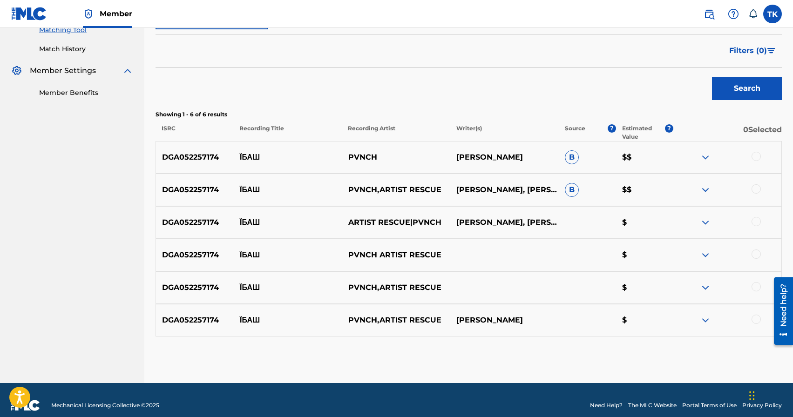
scroll to position [247, 0]
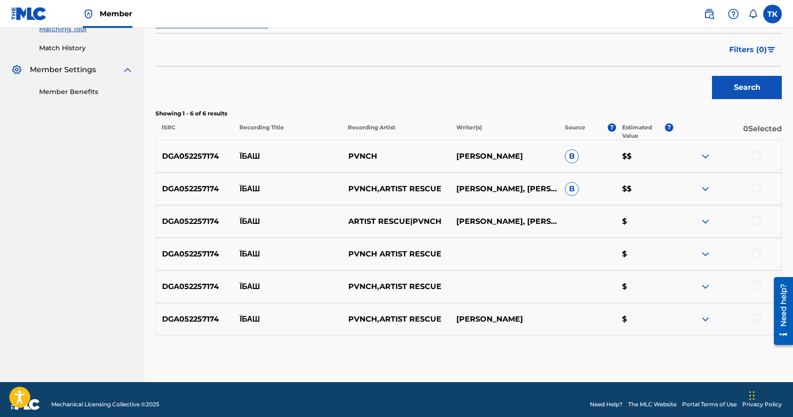
click at [754, 318] on div at bounding box center [756, 318] width 9 height 9
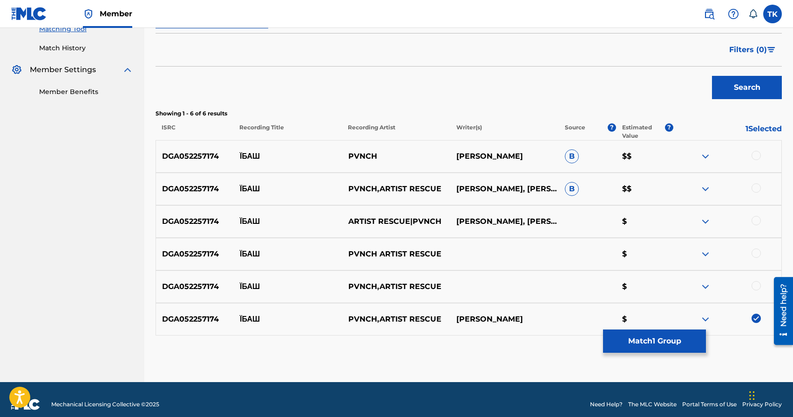
click at [758, 290] on div at bounding box center [756, 285] width 9 height 9
click at [756, 253] on div at bounding box center [756, 253] width 9 height 9
click at [757, 222] on div at bounding box center [756, 220] width 9 height 9
click at [755, 189] on div at bounding box center [756, 188] width 9 height 9
click at [756, 155] on div at bounding box center [756, 155] width 9 height 9
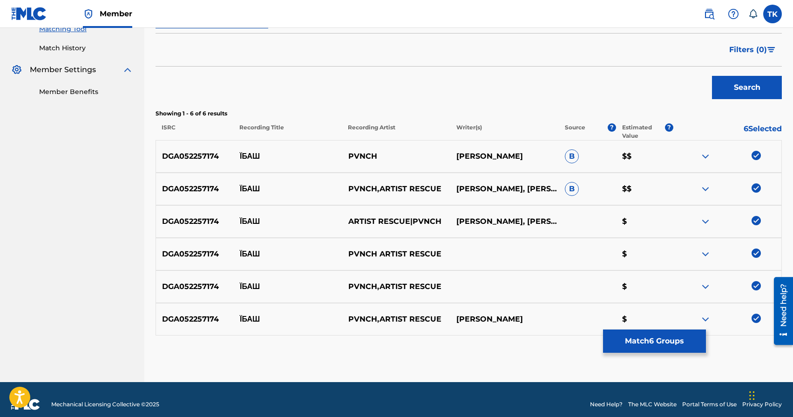
click at [661, 339] on button "Match 6 Groups" at bounding box center [654, 341] width 103 height 23
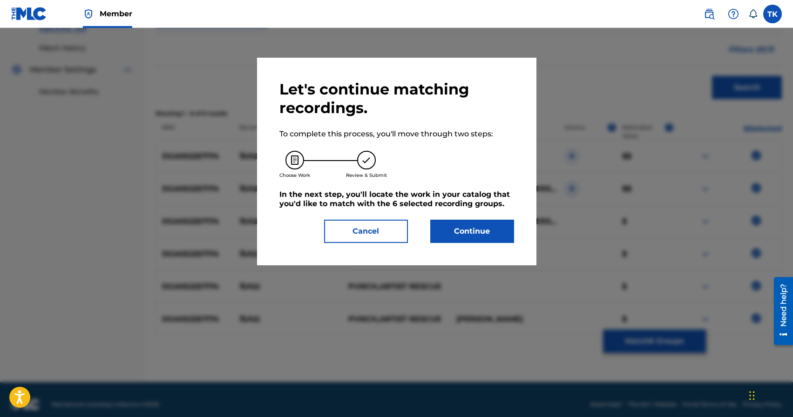
click at [498, 238] on button "Continue" at bounding box center [473, 231] width 84 height 23
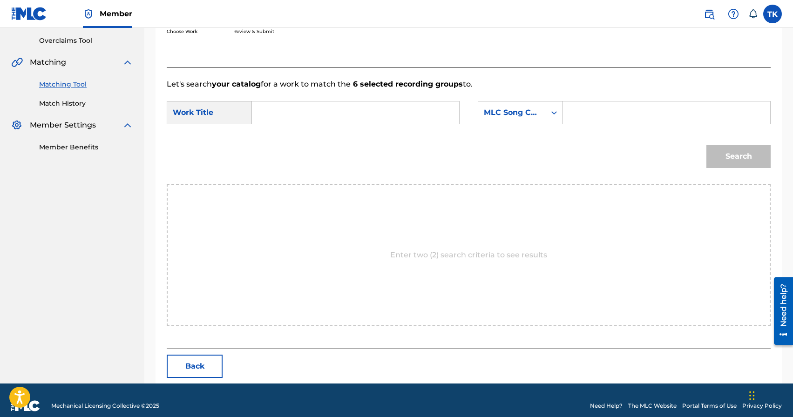
scroll to position [203, 0]
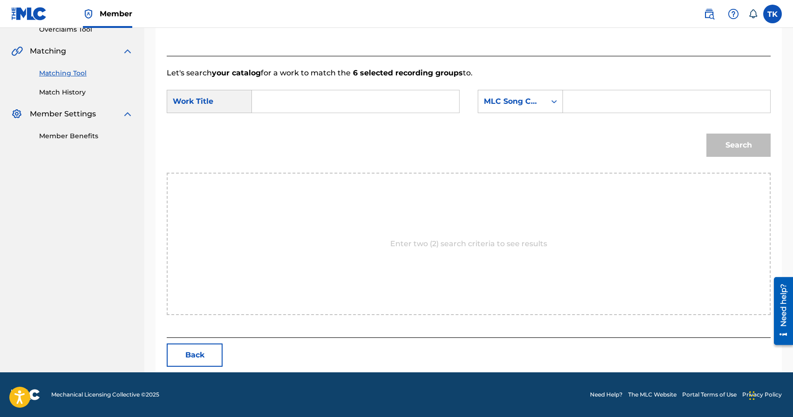
click at [396, 101] on input "Search Form" at bounding box center [355, 101] width 191 height 22
paste input "ЇБАШ"
type input "ЇБАШ"
click at [506, 97] on div "MLC Song Code" at bounding box center [512, 101] width 56 height 11
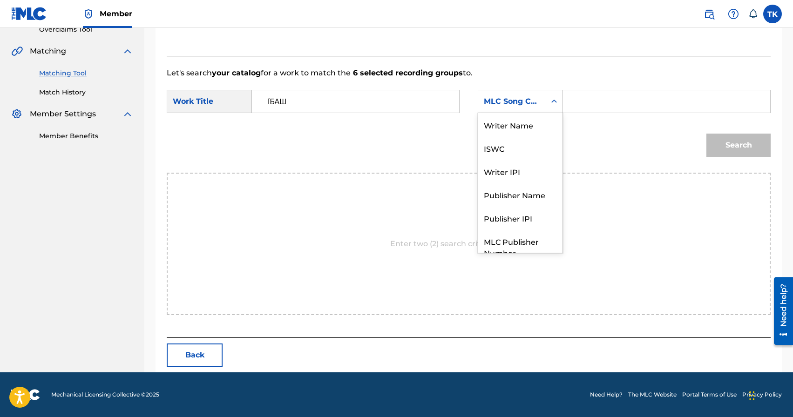
scroll to position [34, 0]
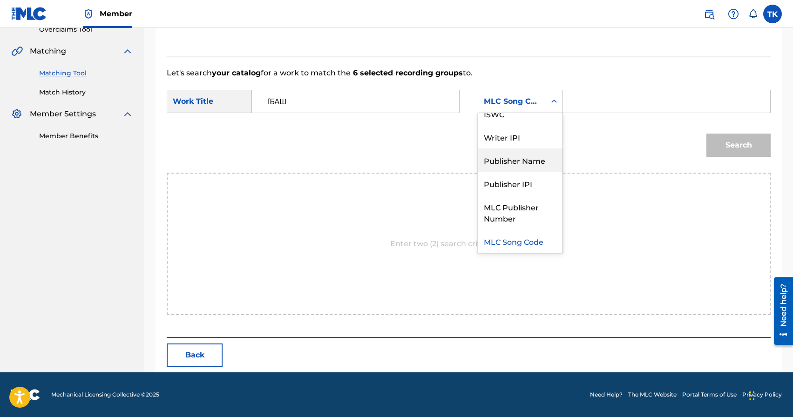
click at [525, 164] on div "Publisher Name" at bounding box center [520, 160] width 84 height 23
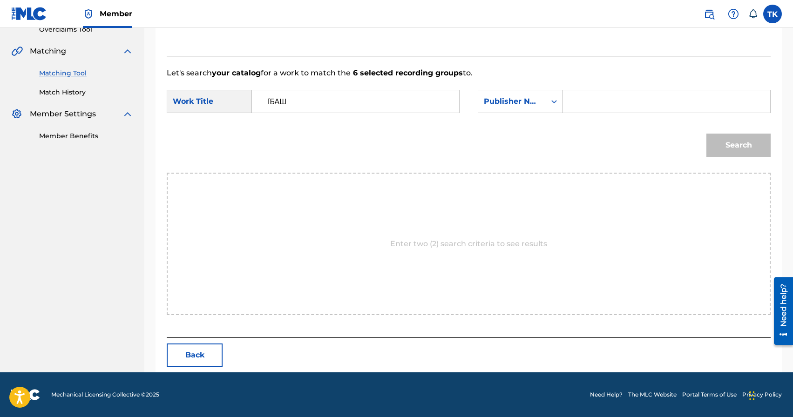
click at [587, 105] on input "Search Form" at bounding box center [666, 101] width 191 height 22
type input "INFINITY MUSIC"
click at [728, 146] on button "Search" at bounding box center [739, 145] width 64 height 23
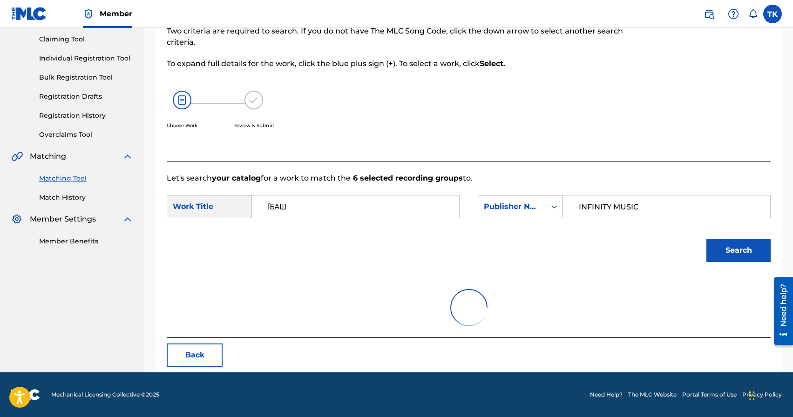
scroll to position [176, 0]
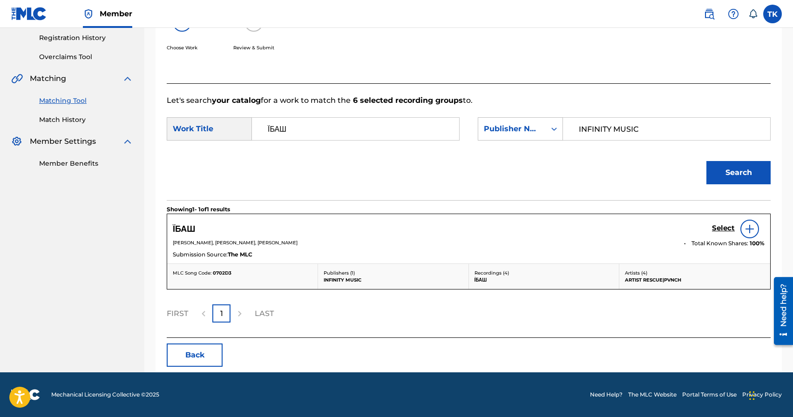
click at [724, 228] on h5 "Select" at bounding box center [723, 228] width 23 height 9
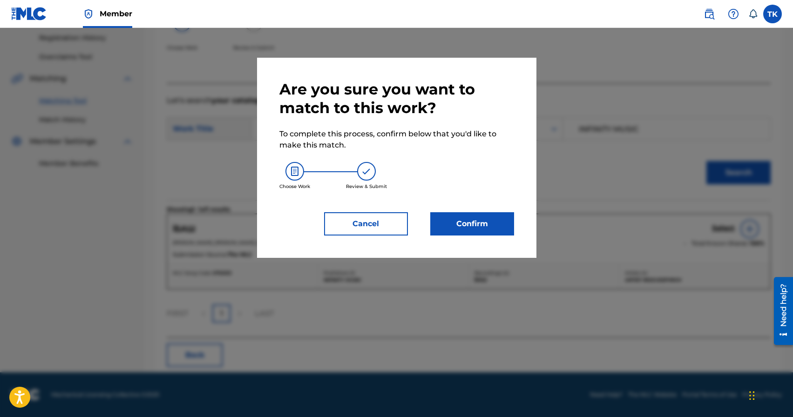
click at [496, 212] on button "Confirm" at bounding box center [473, 223] width 84 height 23
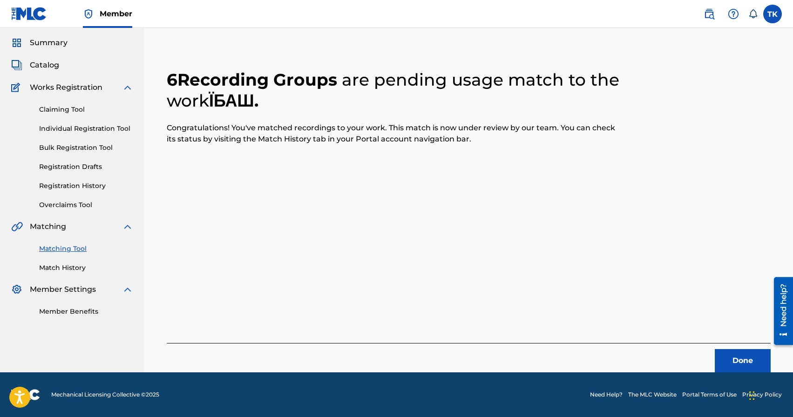
scroll to position [27, 0]
click at [743, 359] on button "Done" at bounding box center [743, 360] width 56 height 23
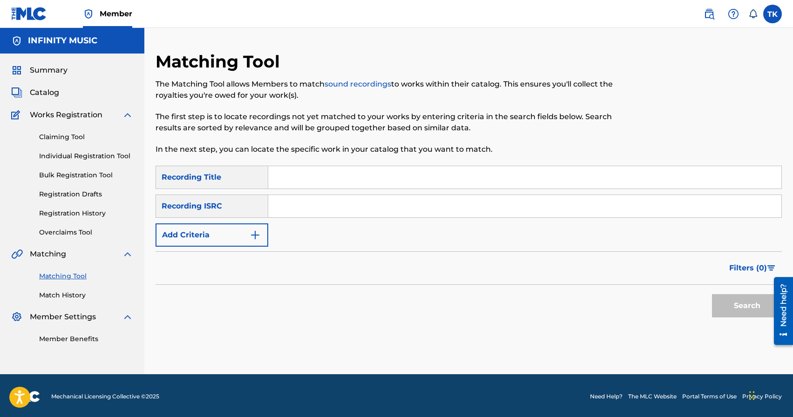
click at [323, 181] on input "Search Form" at bounding box center [524, 177] width 513 height 22
paste input "ЇБАШ"
click at [274, 180] on input "Ї" at bounding box center [524, 177] width 513 height 22
type input "ЦЇ"
click at [232, 243] on button "Add Criteria" at bounding box center [212, 235] width 113 height 23
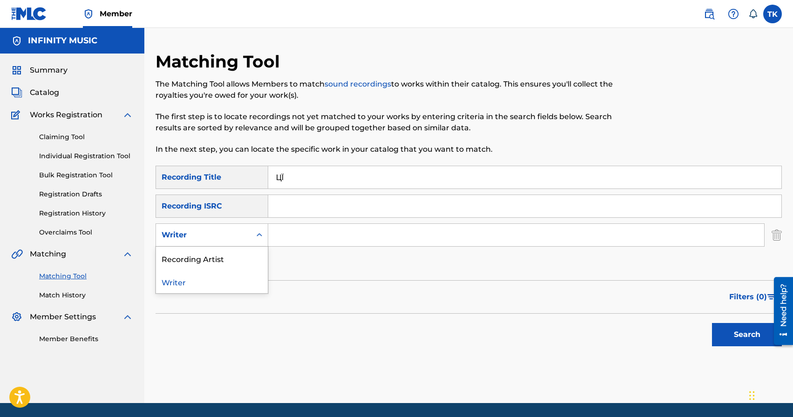
click at [232, 243] on div "Writer" at bounding box center [203, 235] width 95 height 18
click at [232, 256] on div "Recording Artist" at bounding box center [212, 258] width 112 height 23
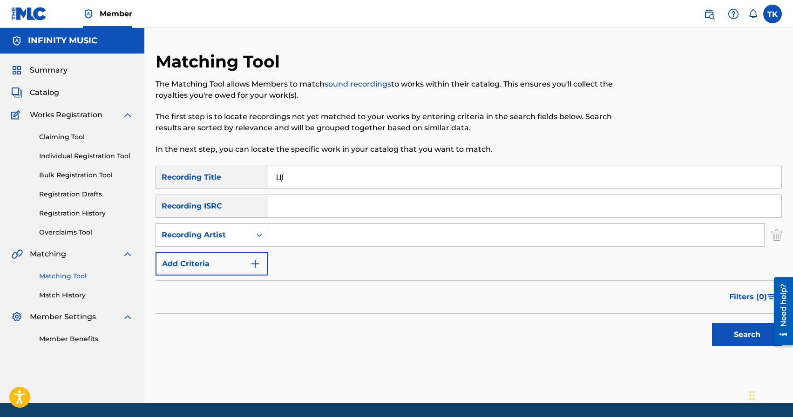
click at [296, 237] on input "Search Form" at bounding box center [516, 235] width 496 height 22
type input "PVNCH"
click at [727, 334] on button "Search" at bounding box center [747, 334] width 70 height 23
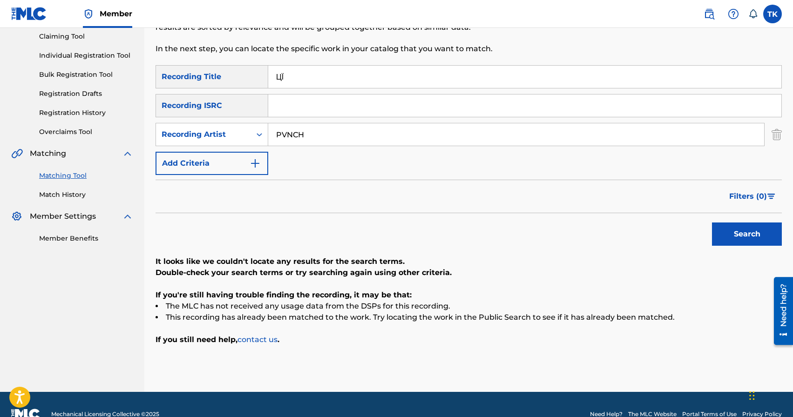
scroll to position [120, 0]
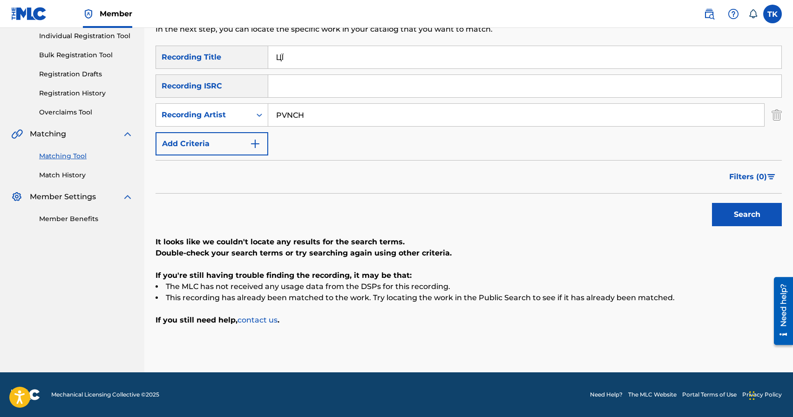
click at [339, 61] on input "ЦЇ" at bounding box center [524, 57] width 513 height 22
paste input "Search Form"
type input "ЦІ"
click at [739, 213] on button "Search" at bounding box center [747, 214] width 70 height 23
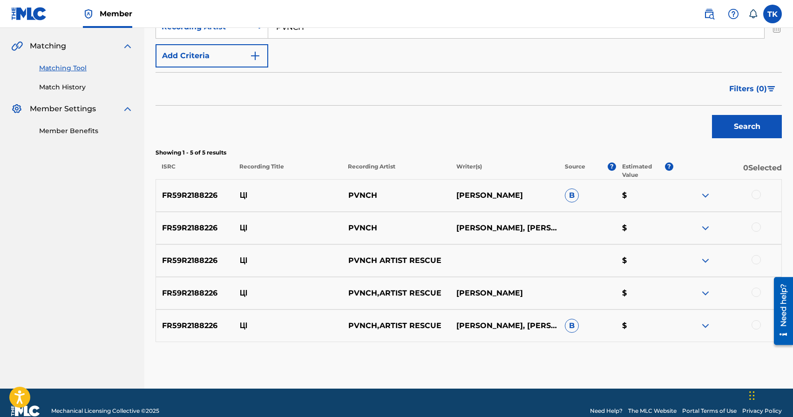
scroll to position [225, 0]
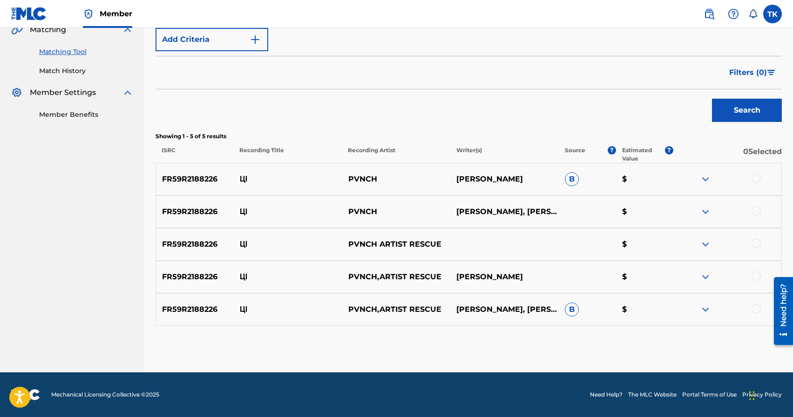
click at [754, 308] on div at bounding box center [756, 308] width 9 height 9
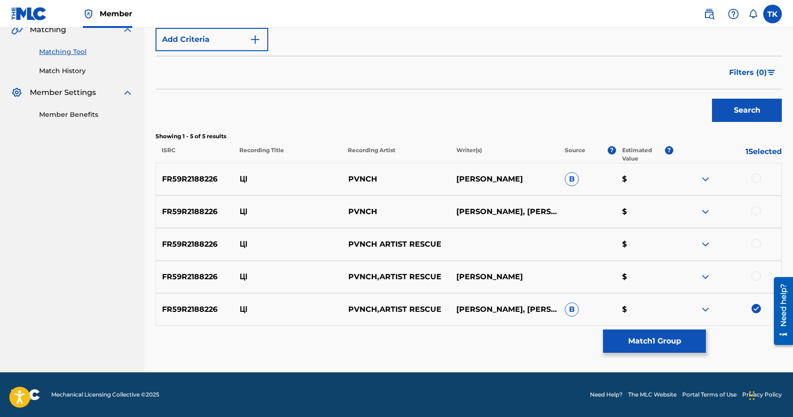
click at [756, 278] on div at bounding box center [756, 276] width 9 height 9
click at [757, 242] on div at bounding box center [756, 243] width 9 height 9
click at [757, 212] on div at bounding box center [756, 210] width 9 height 9
click at [756, 180] on div at bounding box center [756, 178] width 9 height 9
click at [666, 338] on button "Match 5 Groups" at bounding box center [654, 341] width 103 height 23
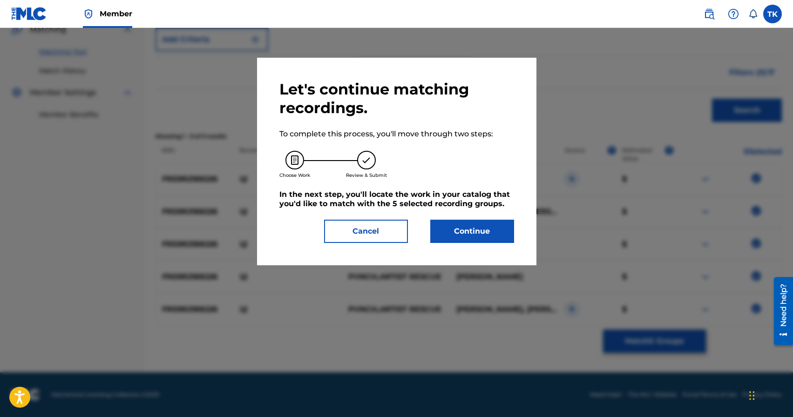
click at [481, 231] on button "Continue" at bounding box center [473, 231] width 84 height 23
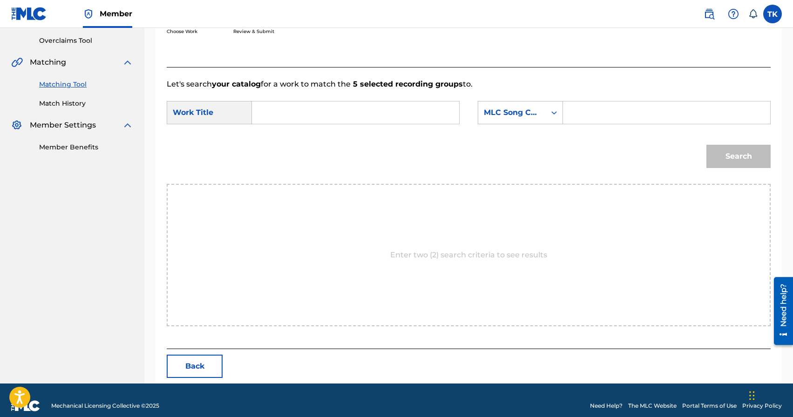
scroll to position [203, 0]
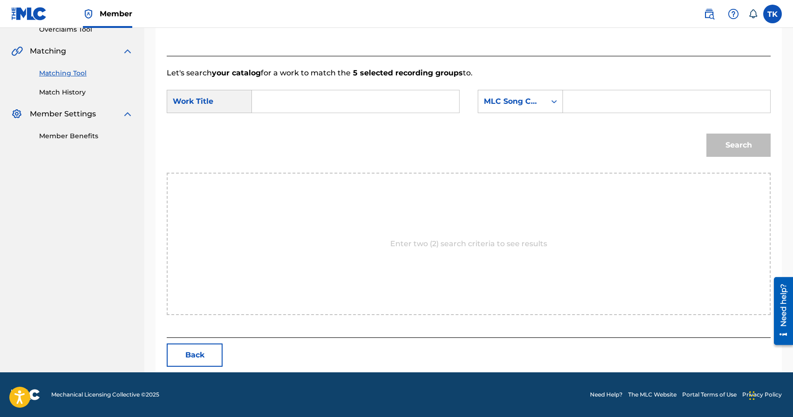
click at [363, 102] on input "Search Form" at bounding box center [355, 101] width 191 height 22
paste input "ЦІ"
type input "ЦІ"
click at [549, 103] on div "Search Form" at bounding box center [554, 101] width 17 height 17
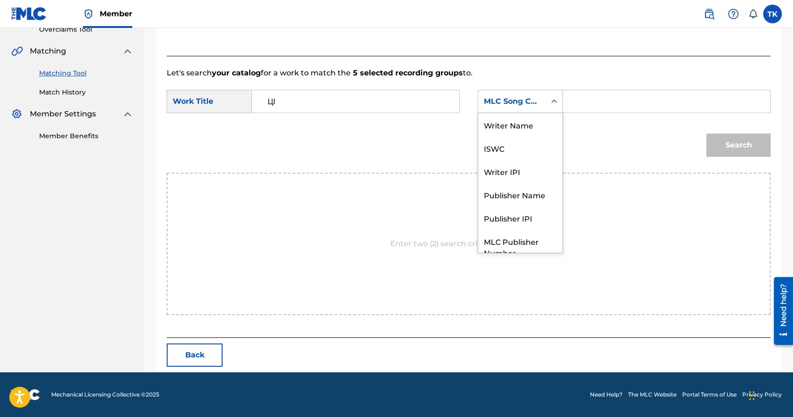
scroll to position [34, 0]
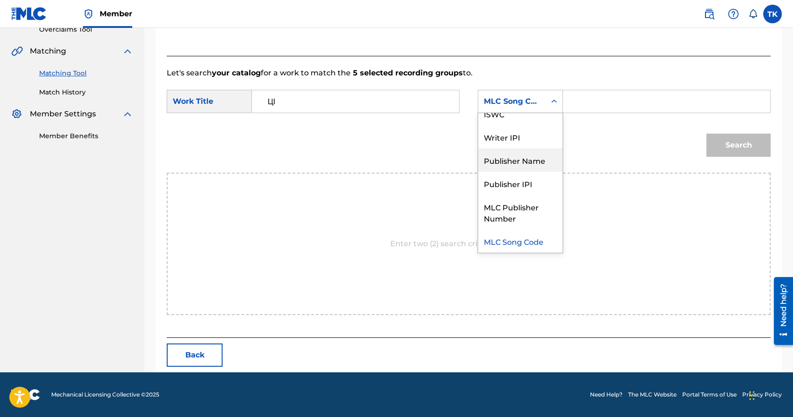
click at [534, 158] on div "Publisher Name" at bounding box center [520, 160] width 84 height 23
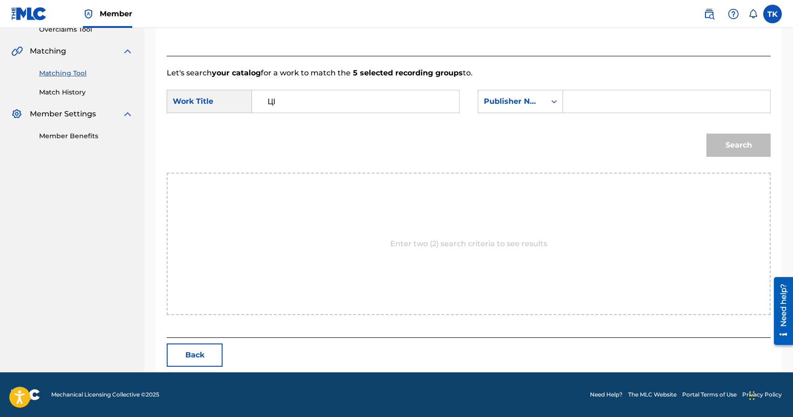
click at [595, 108] on input "Search Form" at bounding box center [666, 101] width 191 height 22
type input "INFINITY MUSIC"
click at [724, 145] on button "Search" at bounding box center [739, 145] width 64 height 23
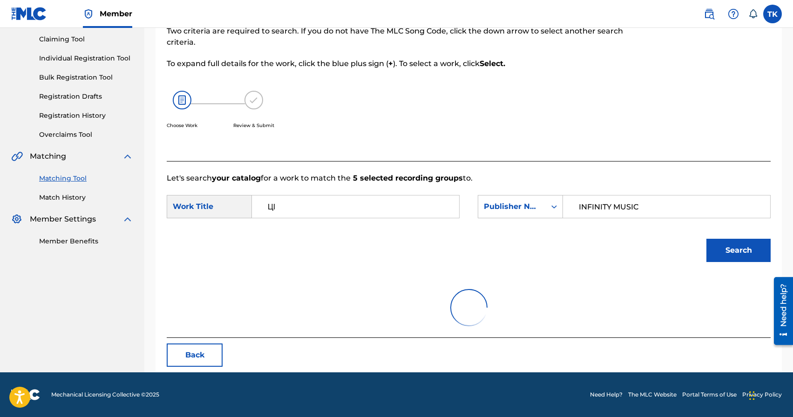
scroll to position [176, 0]
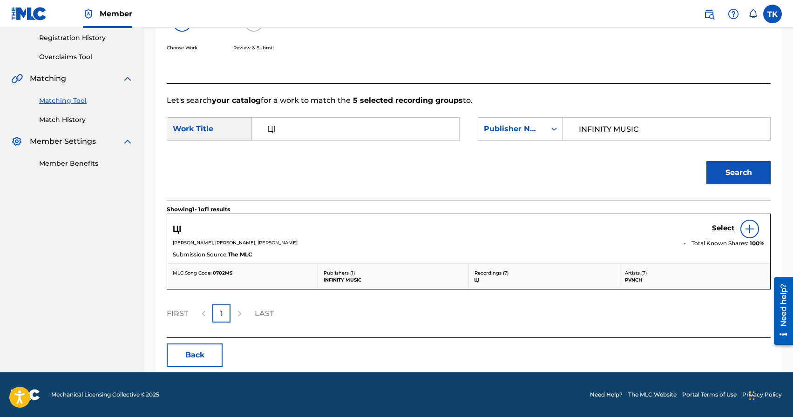
click at [723, 230] on h5 "Select" at bounding box center [723, 228] width 23 height 9
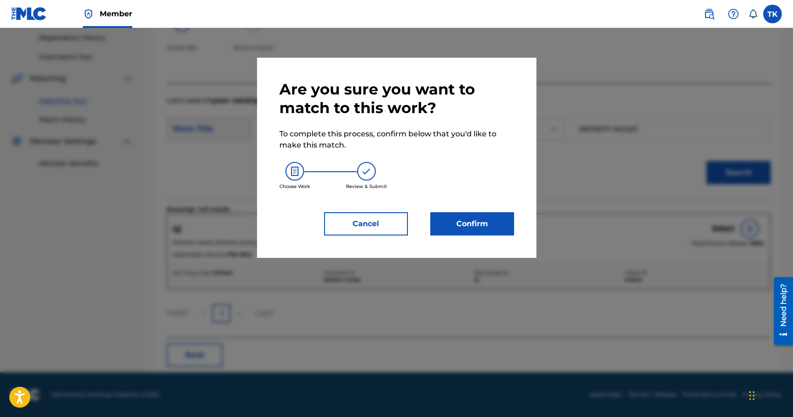
click at [494, 219] on button "Confirm" at bounding box center [473, 223] width 84 height 23
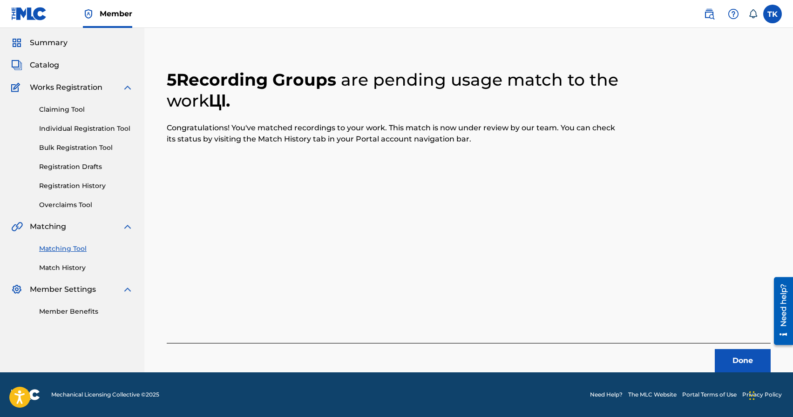
scroll to position [27, 0]
click at [732, 358] on button "Done" at bounding box center [743, 360] width 56 height 23
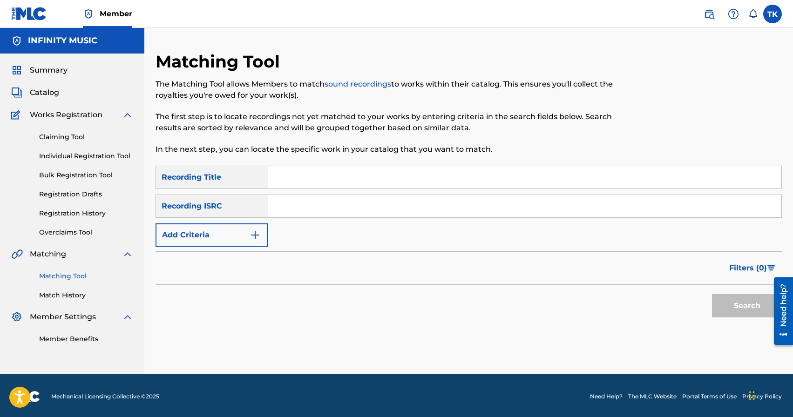
click at [318, 172] on input "Search Form" at bounding box center [524, 177] width 513 height 22
type input "ТРИ"
click at [240, 237] on button "Add Criteria" at bounding box center [212, 235] width 113 height 23
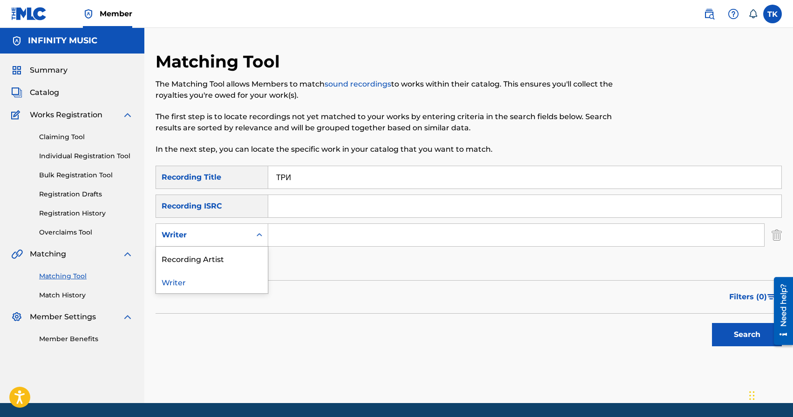
click at [240, 237] on div "Writer" at bounding box center [204, 235] width 84 height 11
click at [239, 254] on div "Recording Artist" at bounding box center [212, 258] width 112 height 23
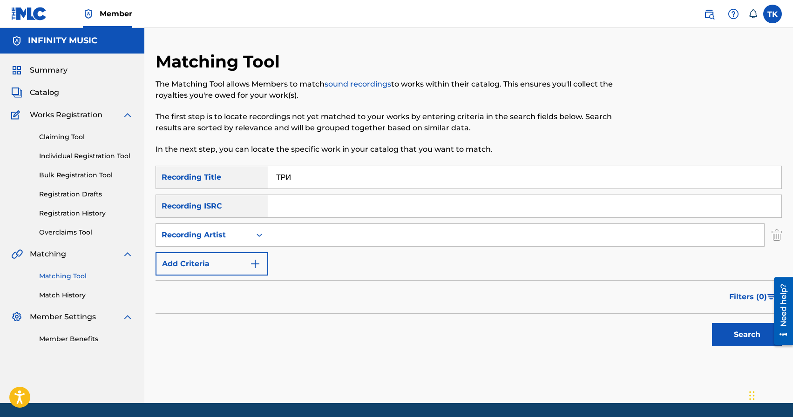
click at [294, 235] on input "Search Form" at bounding box center [516, 235] width 496 height 22
type input "PVNCH"
click at [737, 337] on button "Search" at bounding box center [747, 334] width 70 height 23
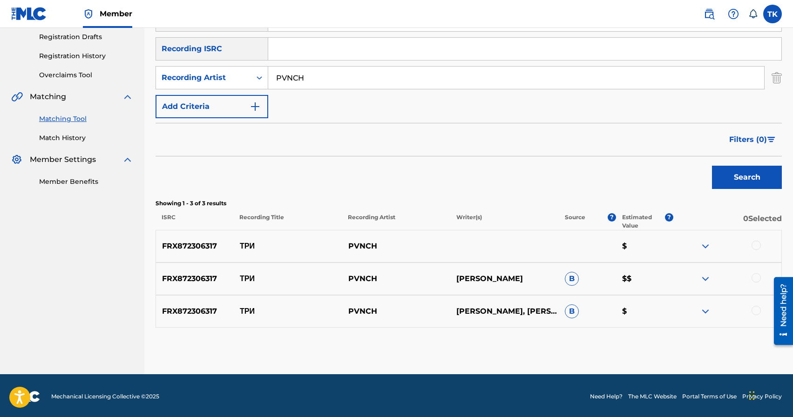
scroll to position [159, 0]
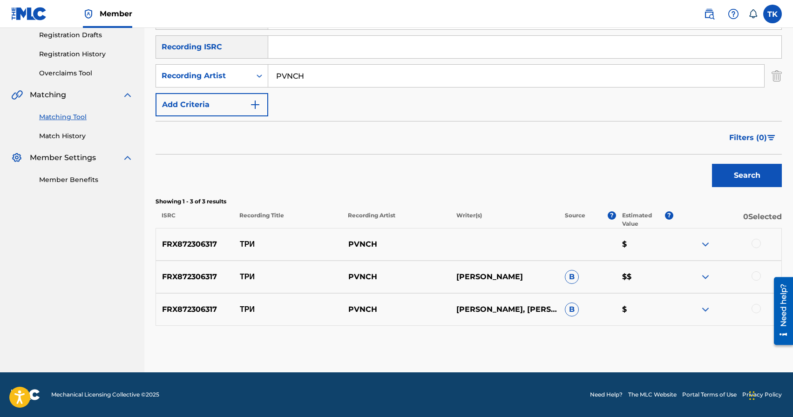
click at [758, 309] on div at bounding box center [756, 308] width 9 height 9
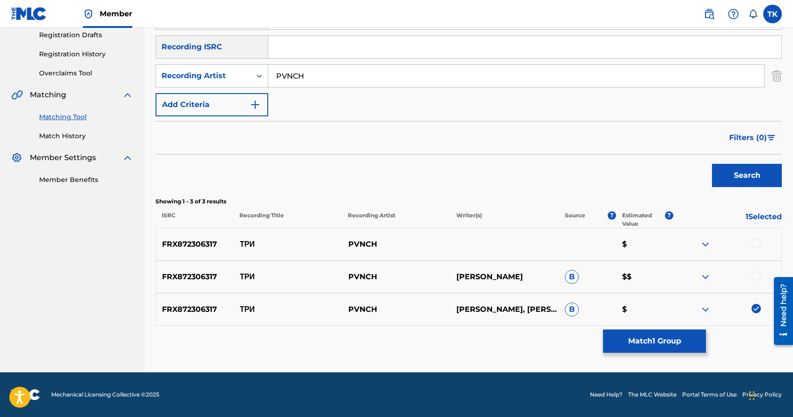
click at [757, 277] on div at bounding box center [756, 276] width 9 height 9
click at [759, 243] on div at bounding box center [756, 243] width 9 height 9
click at [672, 337] on button "Match 3 Groups" at bounding box center [654, 341] width 103 height 23
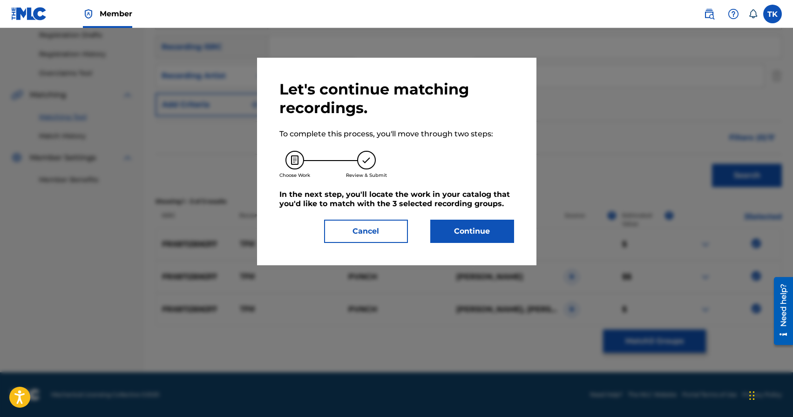
click at [463, 234] on button "Continue" at bounding box center [473, 231] width 84 height 23
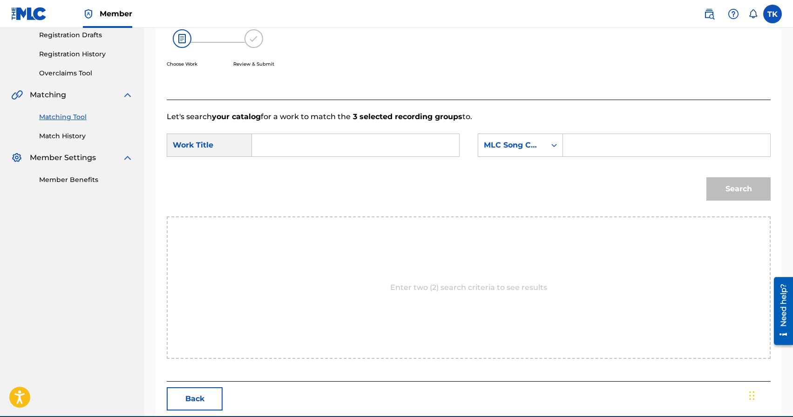
click at [364, 140] on input "Search Form" at bounding box center [355, 145] width 191 height 22
type input "N"
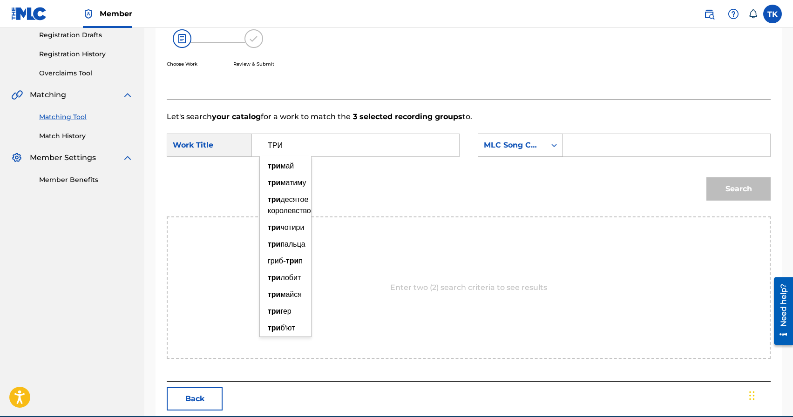
type input "ТРИ"
click at [513, 143] on div "MLC Song Code" at bounding box center [512, 145] width 56 height 11
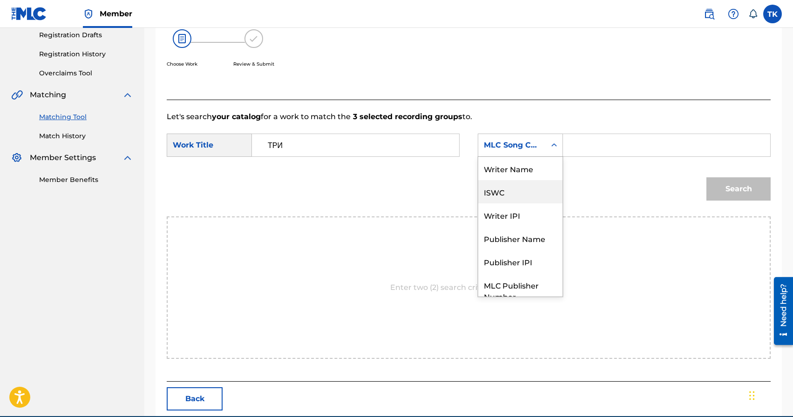
scroll to position [34, 0]
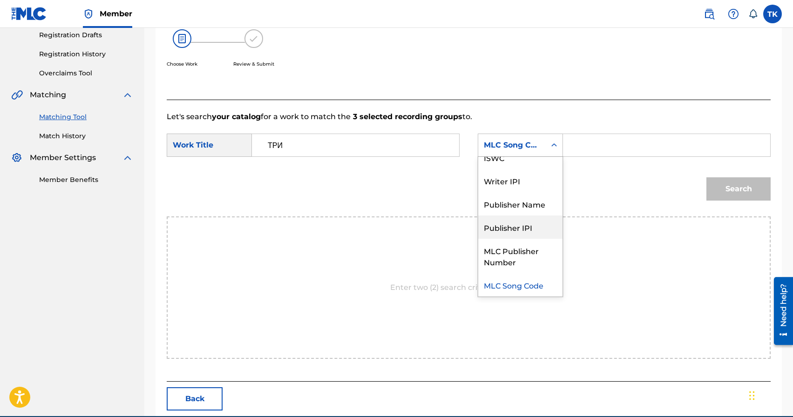
click at [511, 216] on div "Publisher IPI" at bounding box center [520, 227] width 84 height 23
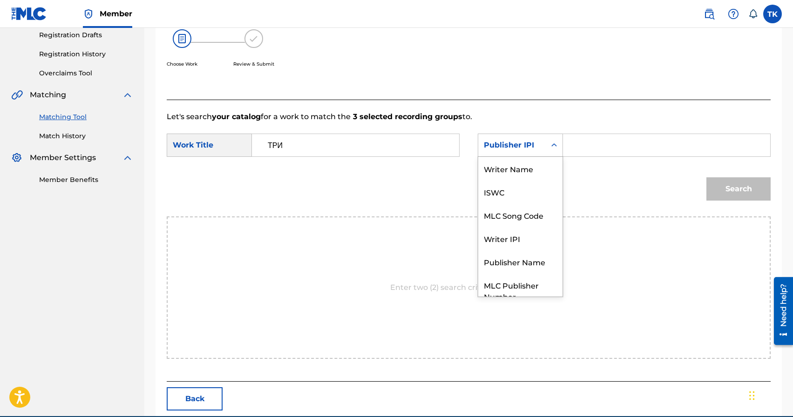
click at [545, 142] on div "Publisher IPI" at bounding box center [512, 146] width 68 height 18
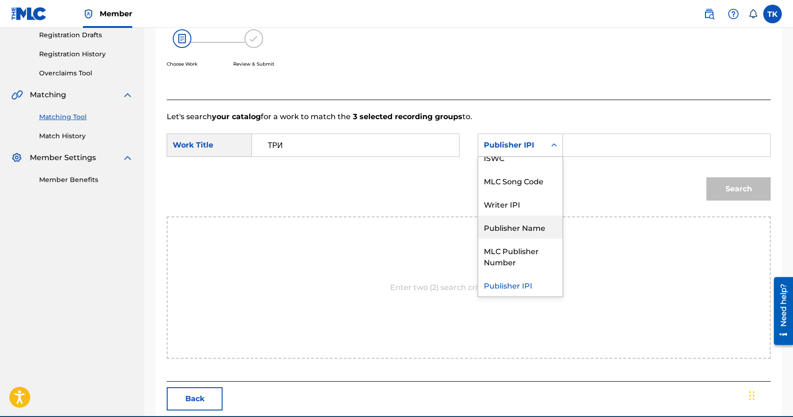
click at [526, 217] on div "Publisher Name" at bounding box center [520, 227] width 84 height 23
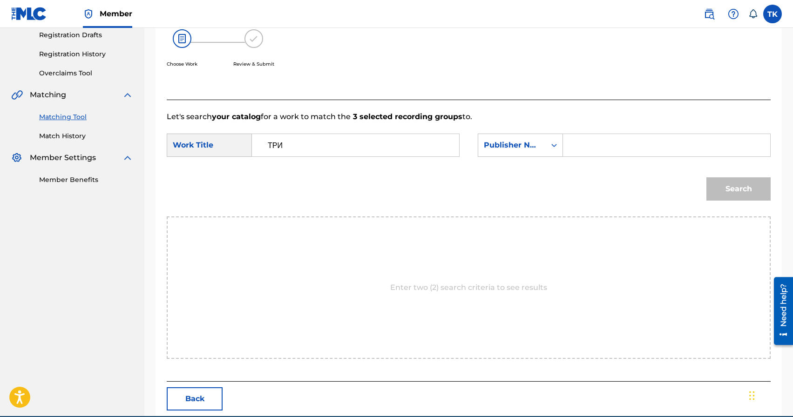
click at [582, 149] on input "Search Form" at bounding box center [666, 145] width 191 height 22
type input "INFINITY MUSIC"
click at [737, 186] on button "Search" at bounding box center [739, 189] width 64 height 23
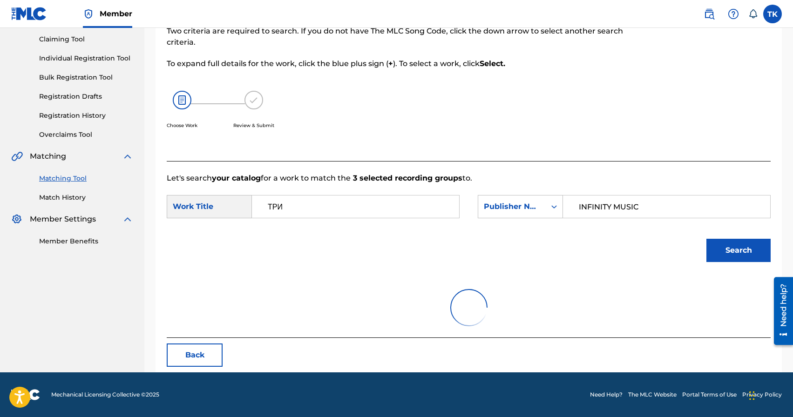
scroll to position [159, 0]
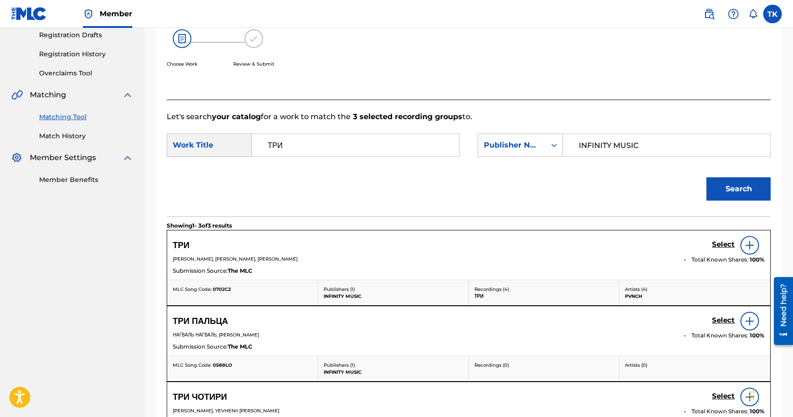
click at [720, 248] on h5 "Select" at bounding box center [723, 244] width 23 height 9
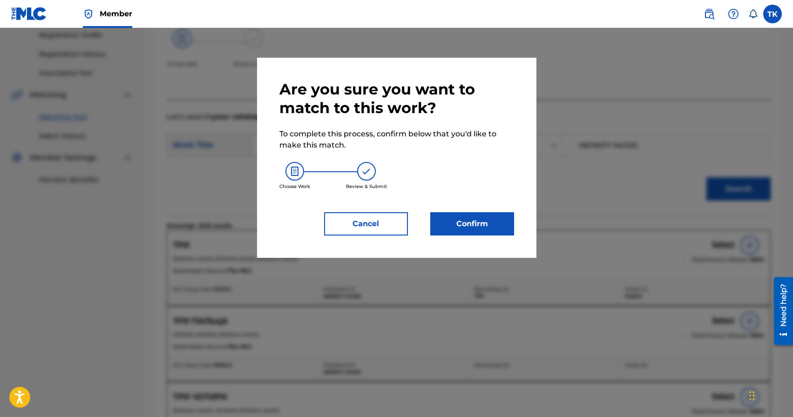
click at [481, 227] on button "Confirm" at bounding box center [473, 223] width 84 height 23
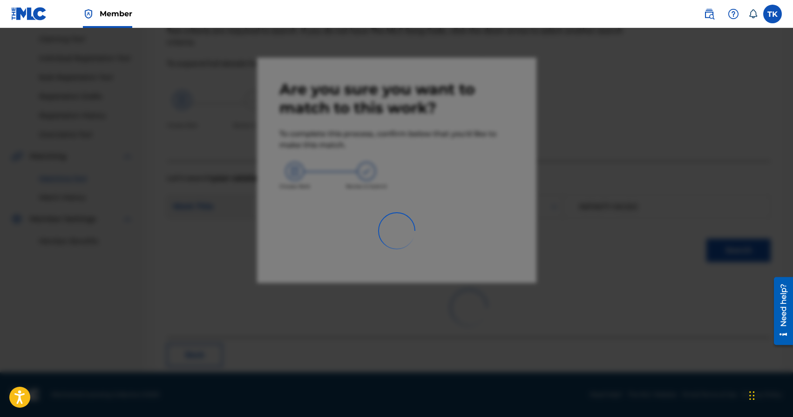
scroll to position [27, 0]
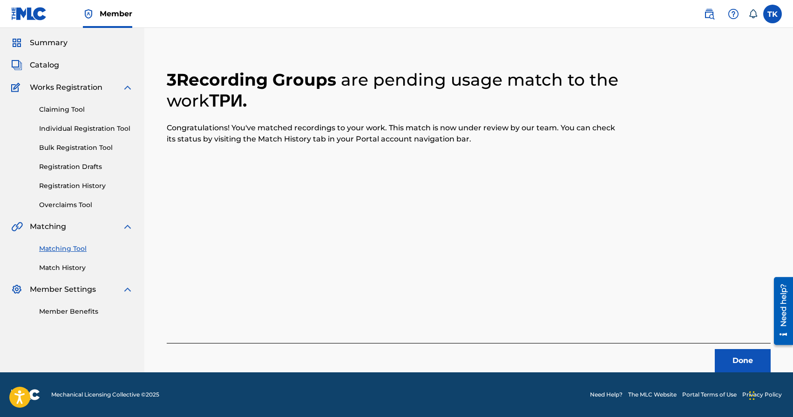
click at [747, 364] on button "Done" at bounding box center [743, 360] width 56 height 23
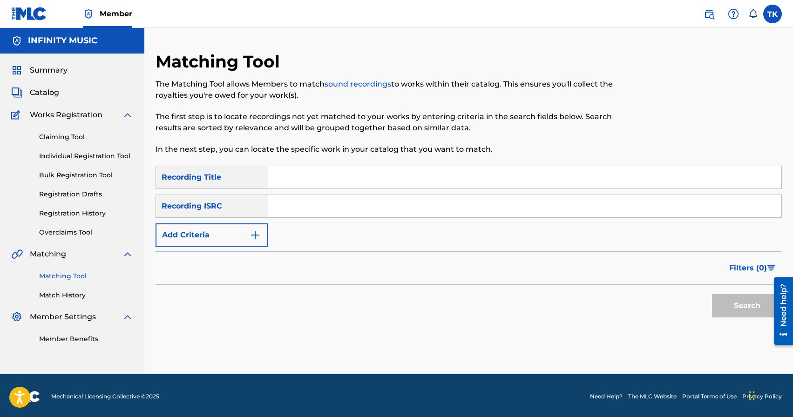
click at [329, 171] on input "Search Form" at bounding box center [524, 177] width 513 height 22
type input "ДИНАМІТ"
click at [243, 241] on button "Add Criteria" at bounding box center [212, 235] width 113 height 23
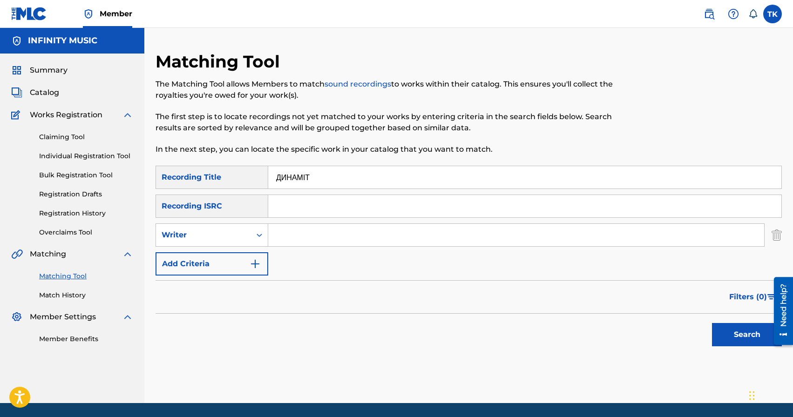
click at [243, 241] on div "Writer" at bounding box center [203, 235] width 95 height 18
click at [241, 260] on div "Recording Artist" at bounding box center [212, 258] width 112 height 23
click at [354, 184] on input "ДИНАМІТ" at bounding box center [524, 177] width 513 height 22
click at [305, 237] on input "Search Form" at bounding box center [516, 235] width 496 height 22
type input "PVNCH"
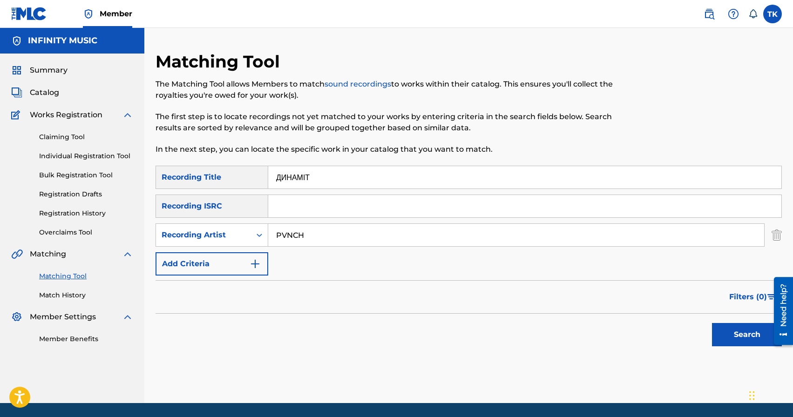
click at [736, 342] on button "Search" at bounding box center [747, 334] width 70 height 23
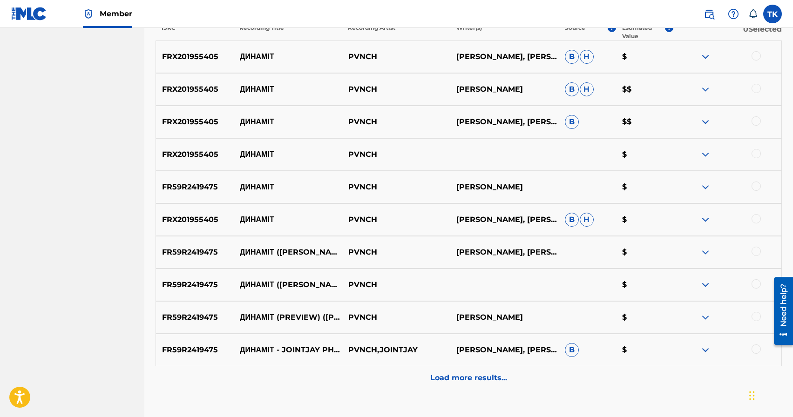
scroll to position [351, 0]
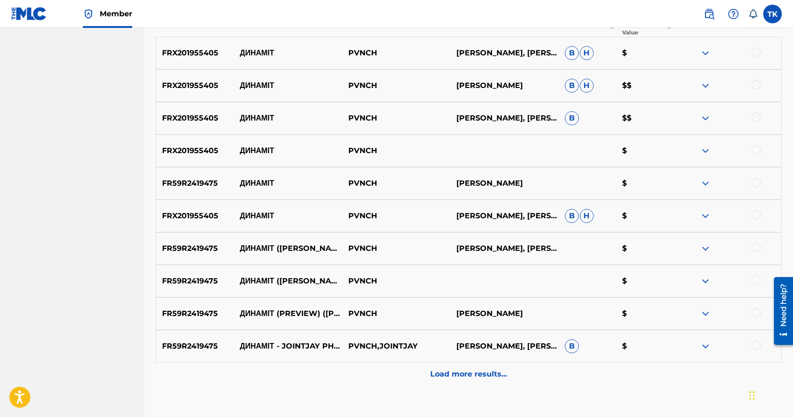
click at [283, 245] on p "ДИНАМІТ (JOINTJAY PHONK REMIX)" at bounding box center [288, 248] width 109 height 11
copy p "ДИНАМІТ (JOINTJAY PHONK REMIX)"
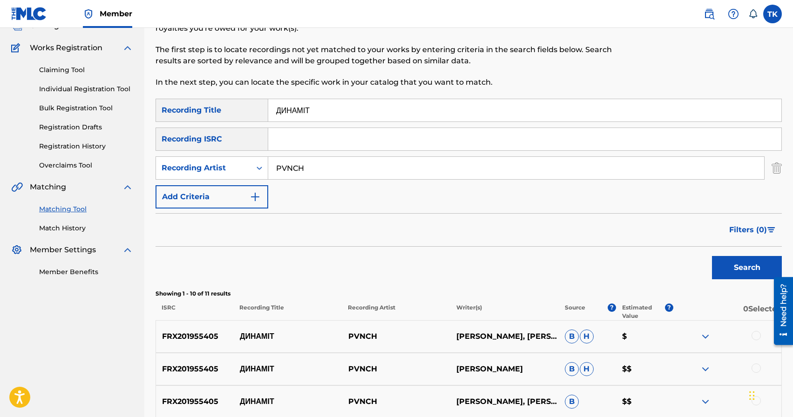
scroll to position [0, 0]
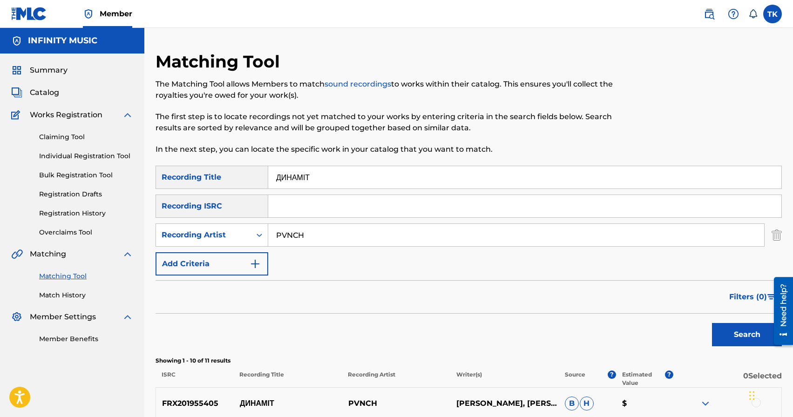
click at [344, 174] on input "ДИНАМІТ" at bounding box center [524, 177] width 513 height 22
paste input "ДИНАМІТ (JOINTJAY PHONK REMIX)"
click at [318, 177] on input "ДИНАМІТ ДИНАМІТ (JOINTJAY PHONK REMIX)" at bounding box center [524, 177] width 513 height 22
type input "ДИНАМІТ (JOINTJAY PHONK REMIX)"
click at [712, 323] on button "Search" at bounding box center [747, 334] width 70 height 23
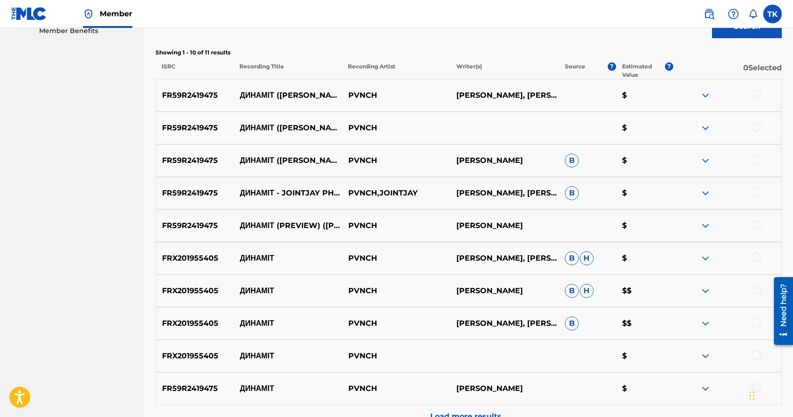
scroll to position [308, 0]
click at [753, 225] on div at bounding box center [756, 225] width 9 height 9
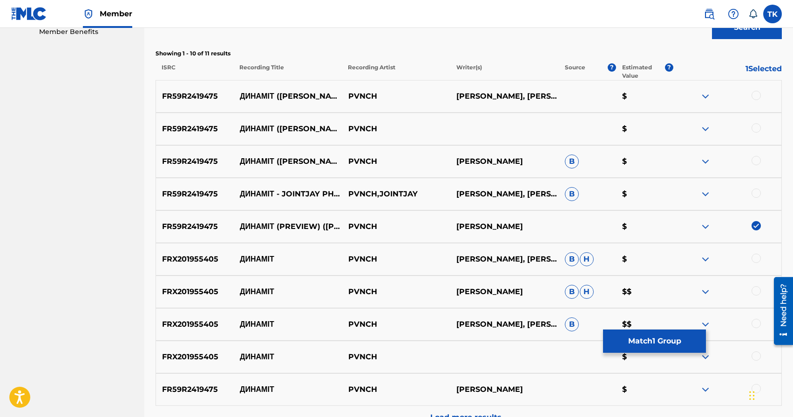
click at [759, 194] on div at bounding box center [756, 193] width 9 height 9
click at [758, 163] on div at bounding box center [756, 160] width 9 height 9
click at [757, 123] on div at bounding box center [756, 127] width 9 height 9
click at [757, 98] on div at bounding box center [756, 95] width 9 height 9
click at [663, 335] on button "Match 5 Groups" at bounding box center [654, 341] width 103 height 23
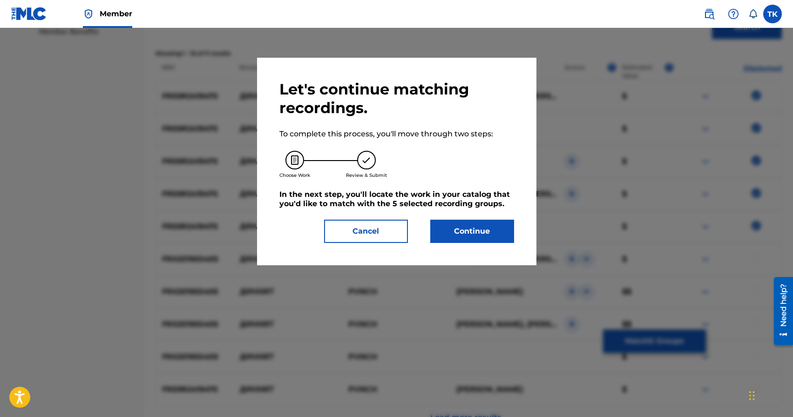
click at [492, 232] on button "Continue" at bounding box center [473, 231] width 84 height 23
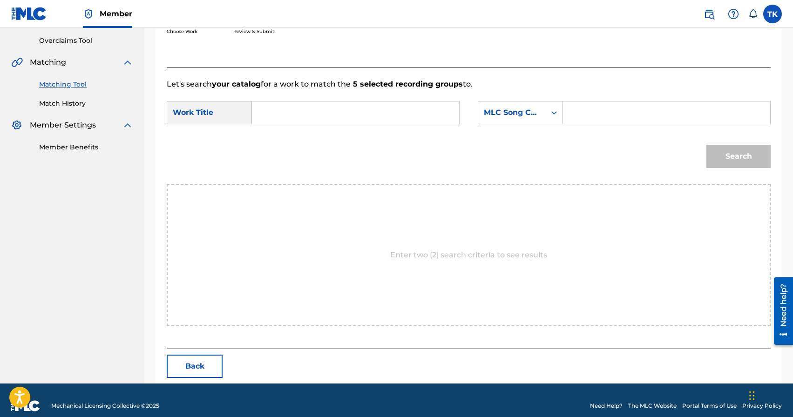
scroll to position [203, 0]
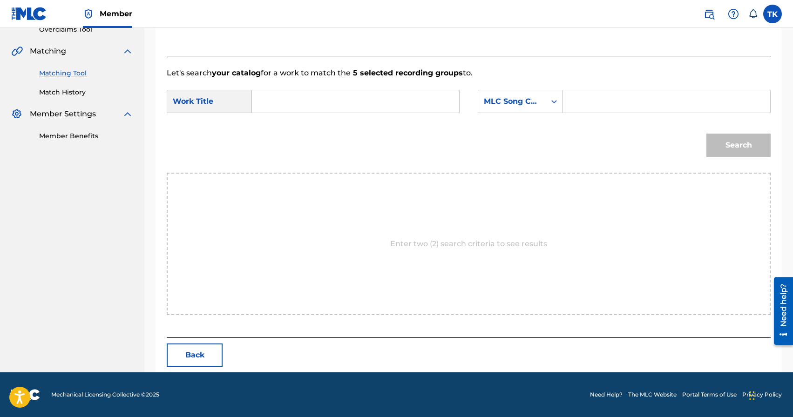
click at [378, 98] on input "Search Form" at bounding box center [355, 101] width 191 height 22
paste input "ДИНАМІТ (JOINTJAY PHONK REMIX)"
type input "ДИНАМІТ (JOINTJAY PHONK REMIX)"
click at [525, 99] on div "MLC Song Code" at bounding box center [512, 101] width 56 height 11
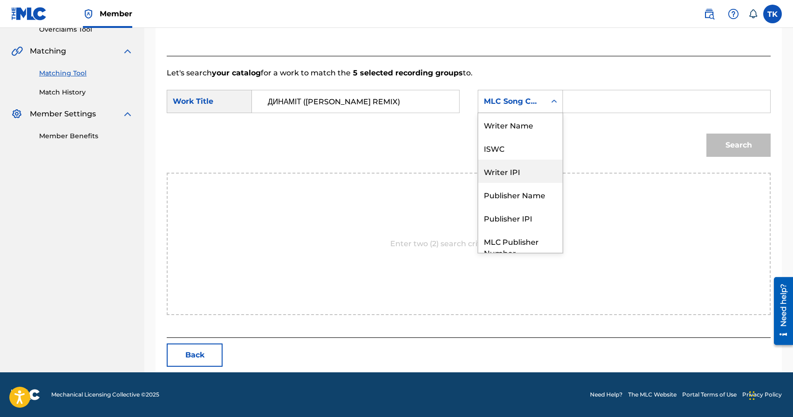
scroll to position [34, 0]
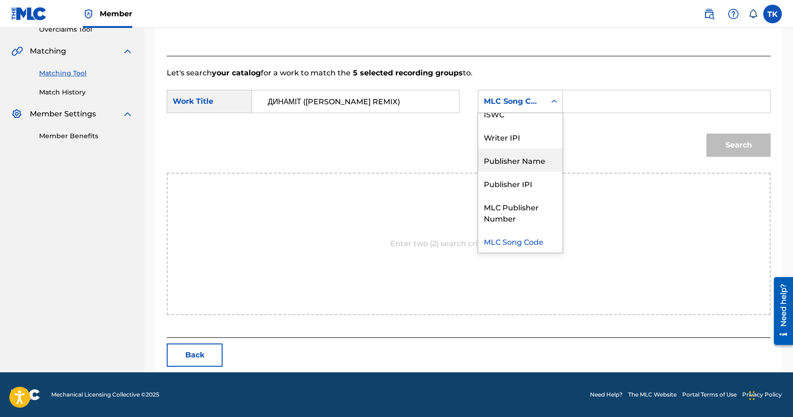
click at [524, 161] on div "Publisher Name" at bounding box center [520, 160] width 84 height 23
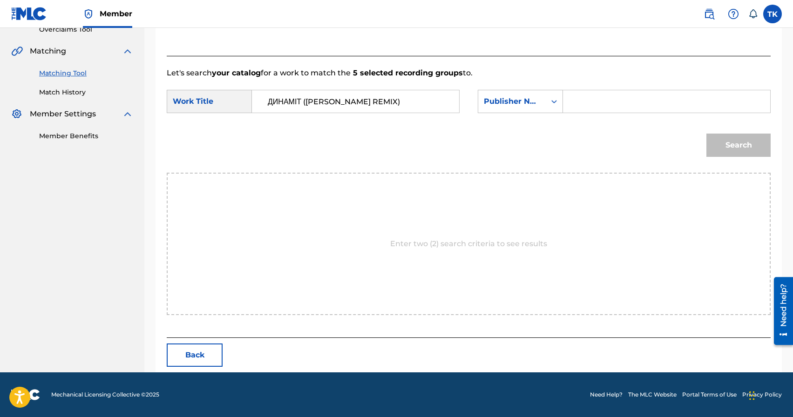
click at [582, 105] on input "Search Form" at bounding box center [666, 101] width 191 height 22
type input "INFINITY MUSIC"
click at [739, 148] on button "Search" at bounding box center [739, 145] width 64 height 23
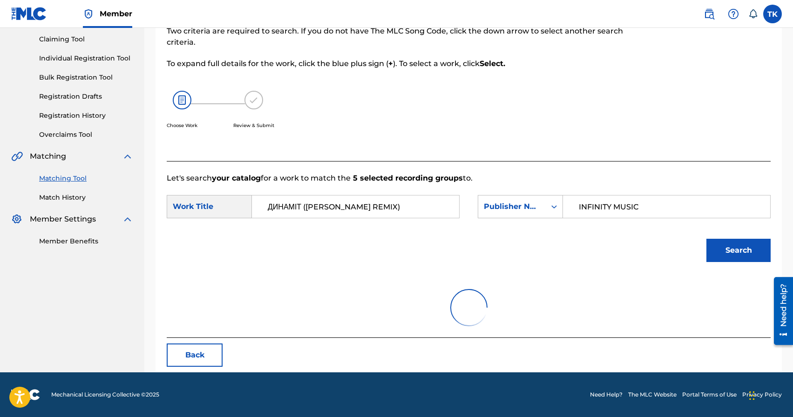
scroll to position [203, 0]
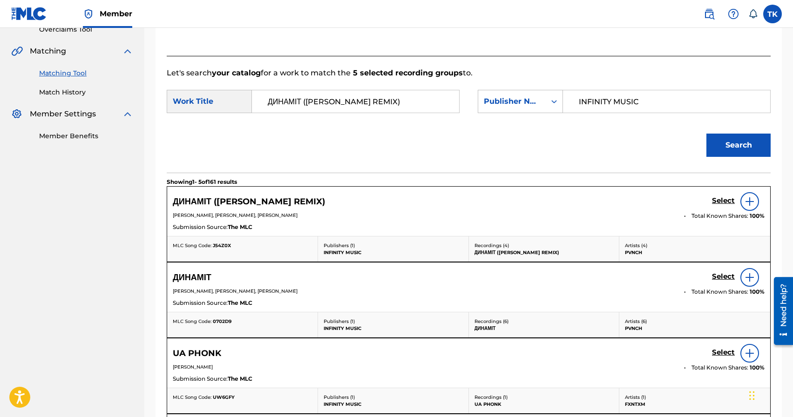
click at [718, 199] on h5 "Select" at bounding box center [723, 201] width 23 height 9
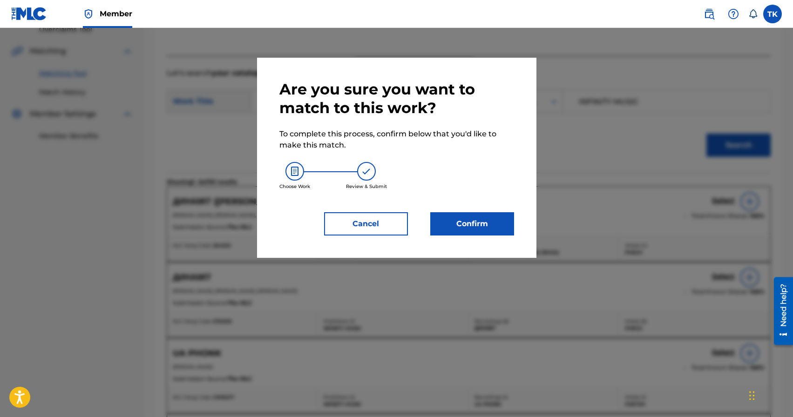
click at [499, 226] on button "Confirm" at bounding box center [473, 223] width 84 height 23
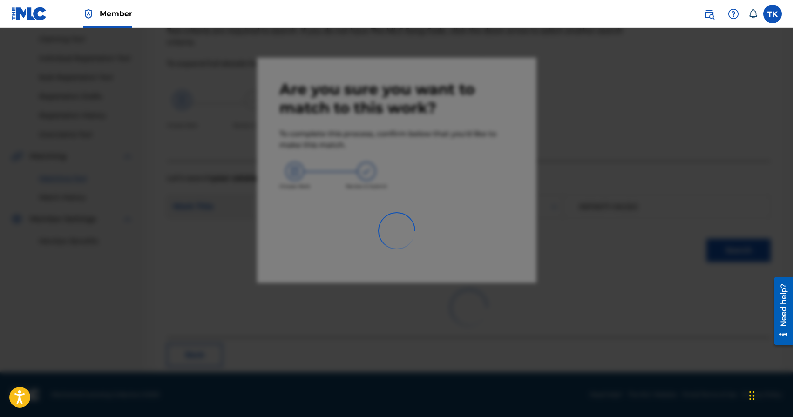
scroll to position [27, 0]
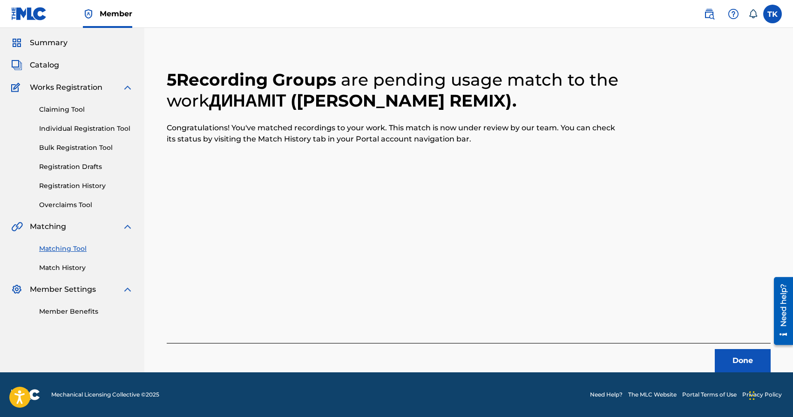
click at [737, 358] on button "Done" at bounding box center [743, 360] width 56 height 23
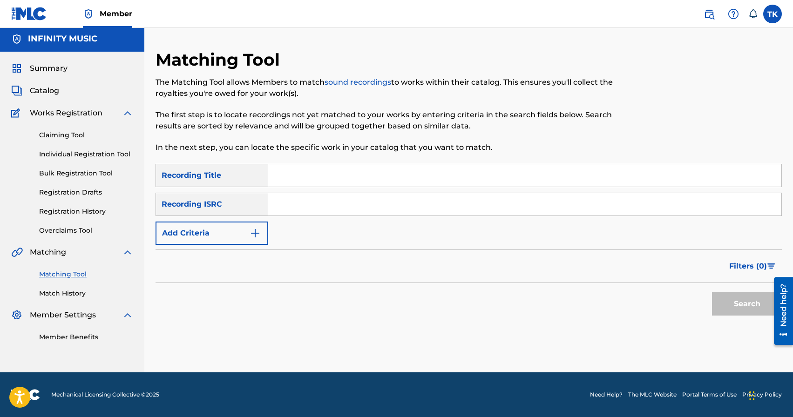
scroll to position [0, 0]
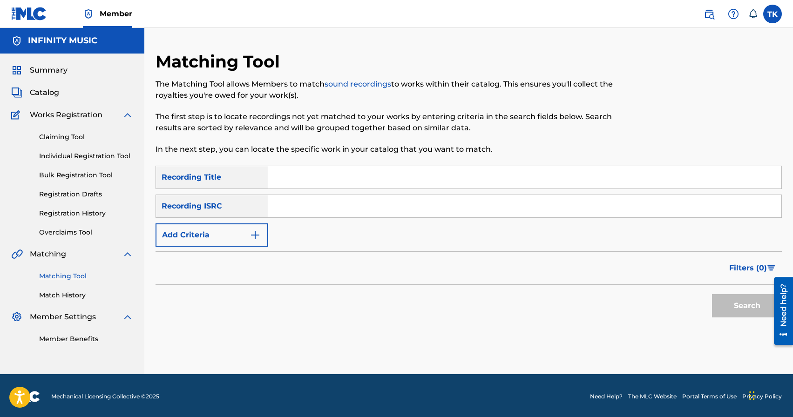
click at [329, 176] on input "Search Form" at bounding box center [524, 177] width 513 height 22
type input "IDEMO"
click at [243, 243] on button "Add Criteria" at bounding box center [212, 235] width 113 height 23
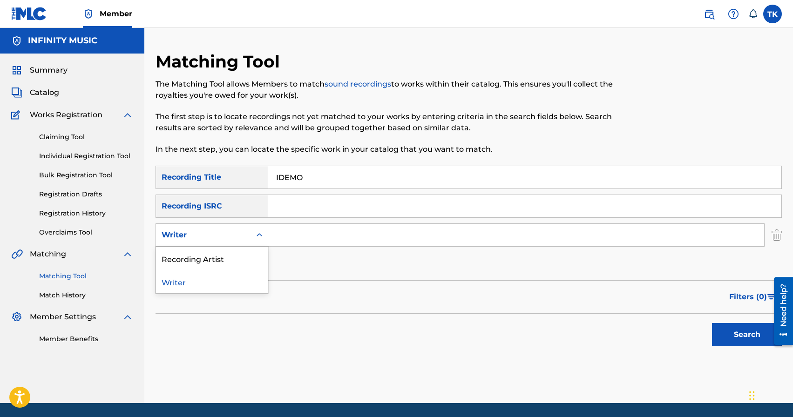
click at [243, 243] on div "Writer" at bounding box center [203, 235] width 95 height 18
click at [238, 258] on div "Recording Artist" at bounding box center [212, 258] width 112 height 23
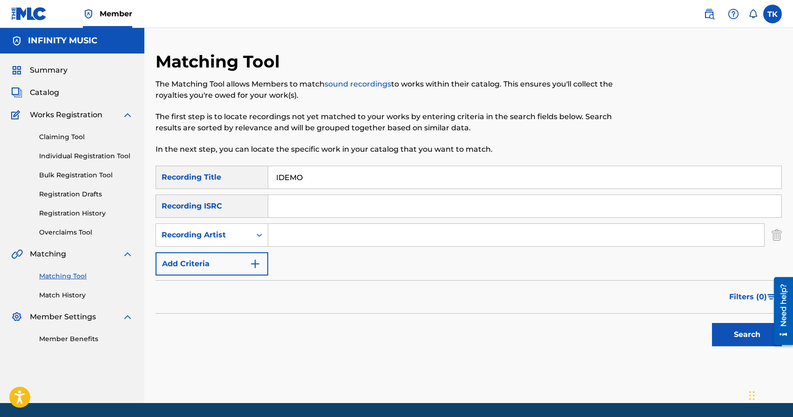
click at [307, 238] on input "Search Form" at bounding box center [516, 235] width 496 height 22
type input "PVNCH"
click at [732, 342] on button "Search" at bounding box center [747, 334] width 70 height 23
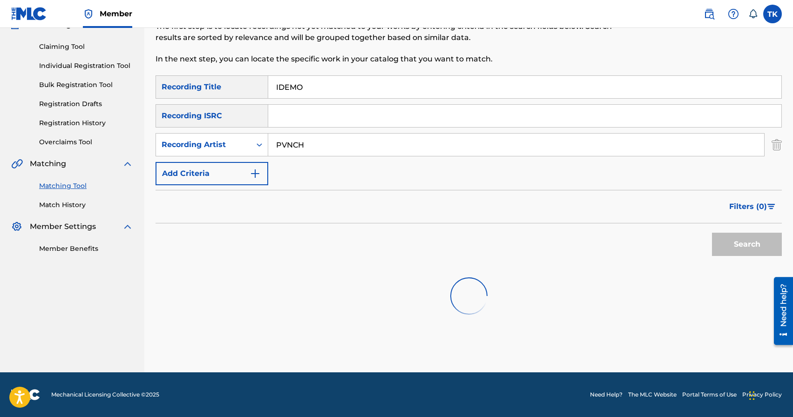
scroll to position [120, 0]
